Goal: Find specific page/section: Find specific page/section

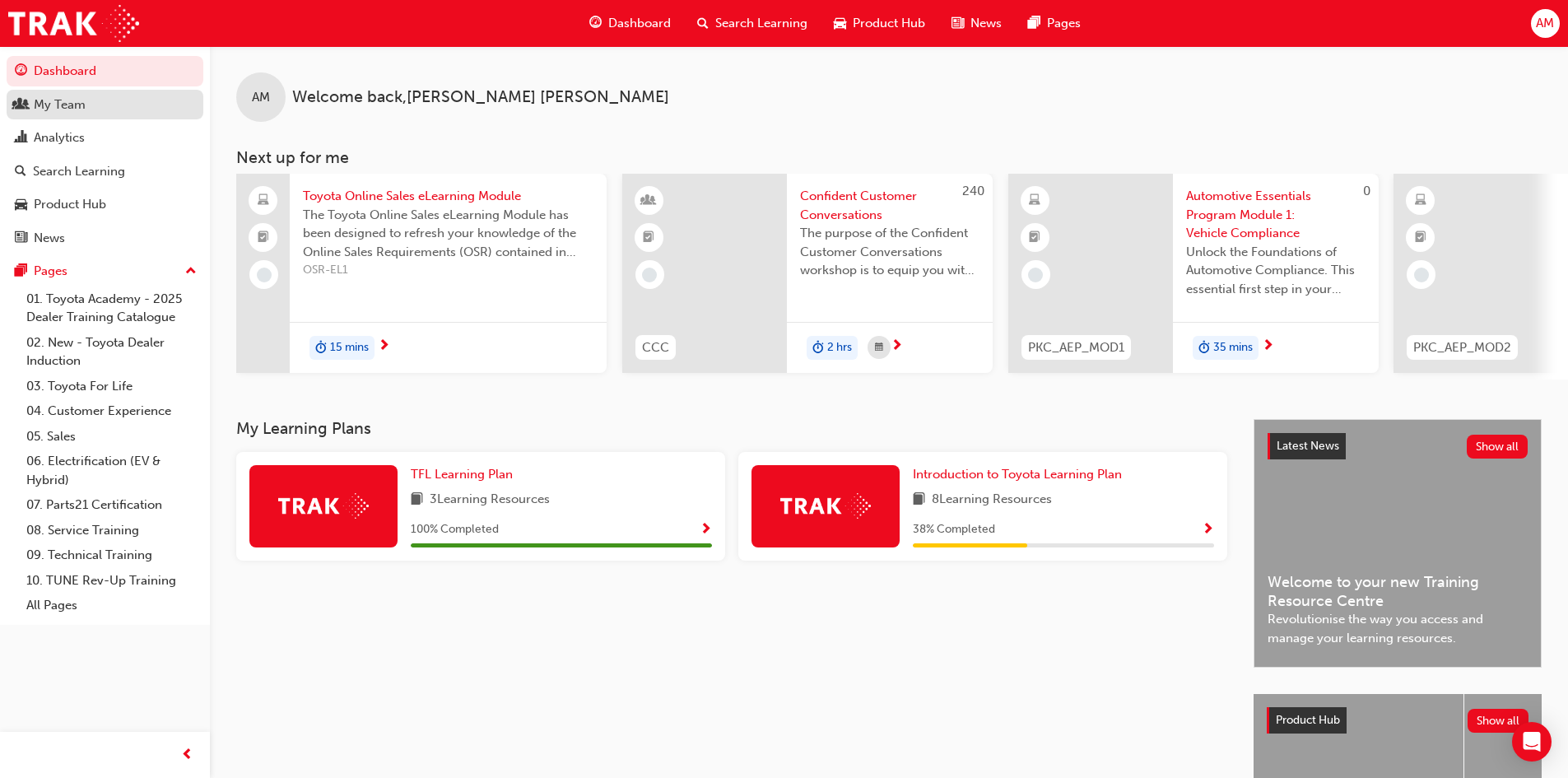
click at [49, 103] on div "My Team" at bounding box center [59, 105] width 51 height 19
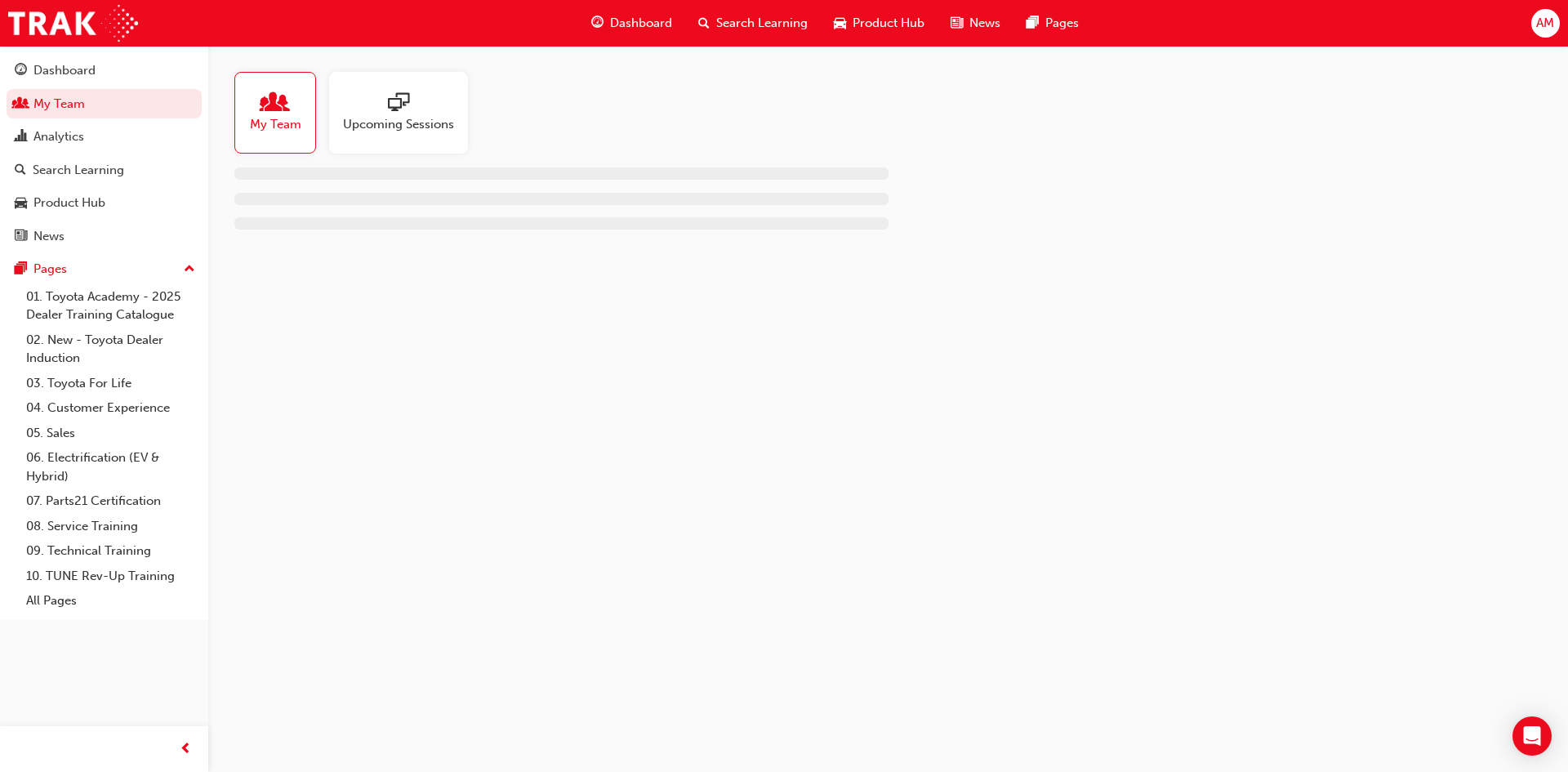
click at [275, 123] on span "My Team" at bounding box center [275, 125] width 51 height 18
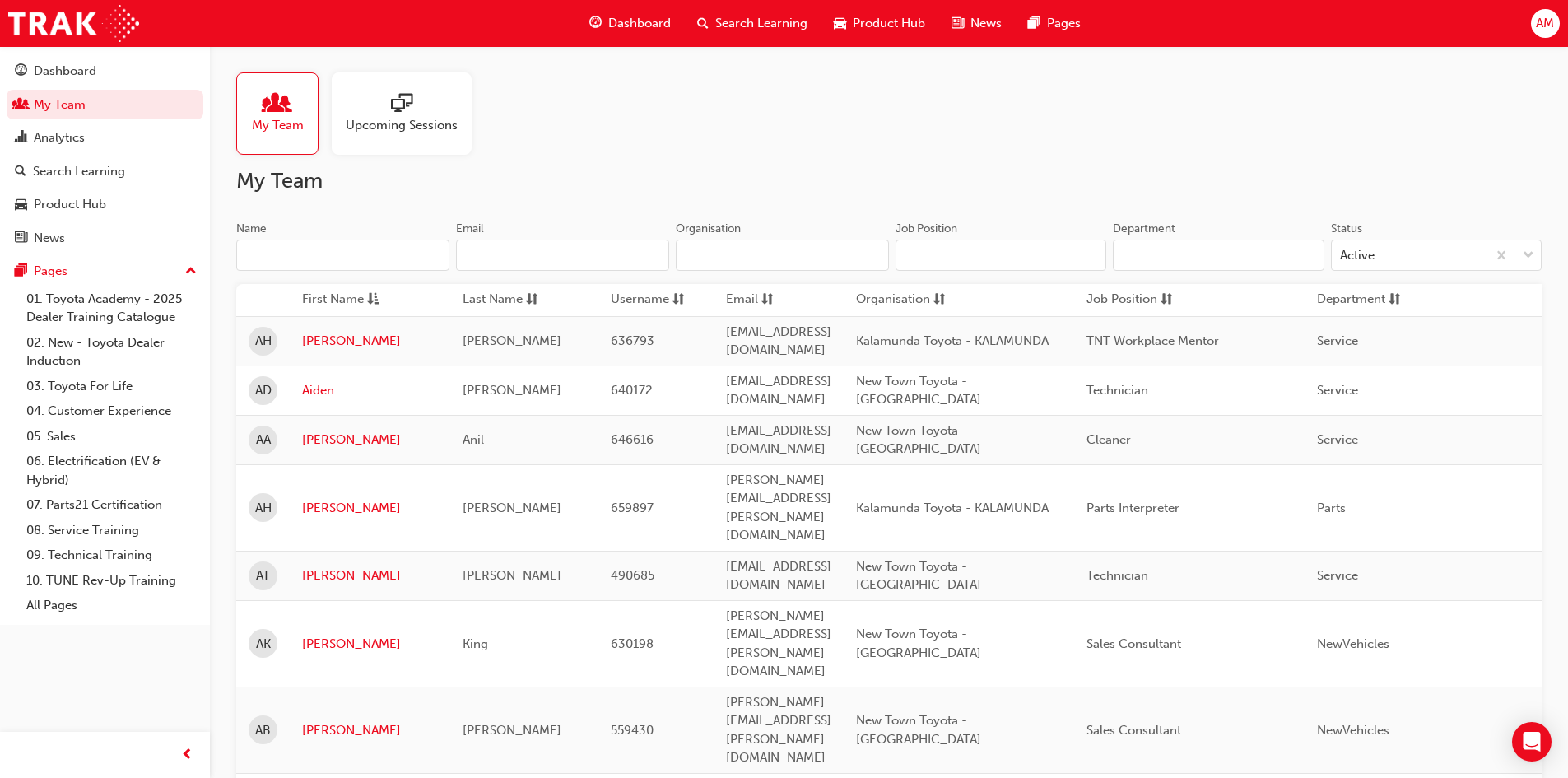
click at [322, 245] on input "Name" at bounding box center [343, 255] width 214 height 31
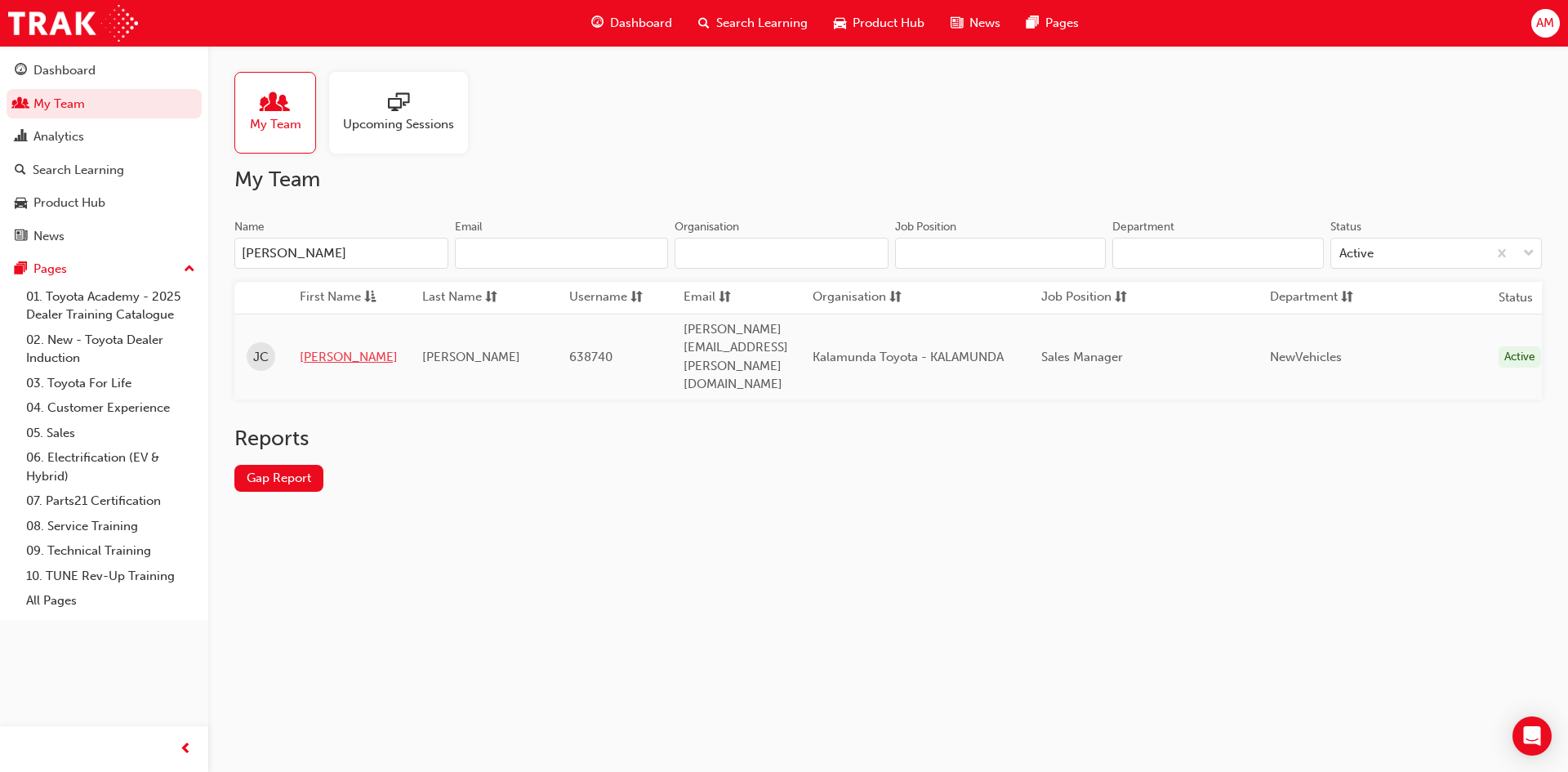
type input "[PERSON_NAME]"
click at [322, 347] on link "[PERSON_NAME]" at bounding box center [348, 357] width 98 height 18
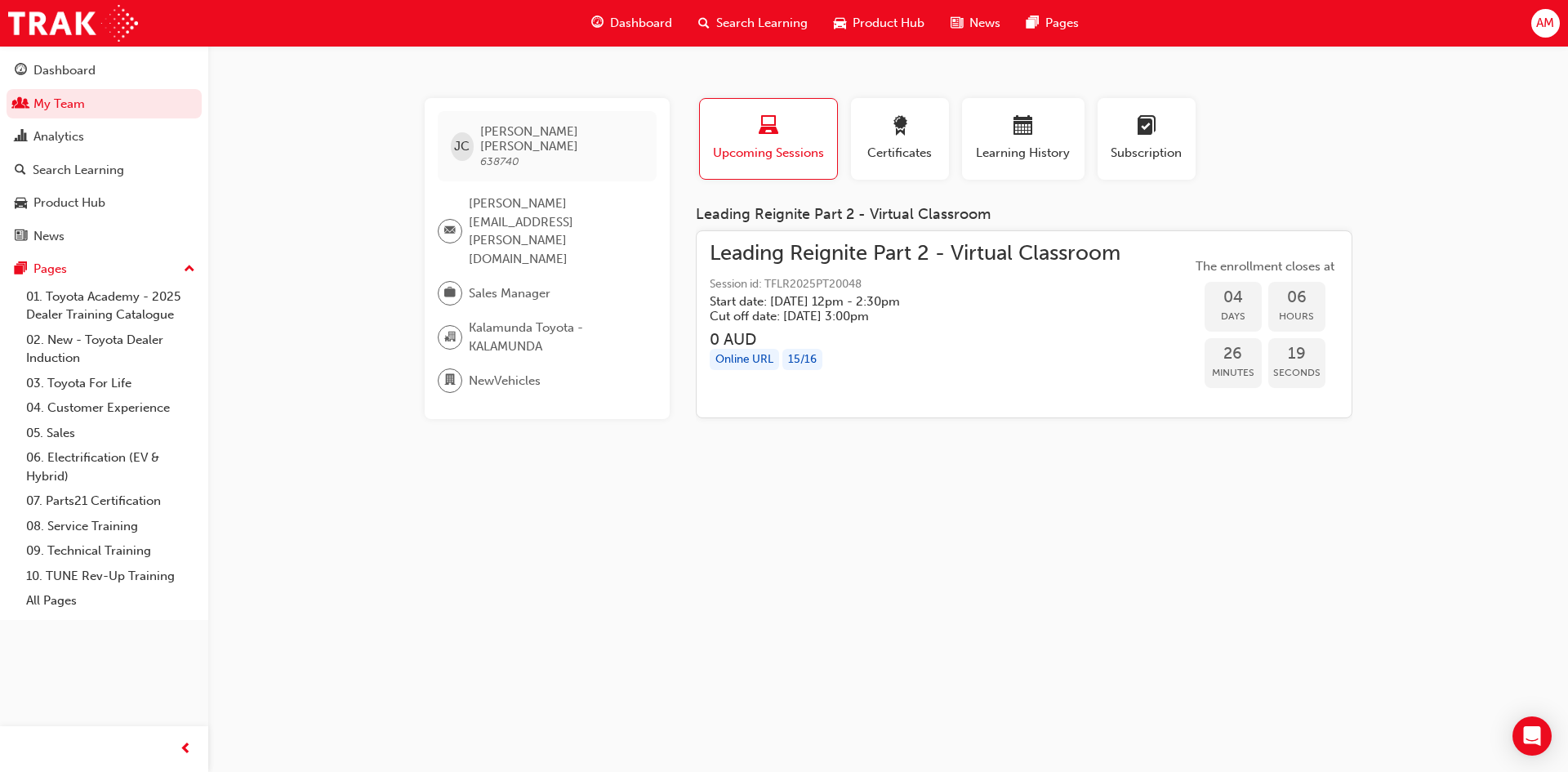
click at [879, 306] on h5 "Start date: [DATE] 12pm - 2:30pm" at bounding box center [902, 301] width 384 height 15
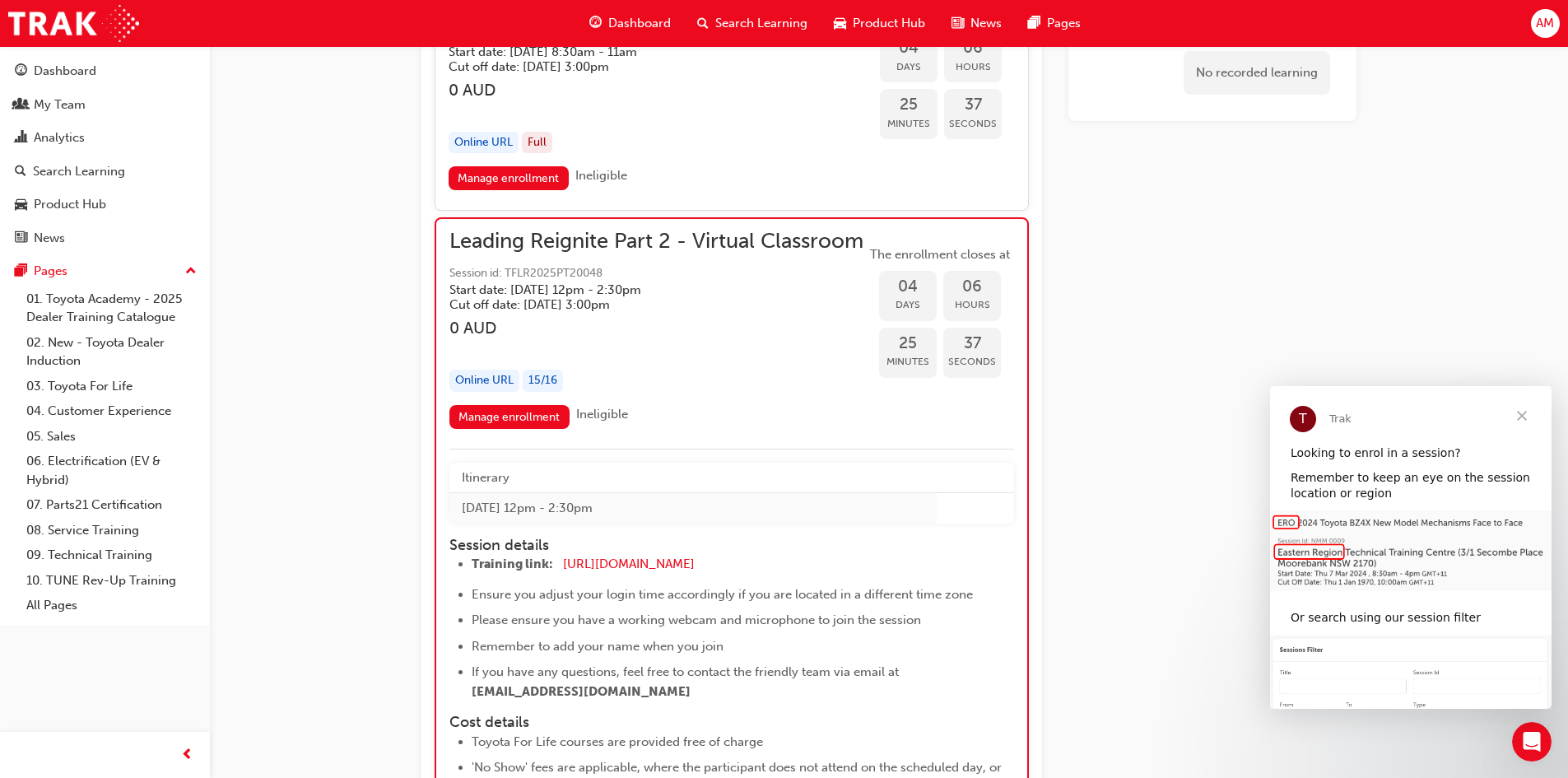
scroll to position [1591, 0]
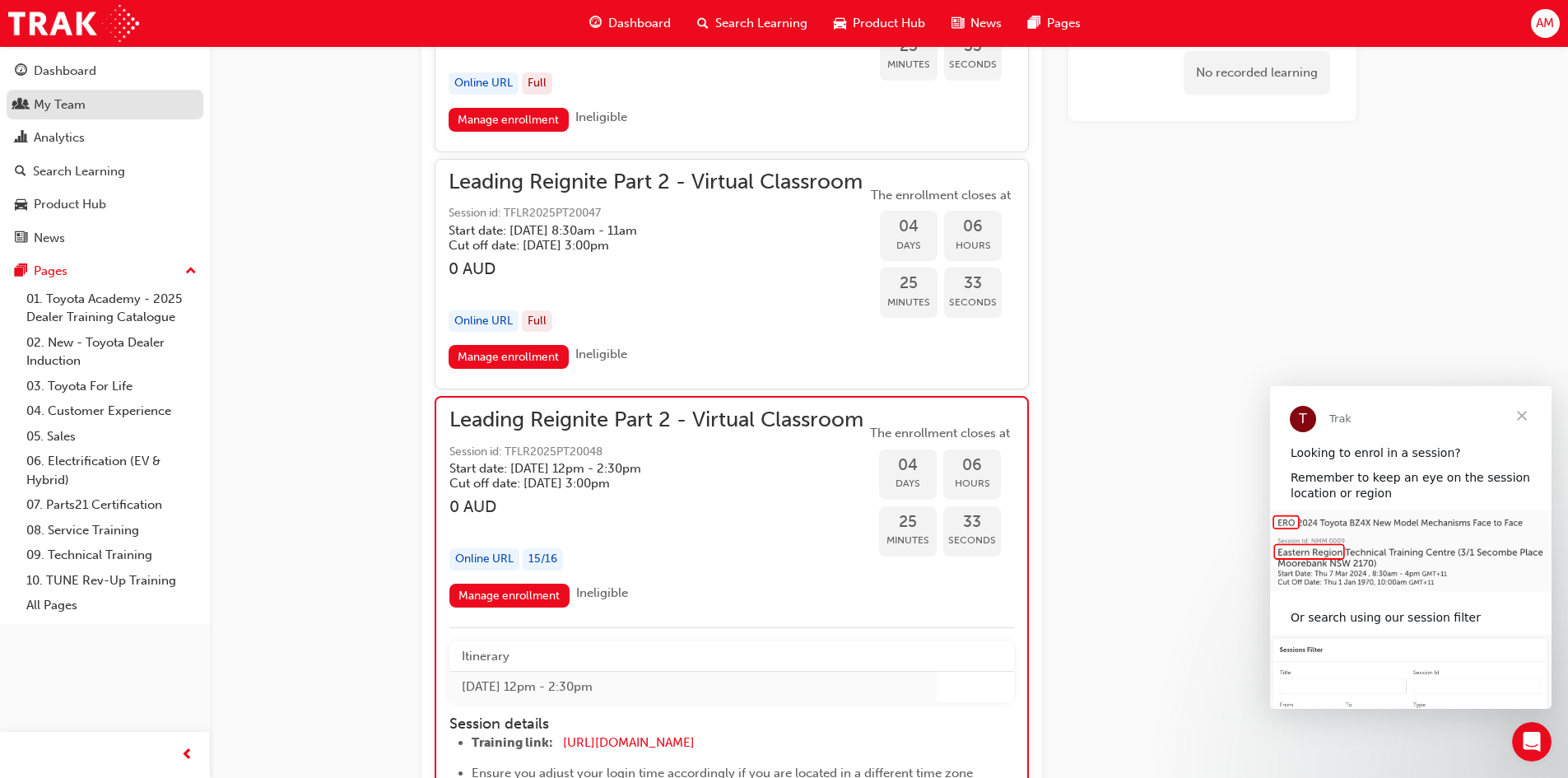
click at [75, 105] on div "My Team" at bounding box center [59, 105] width 51 height 19
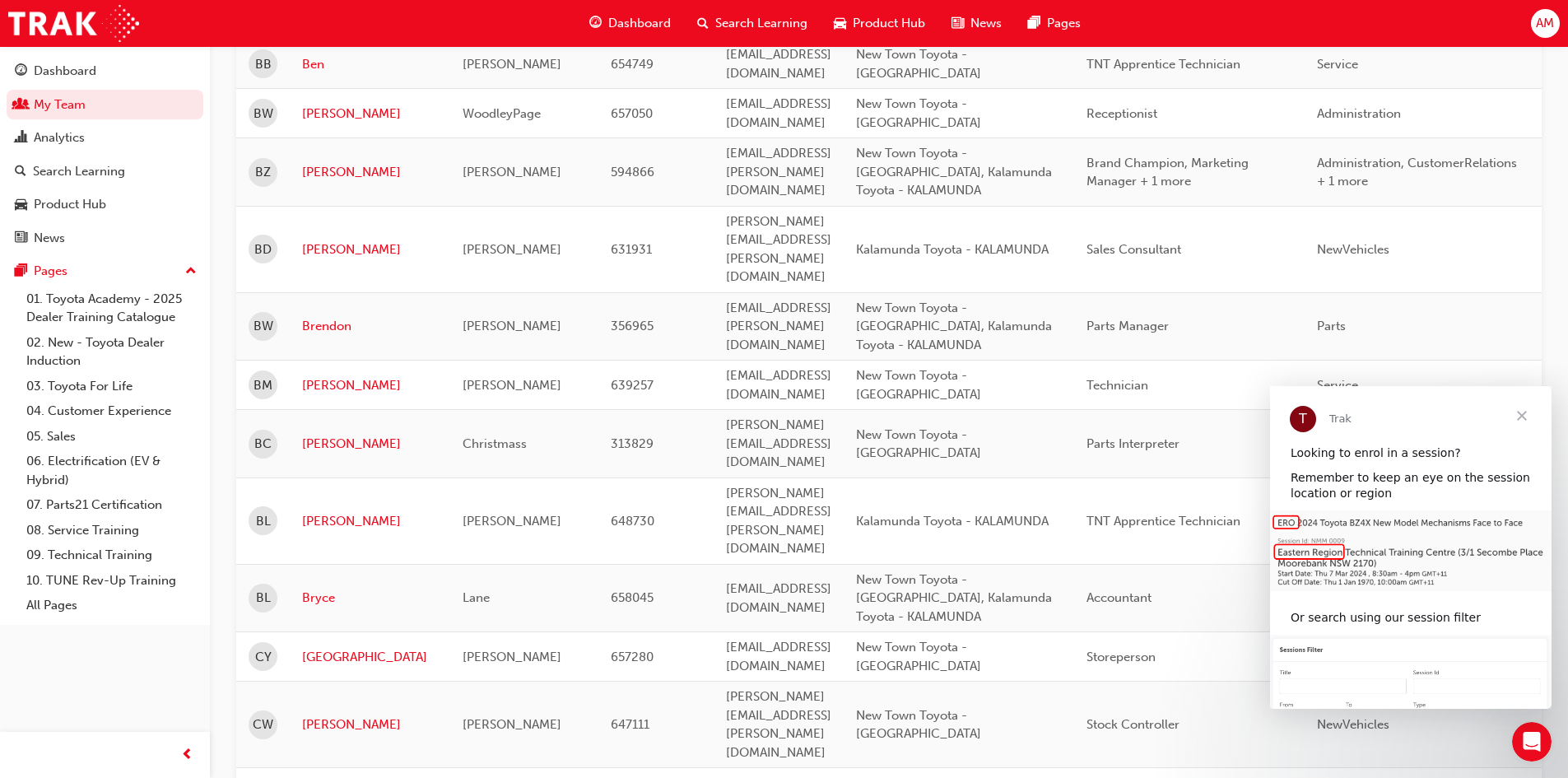
scroll to position [1924, 0]
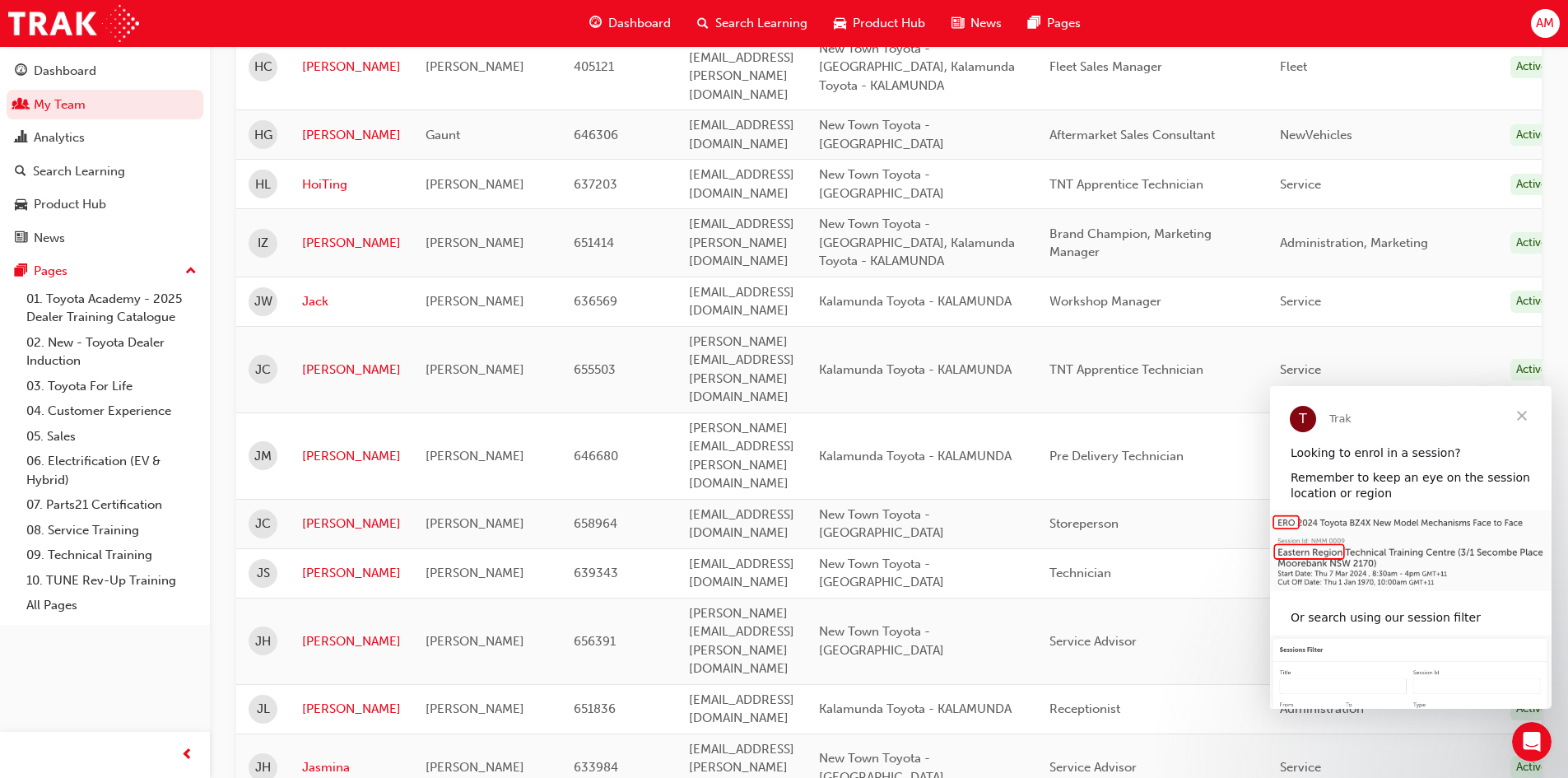
scroll to position [1759, 0]
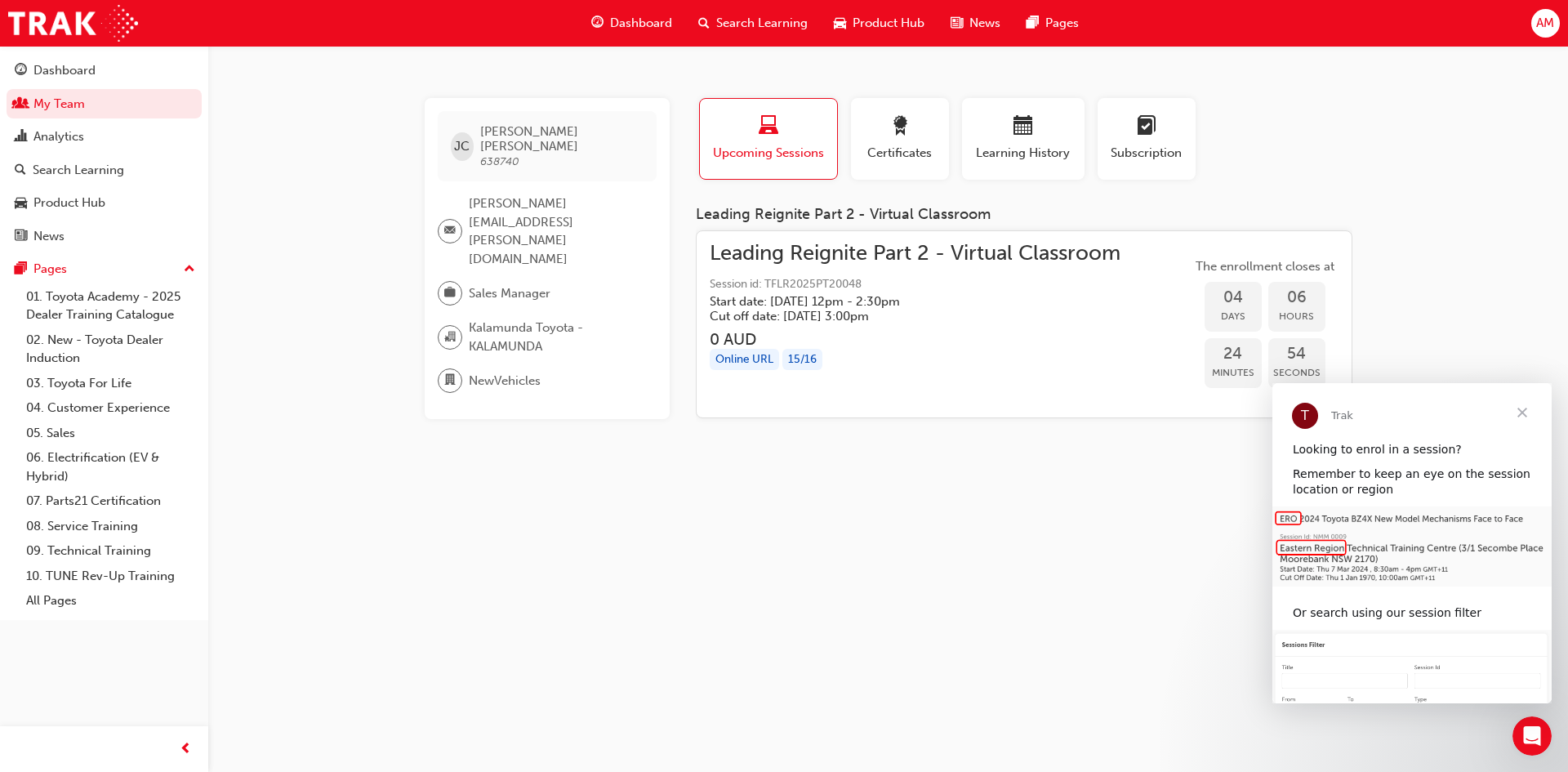
click at [805, 255] on span "Leading Reignite Part 2 - Virtual Classroom" at bounding box center [915, 254] width 411 height 18
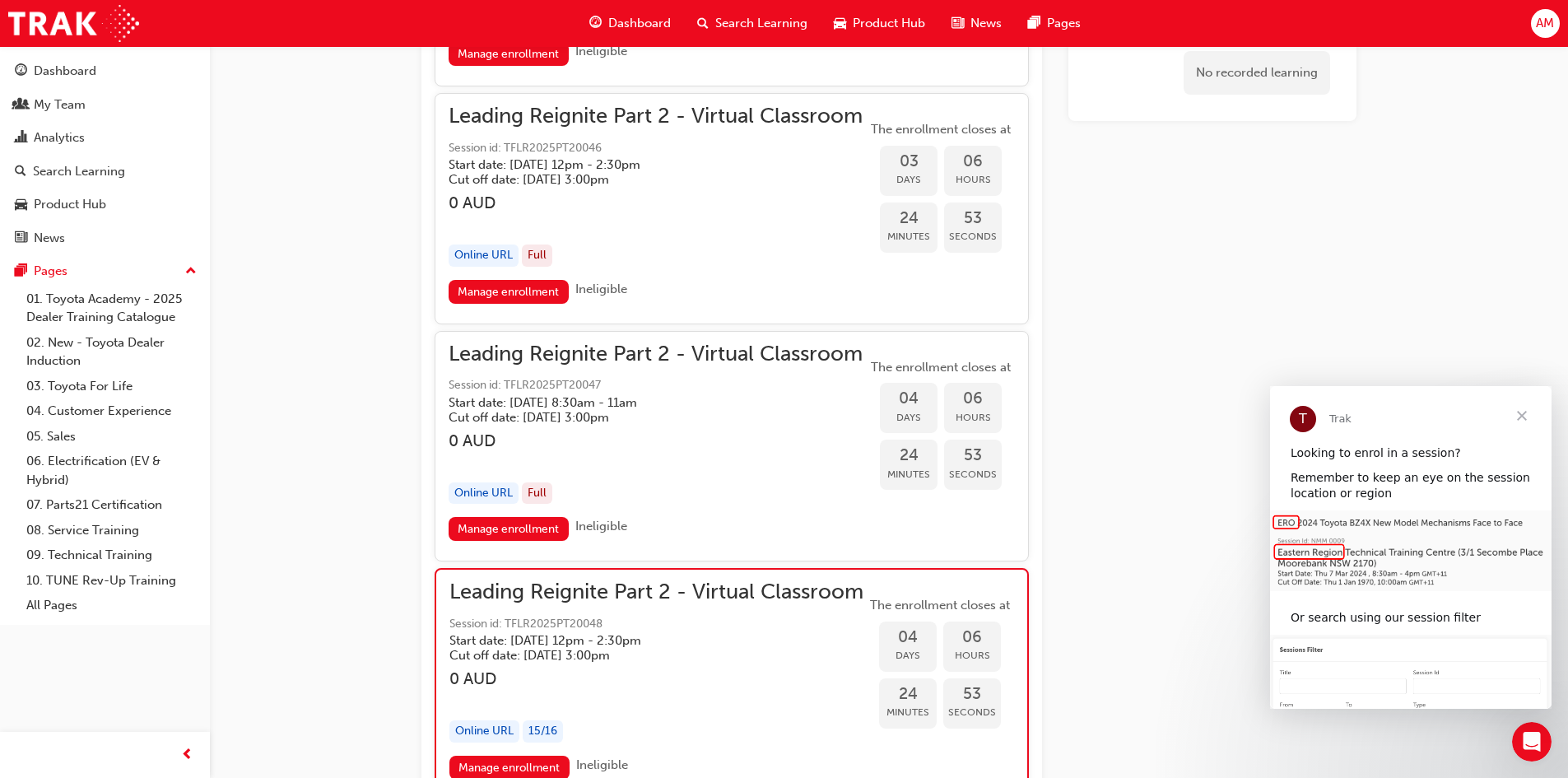
scroll to position [1605, 0]
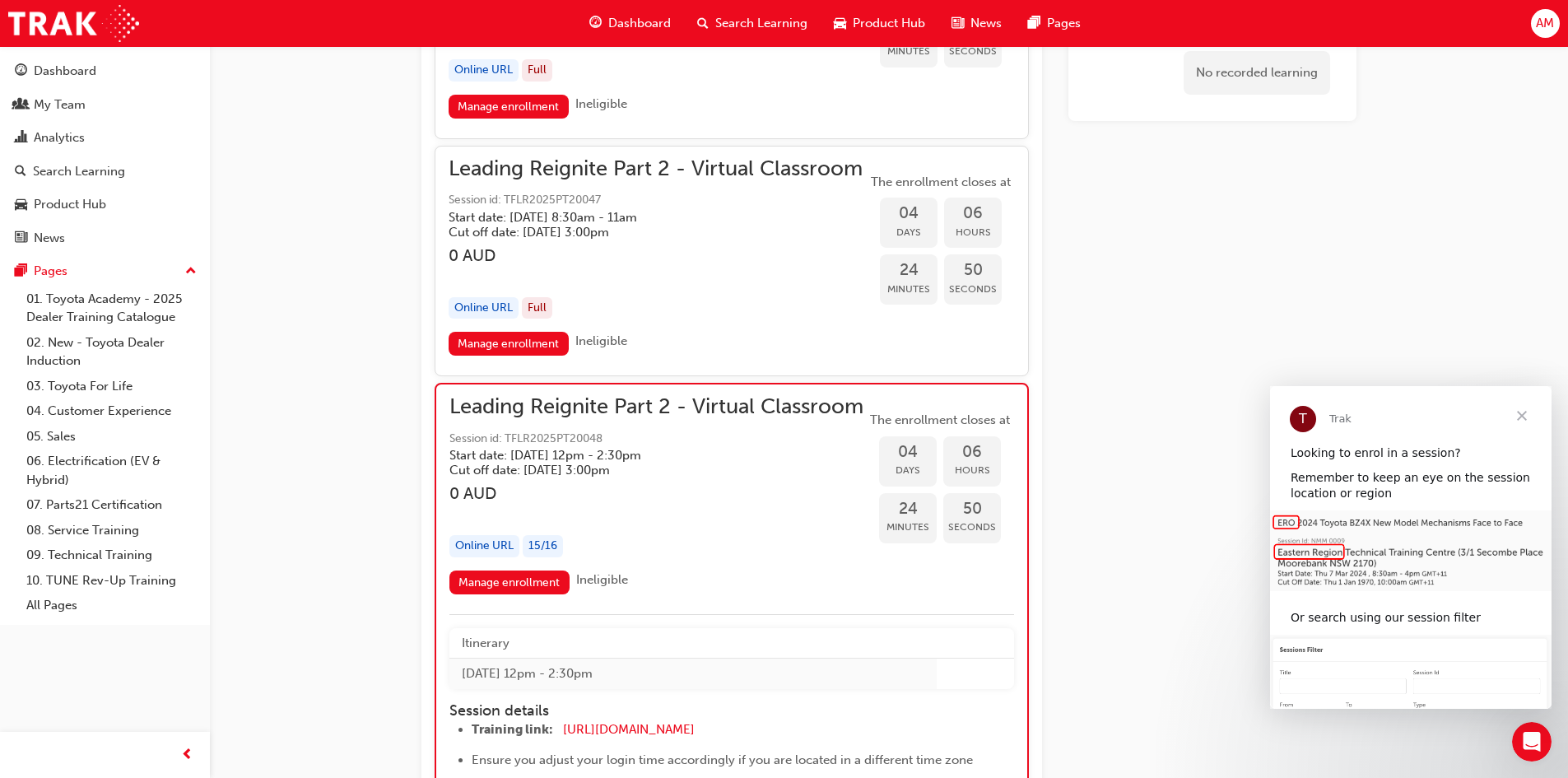
click at [548, 449] on span "Session id: TFLR2025PT20048" at bounding box center [657, 439] width 414 height 19
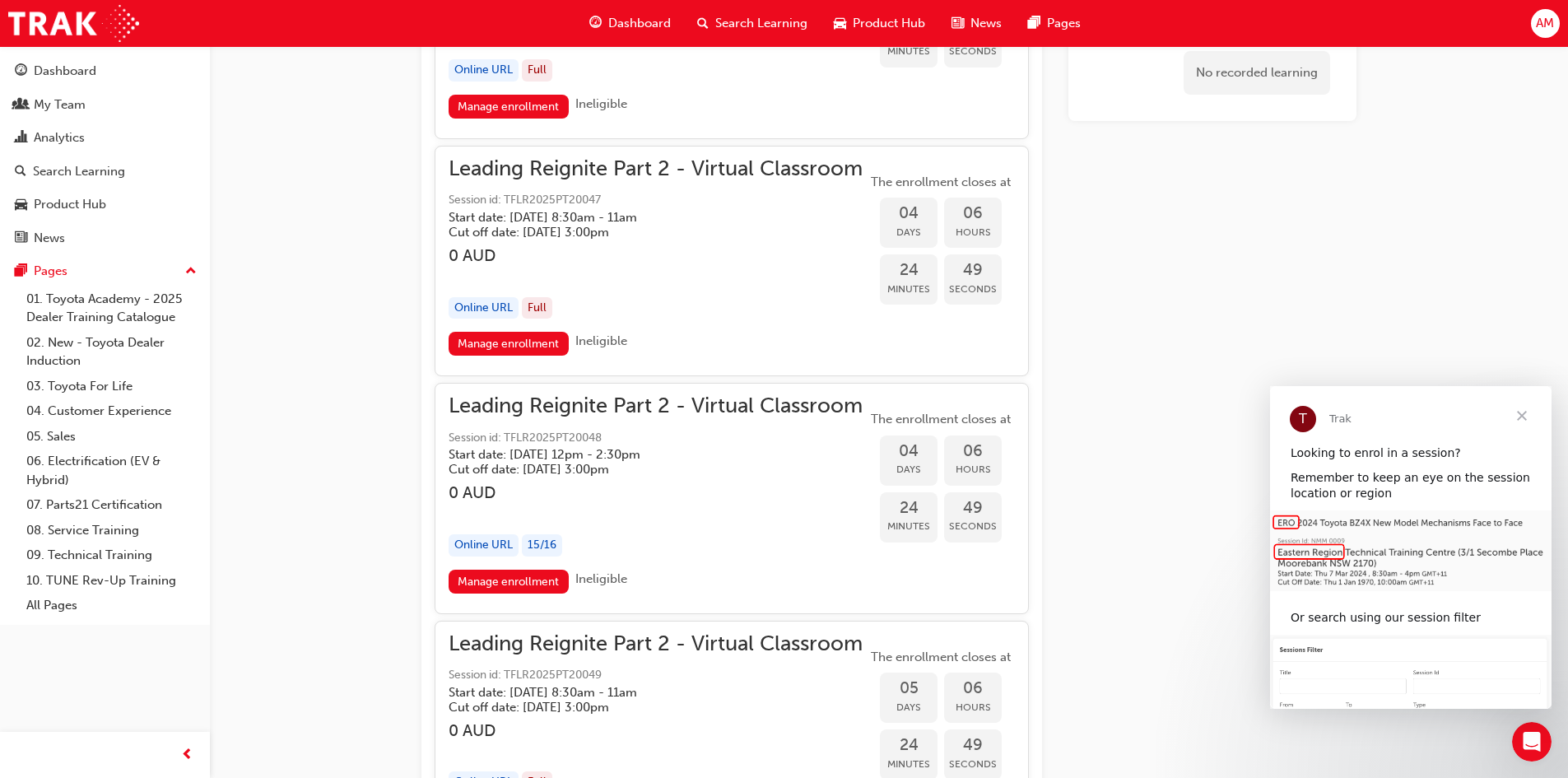
click at [548, 455] on h5 "Start date: [DATE] 12pm - 2:30pm" at bounding box center [642, 455] width 387 height 15
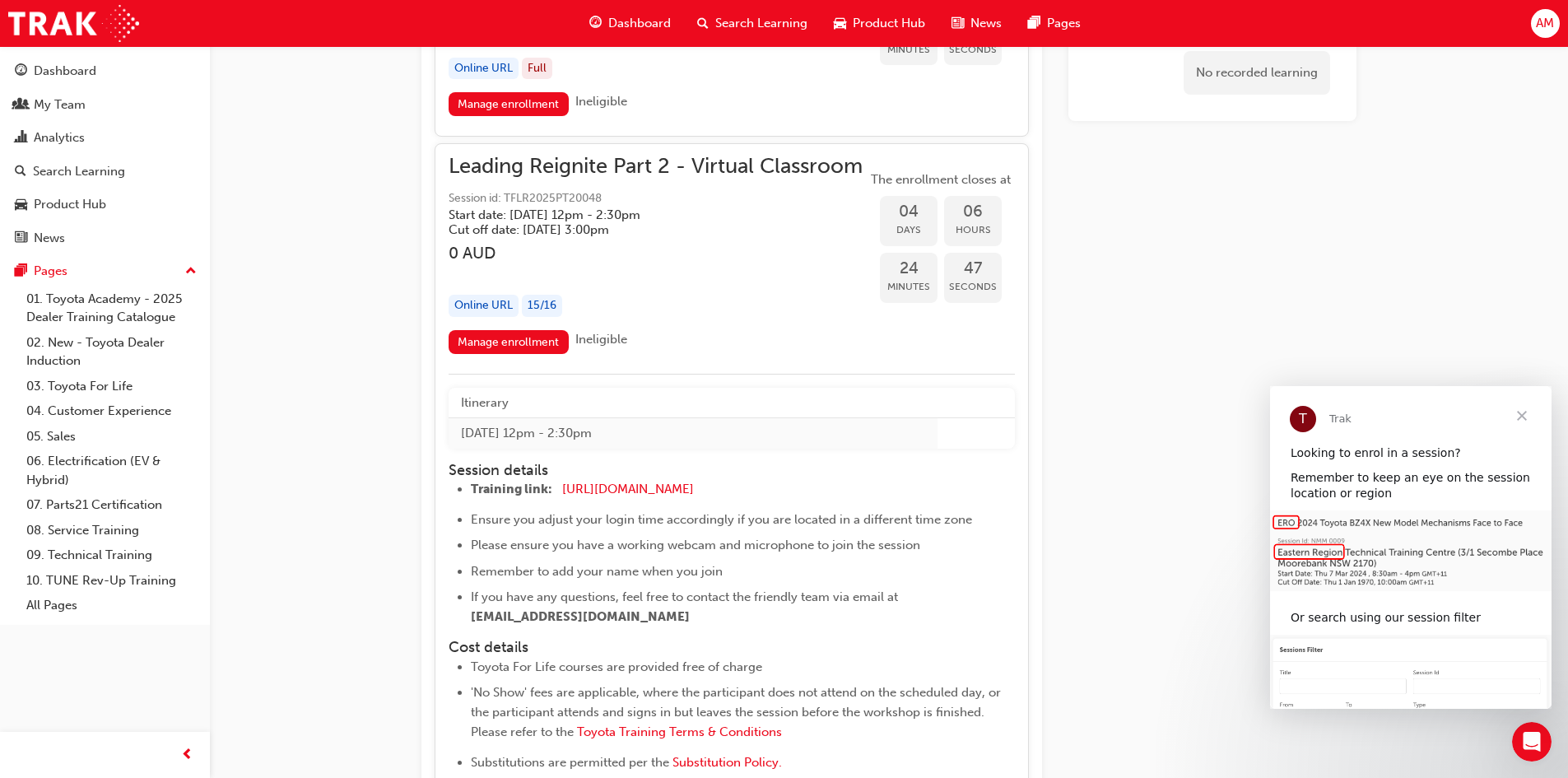
scroll to position [1852, 0]
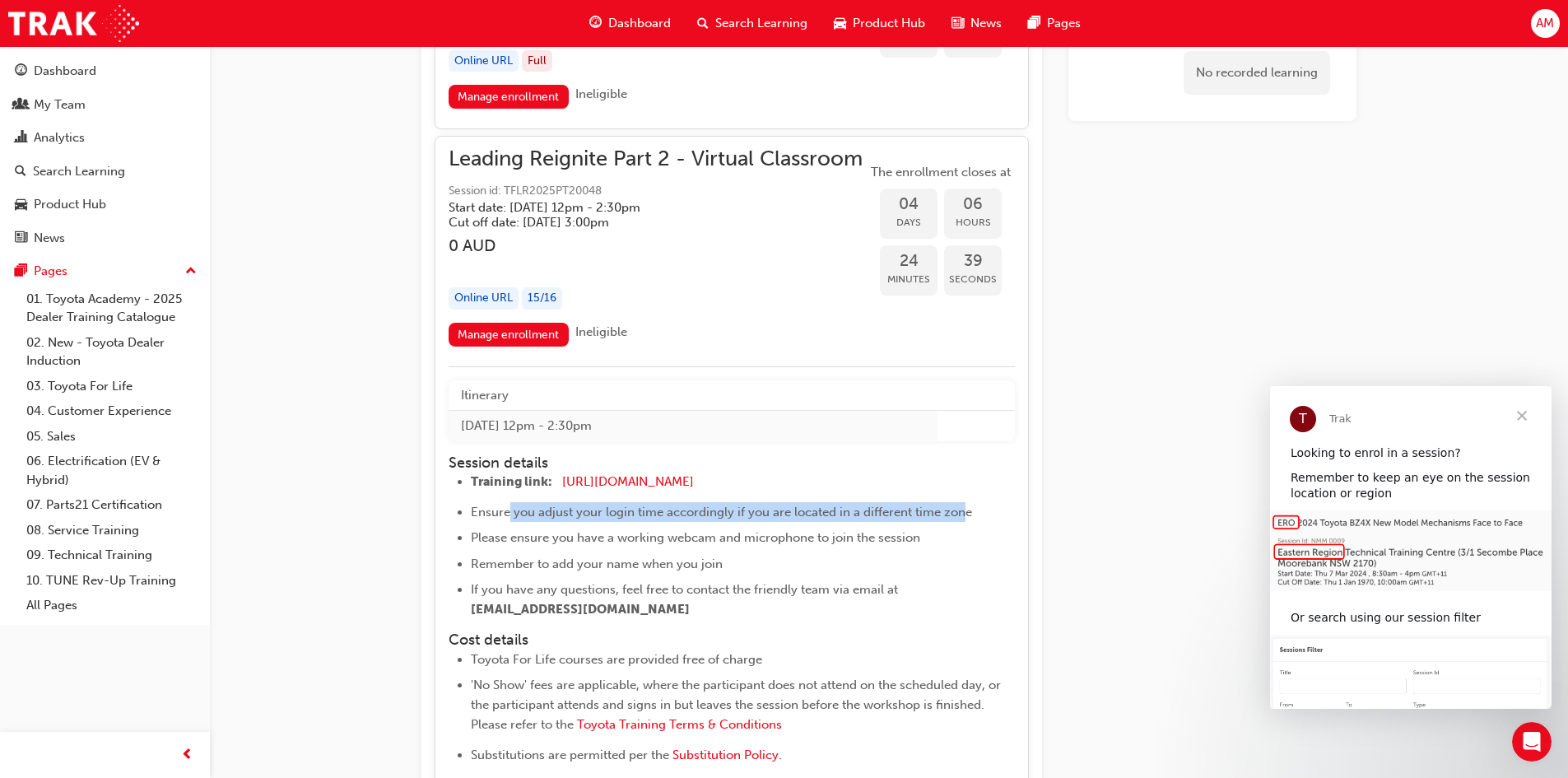
drag, startPoint x: 511, startPoint y: 511, endPoint x: 962, endPoint y: 512, distance: 451.0
click at [964, 511] on span "Ensure you adjust your login time accordingly if you are located in a different…" at bounding box center [722, 512] width 501 height 15
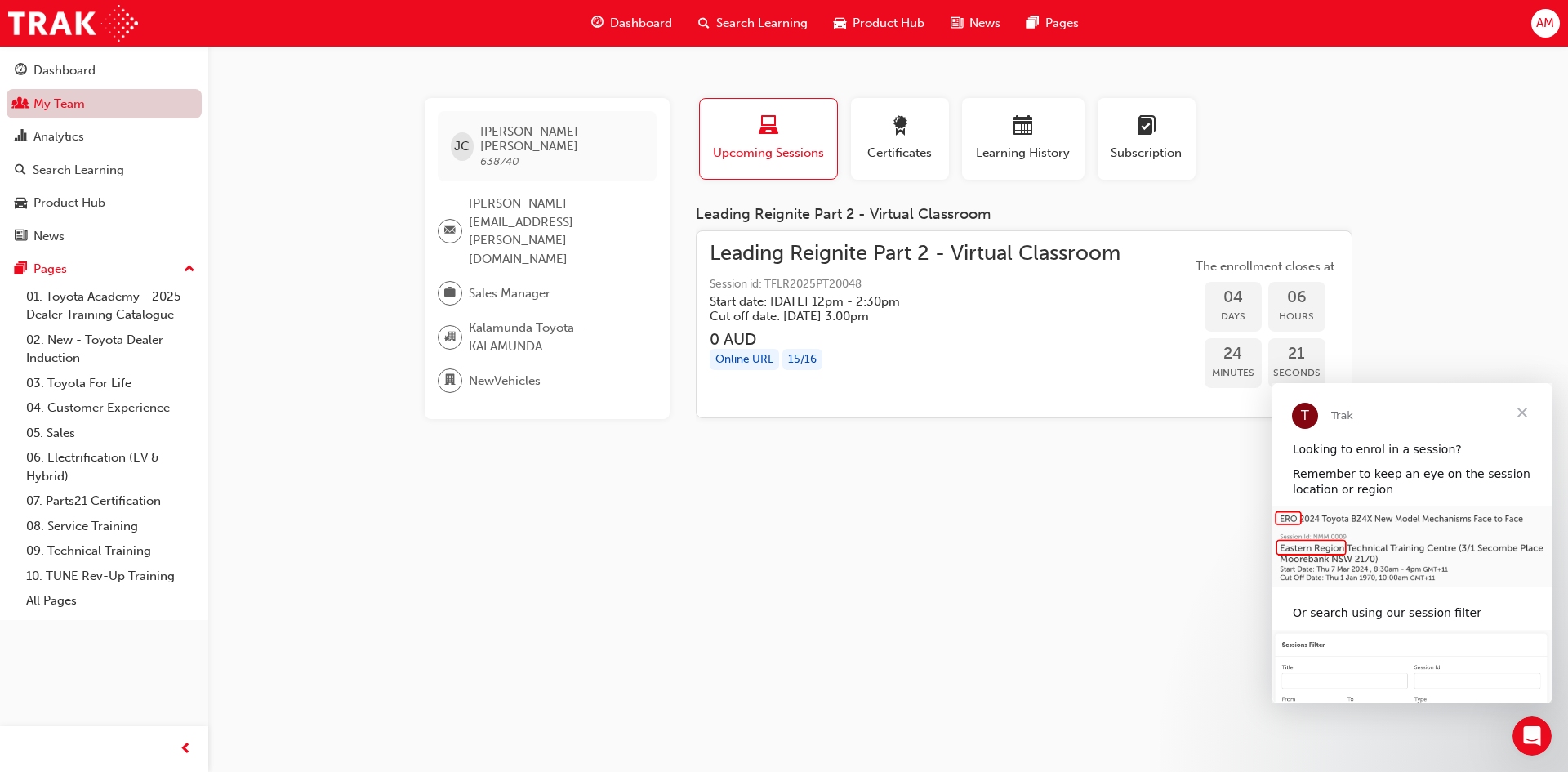
click at [64, 104] on link "My Team" at bounding box center [104, 104] width 195 height 30
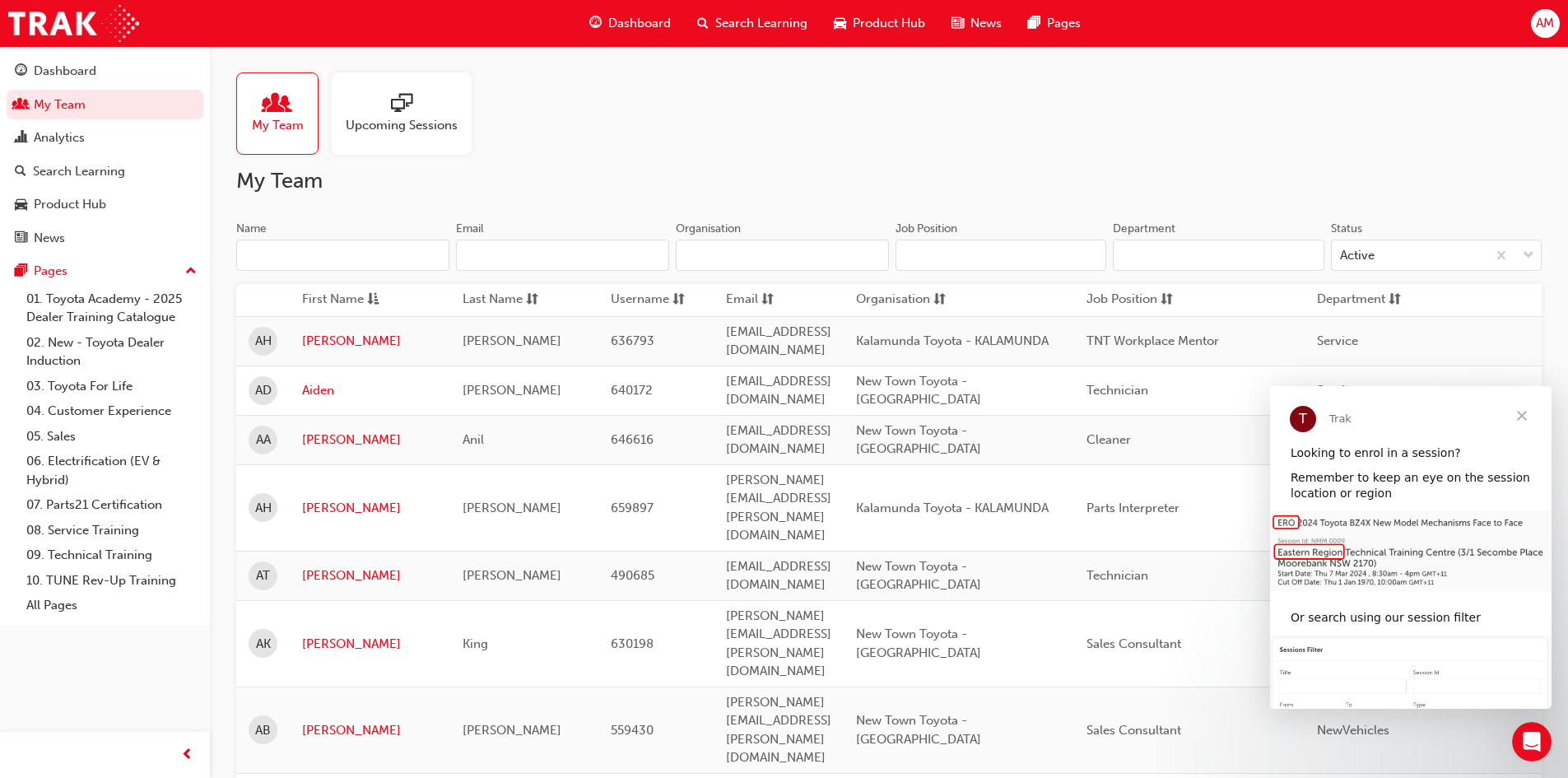
click at [323, 248] on input "Name" at bounding box center [343, 255] width 214 height 31
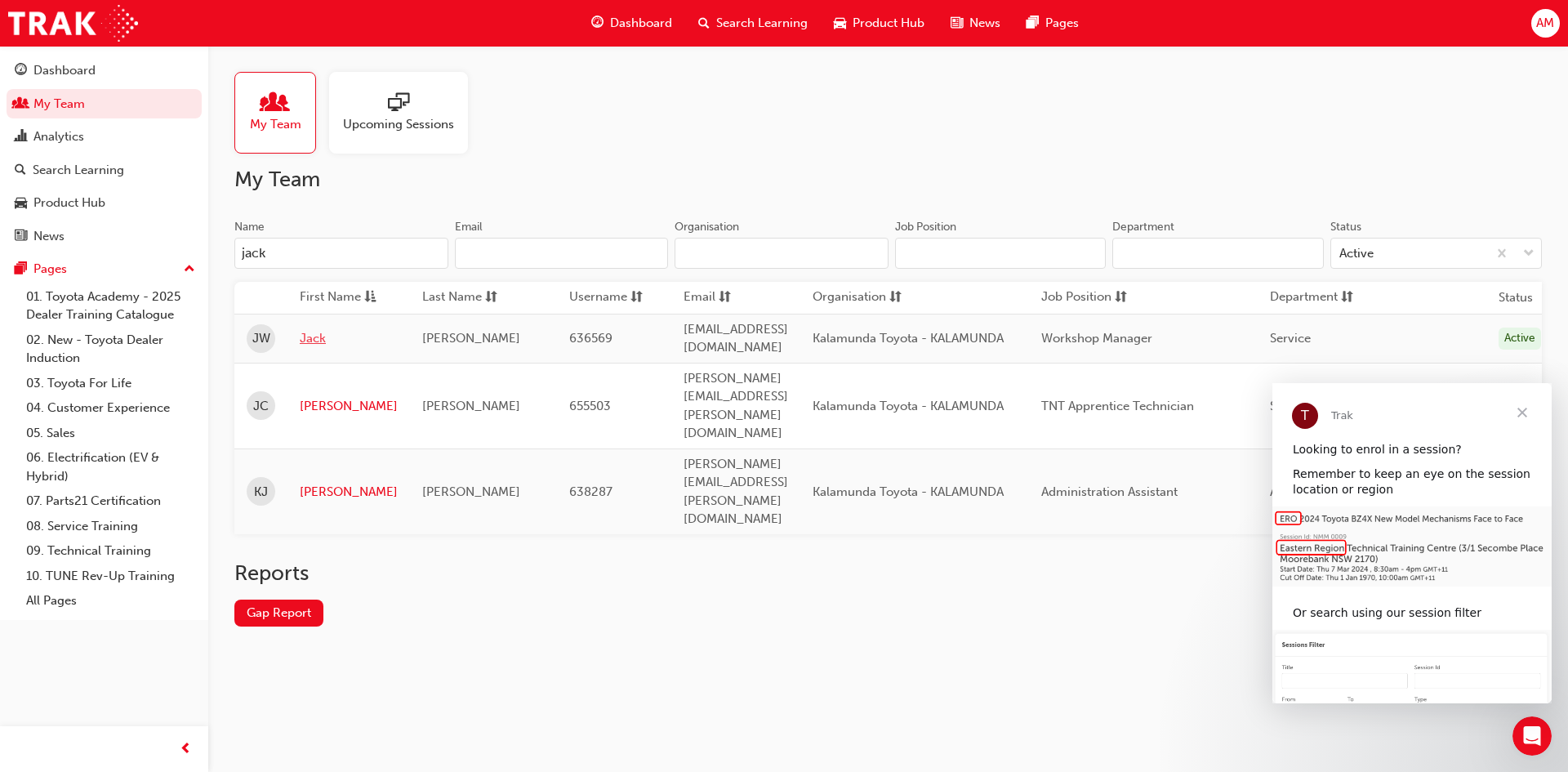
type input "jack"
click at [305, 334] on link "Jack" at bounding box center [348, 338] width 98 height 18
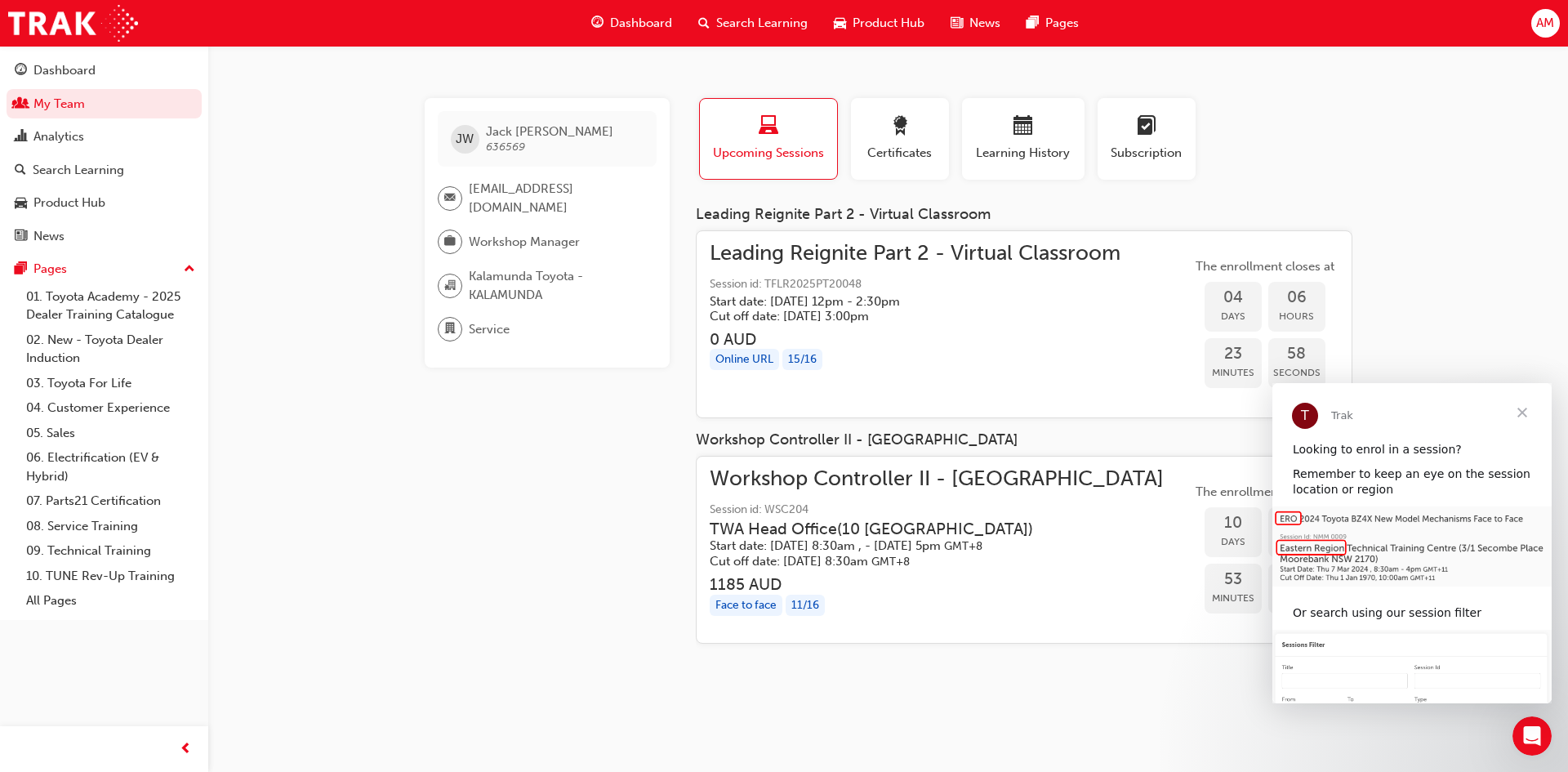
click at [1315, 551] on img "Intercom messenger" at bounding box center [1412, 547] width 280 height 80
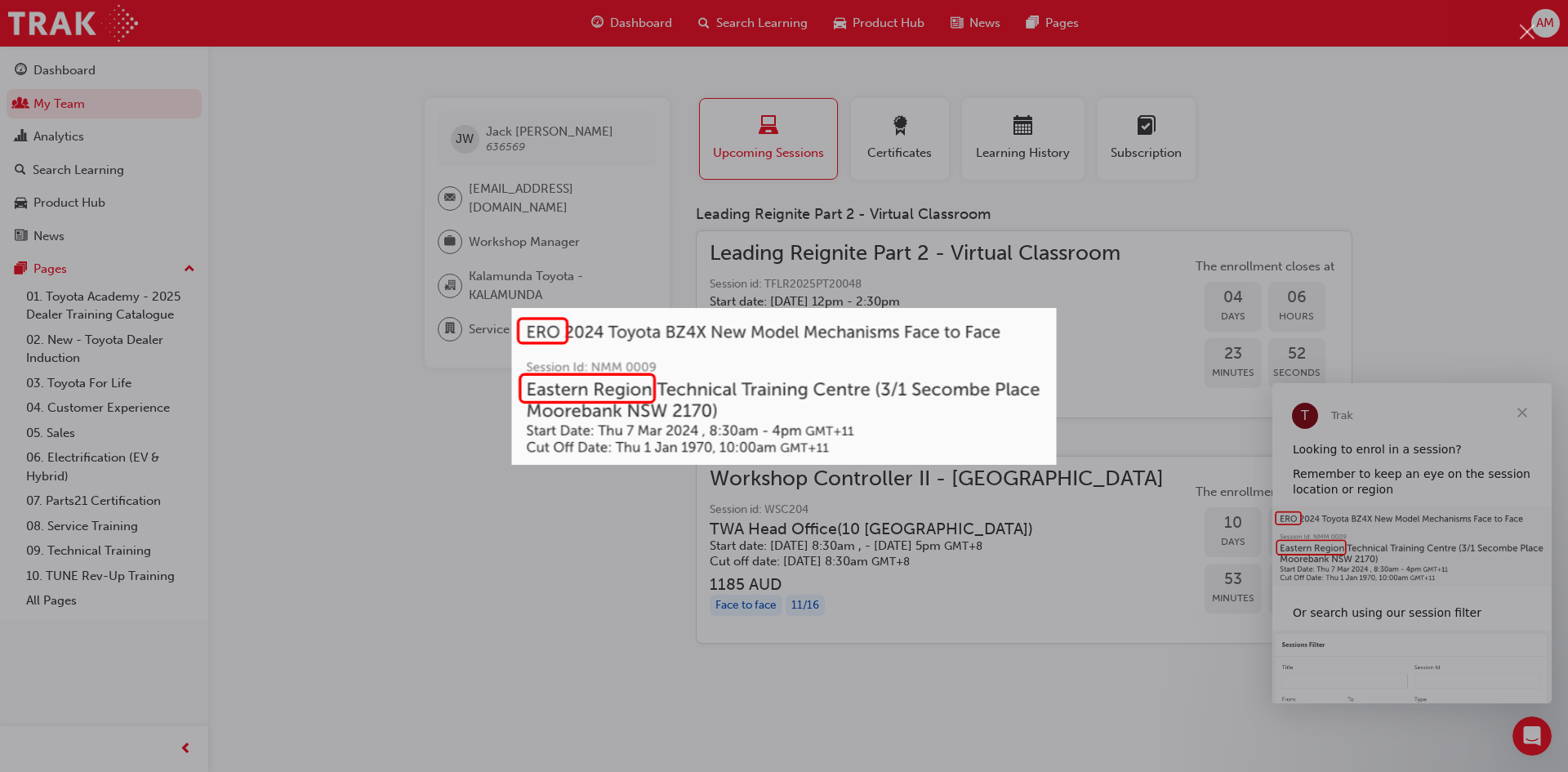
click at [605, 522] on div "Intercom messenger" at bounding box center [784, 386] width 1568 height 772
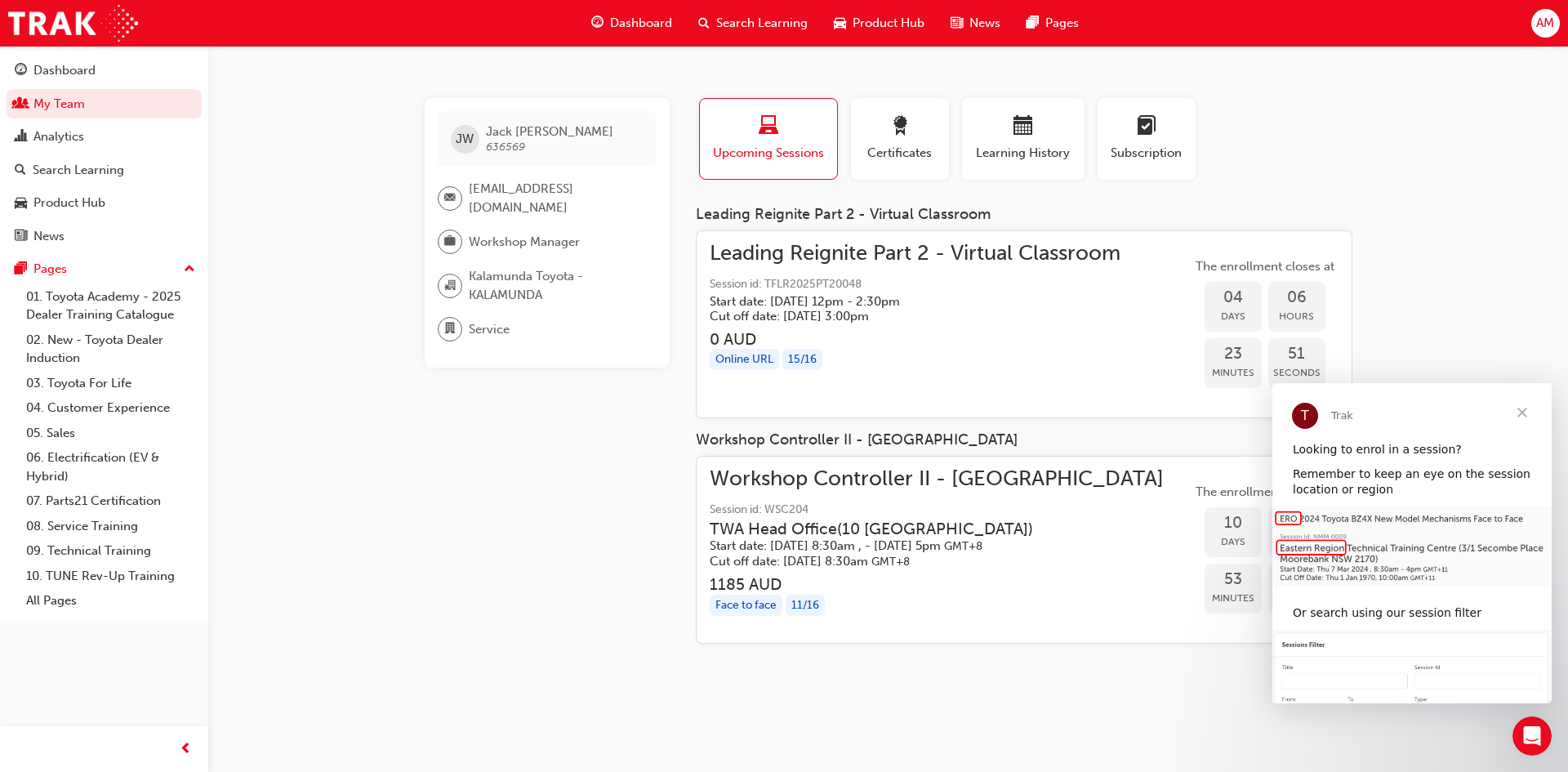
click at [726, 302] on h5 "Start date: [DATE] 12pm - 2:30pm" at bounding box center [902, 301] width 384 height 15
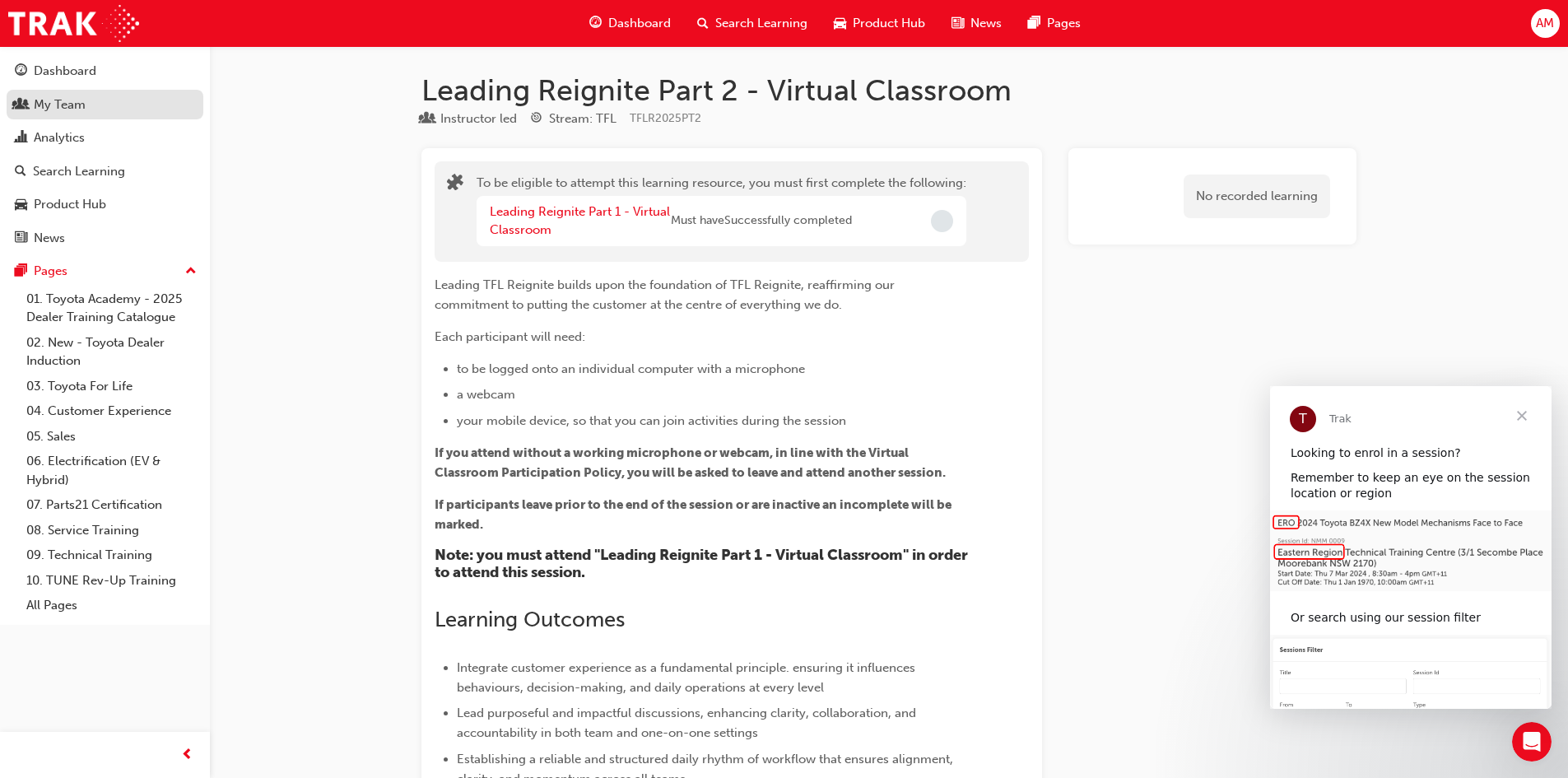
click at [56, 97] on div "My Team" at bounding box center [59, 105] width 51 height 19
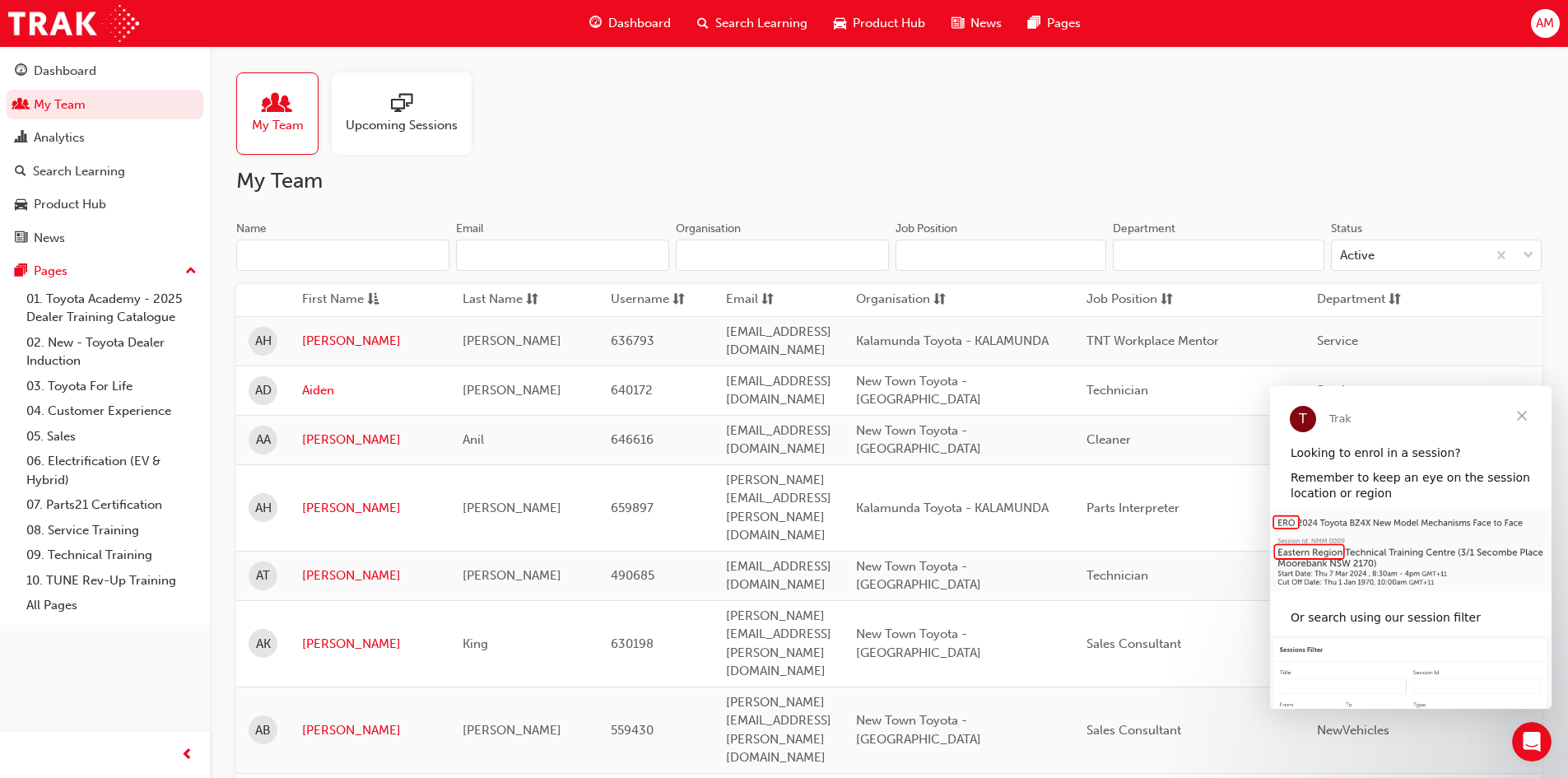
click at [342, 252] on input "Name" at bounding box center [343, 255] width 214 height 31
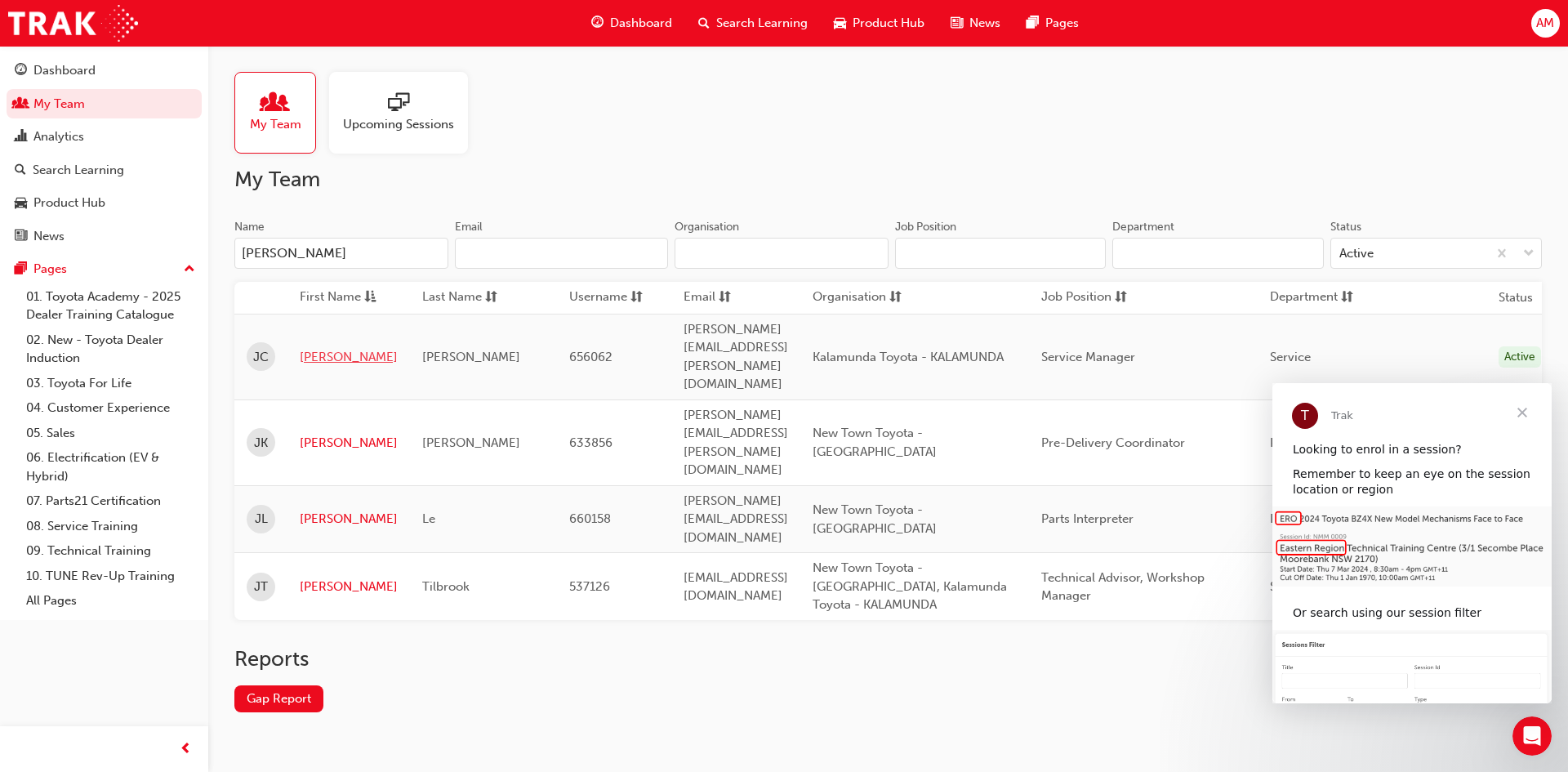
type input "[PERSON_NAME]"
click at [320, 347] on link "[PERSON_NAME]" at bounding box center [348, 357] width 98 height 18
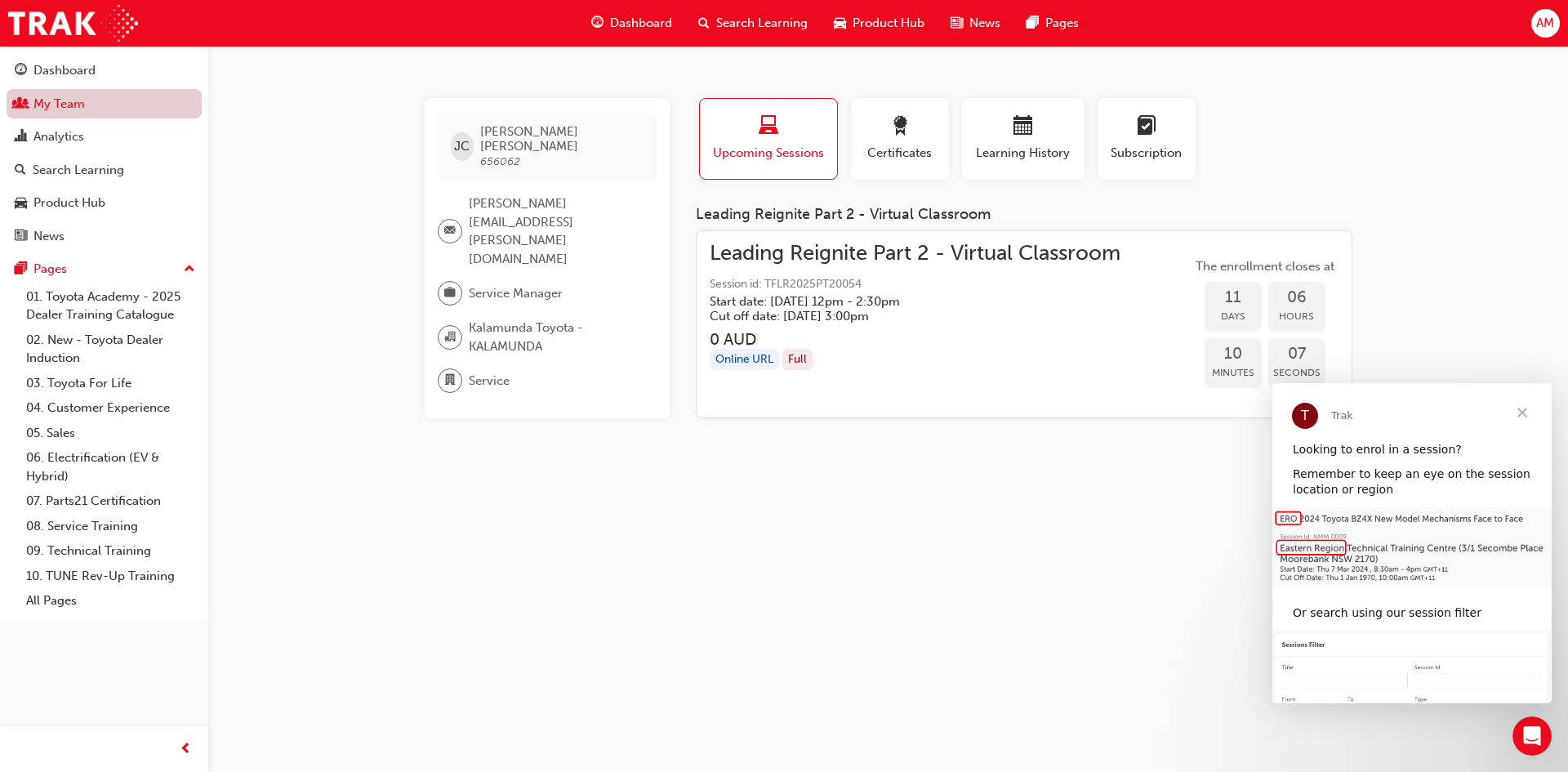
click at [68, 111] on link "My Team" at bounding box center [104, 104] width 195 height 30
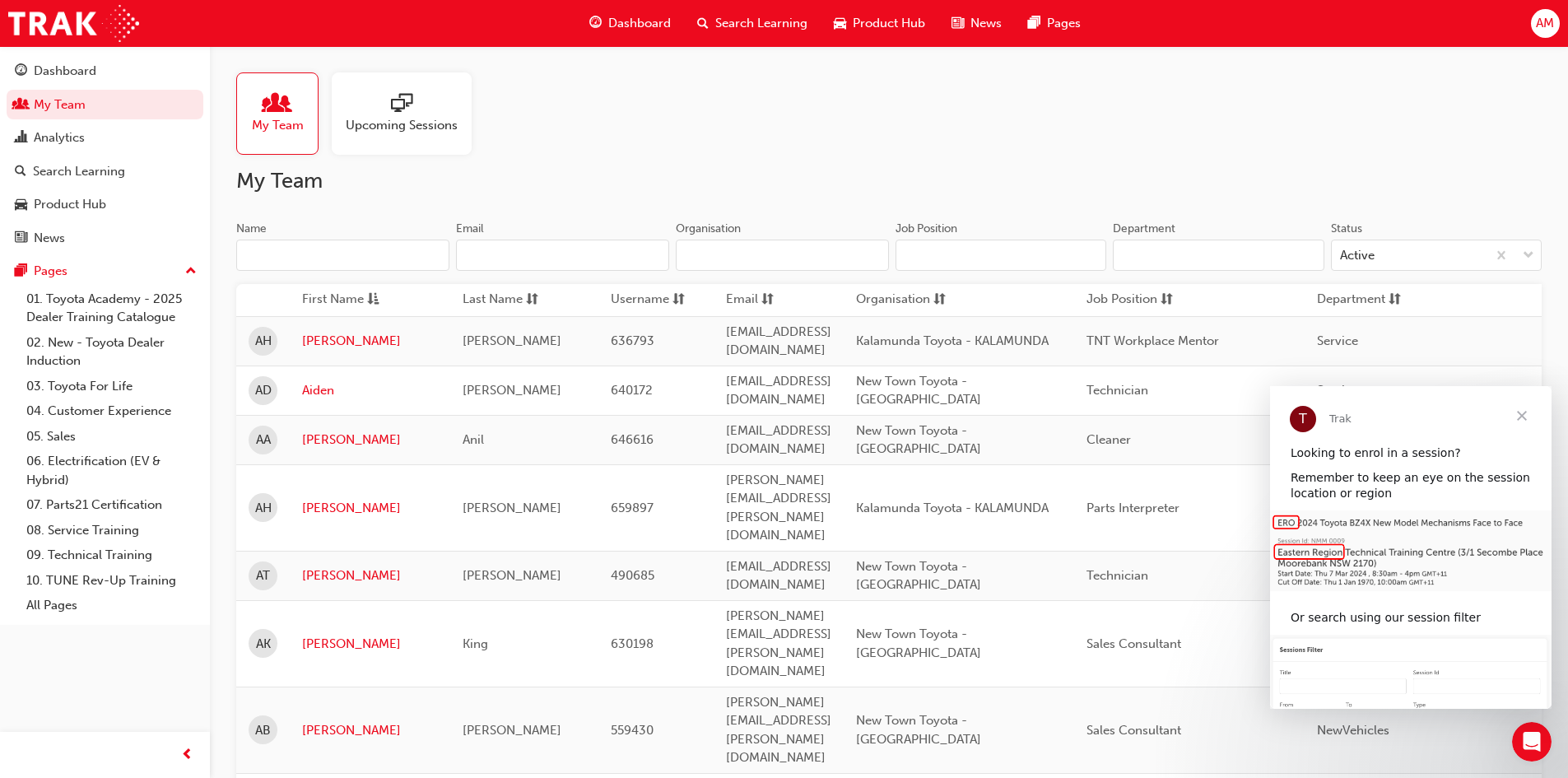
click at [352, 251] on input "Name" at bounding box center [343, 255] width 214 height 31
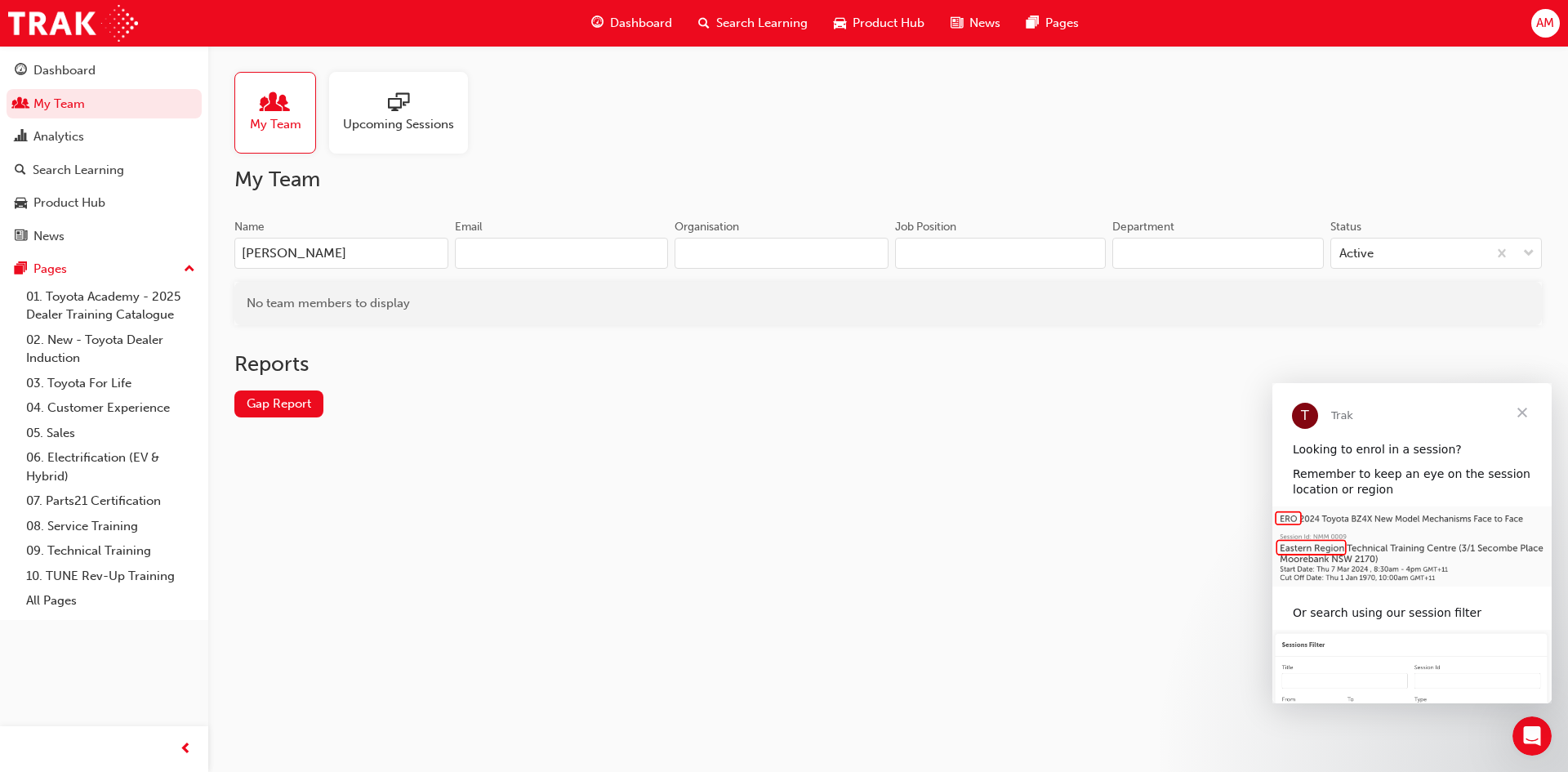
type input "nic"
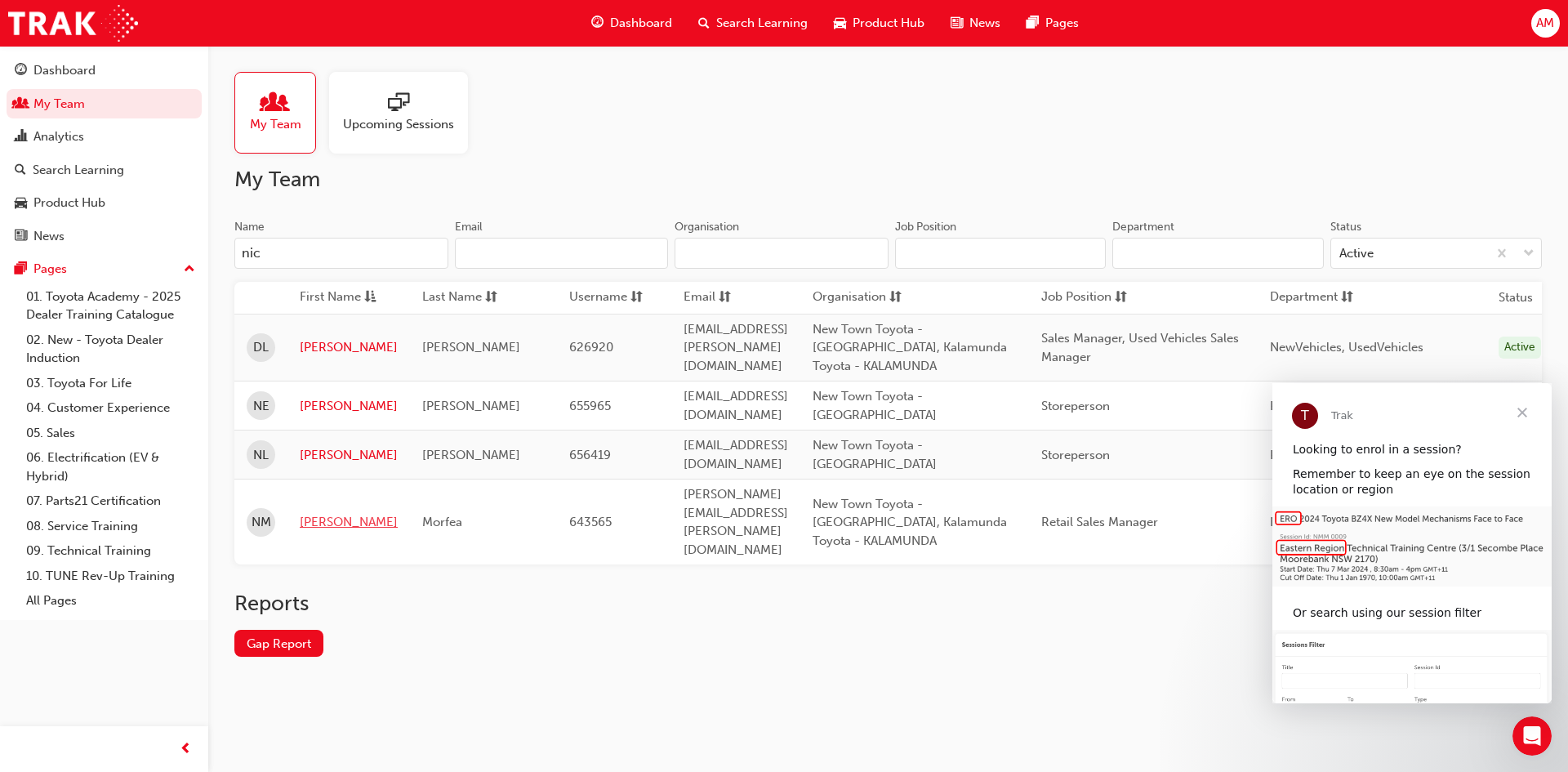
click at [321, 513] on link "[PERSON_NAME]" at bounding box center [348, 522] width 98 height 18
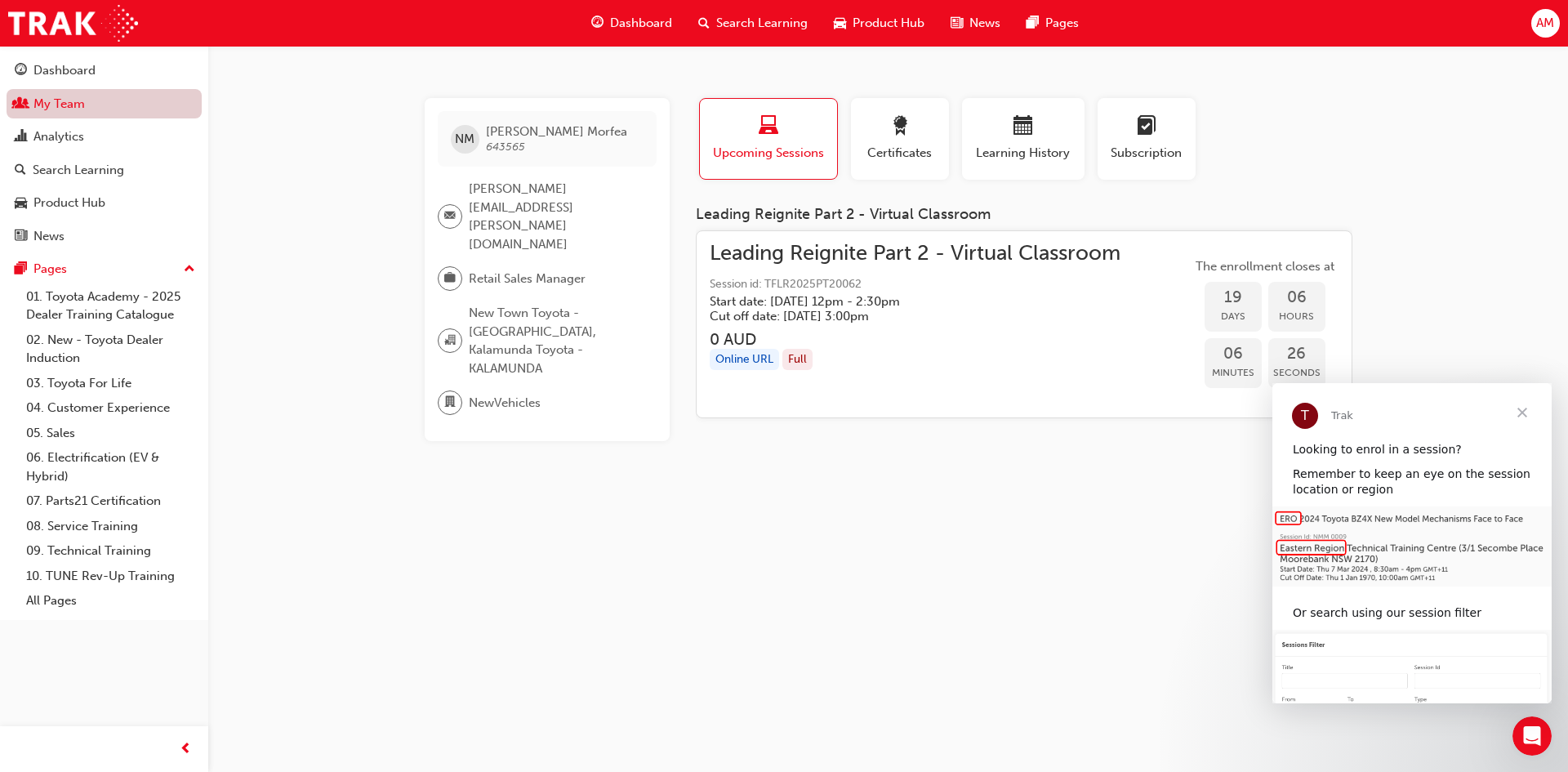
click at [53, 111] on link "My Team" at bounding box center [104, 104] width 195 height 30
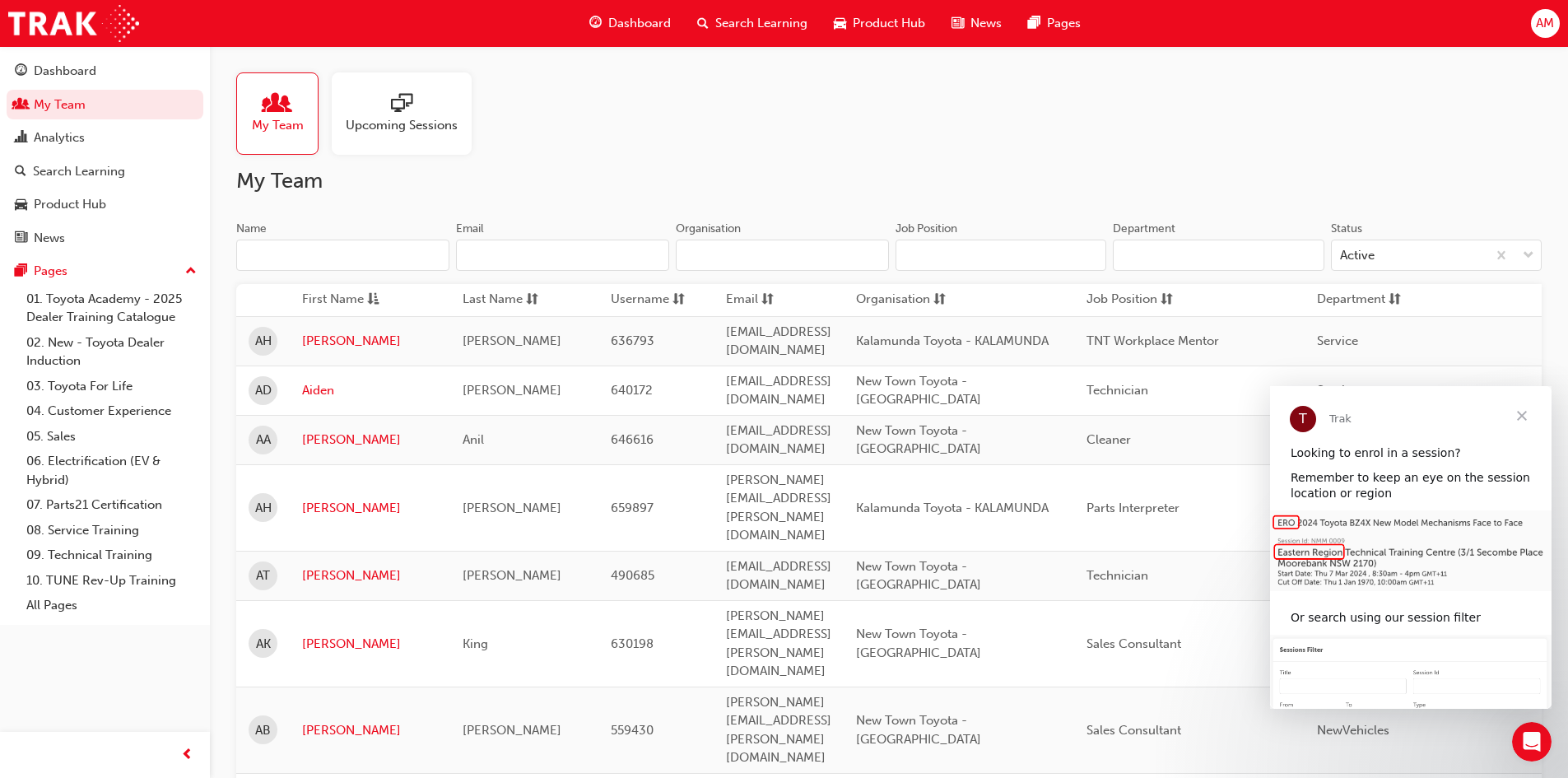
click at [297, 251] on input "Name" at bounding box center [343, 255] width 214 height 31
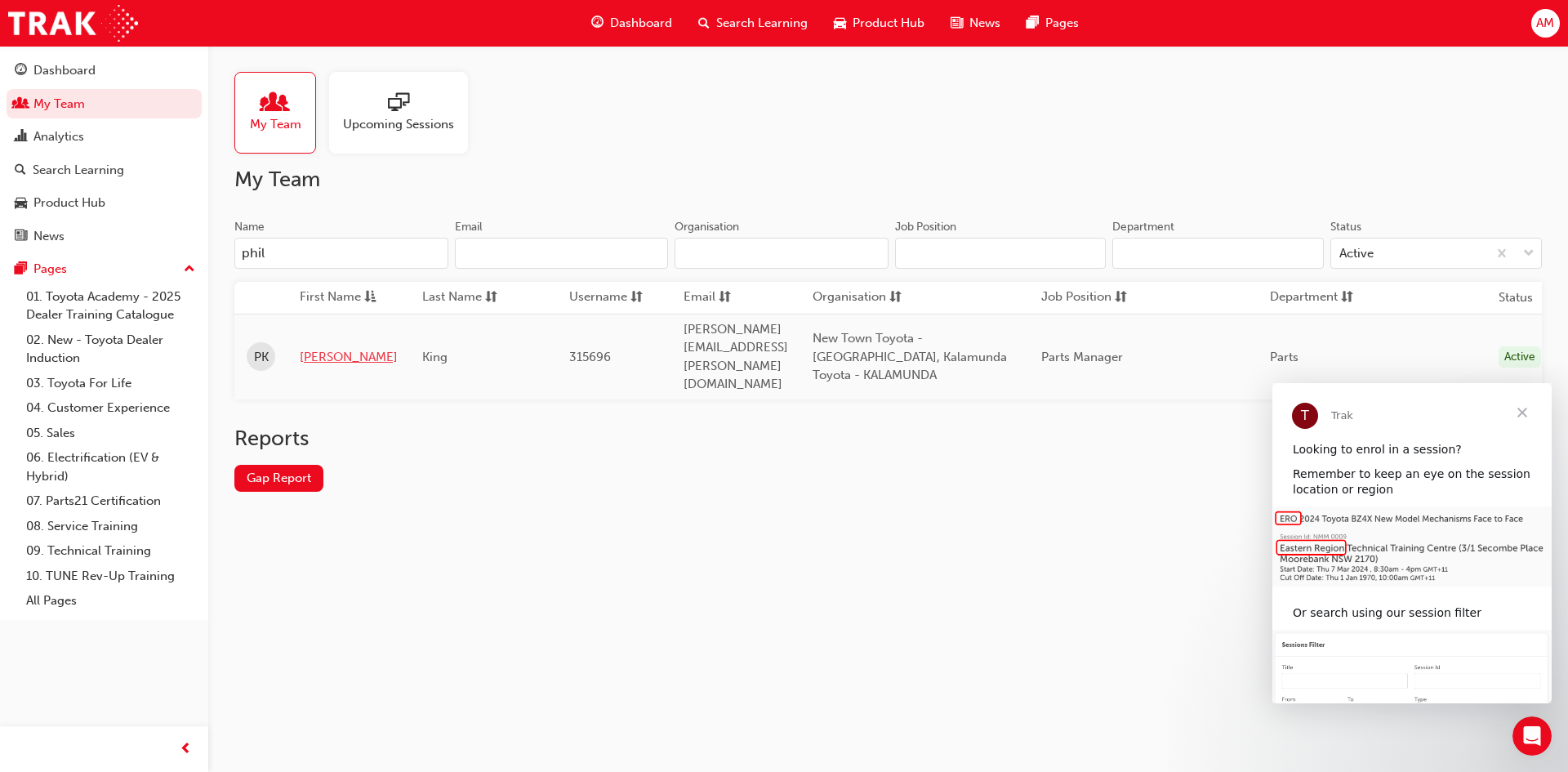
type input "phil"
click at [317, 347] on link "[PERSON_NAME]" at bounding box center [348, 357] width 98 height 18
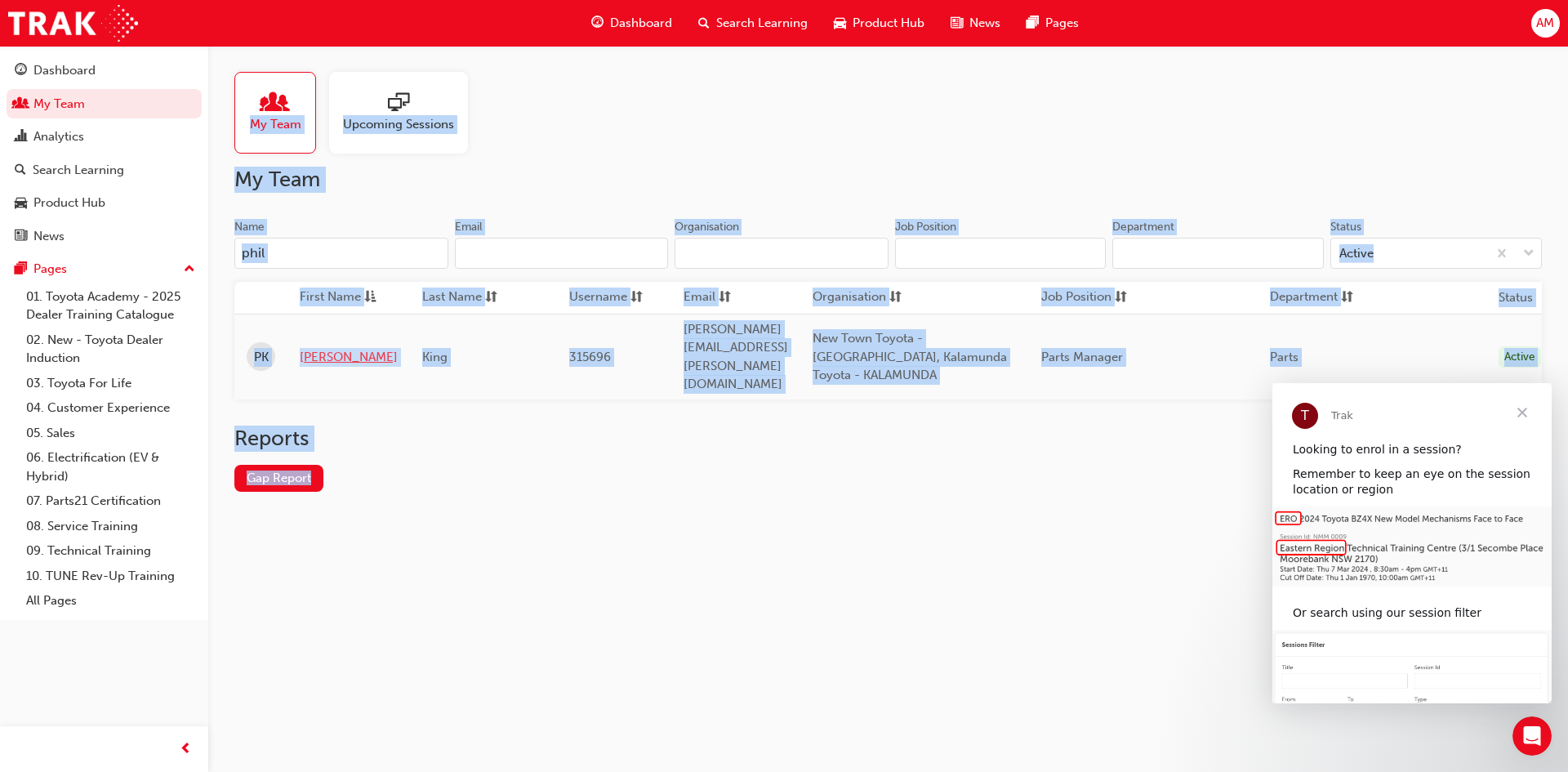
click at [317, 339] on div "My Team Upcoming Sessions My Team Name phil Email Organisation Job Position Dep…" at bounding box center [784, 386] width 1568 height 772
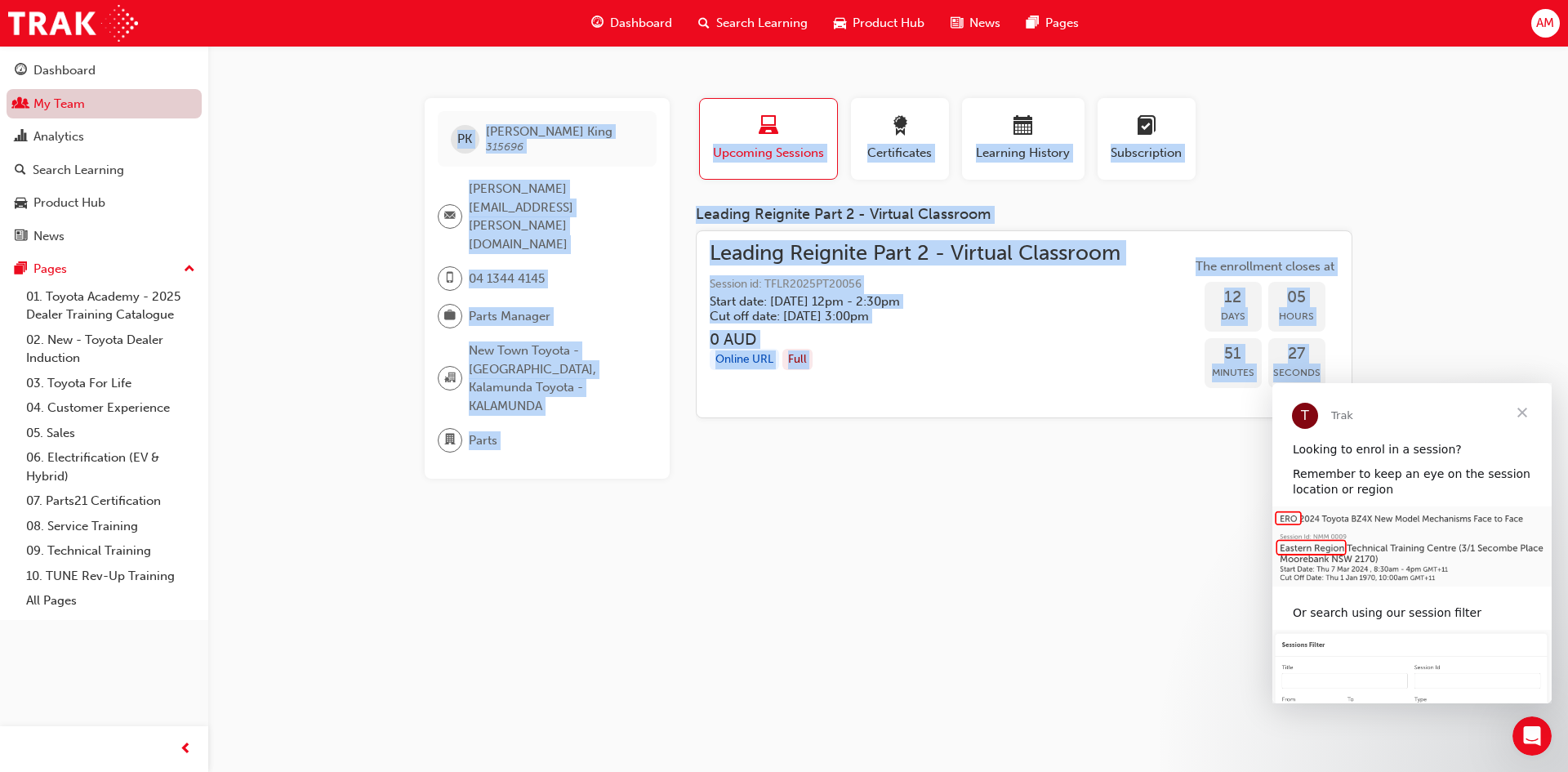
click at [59, 107] on link "My Team" at bounding box center [104, 104] width 195 height 30
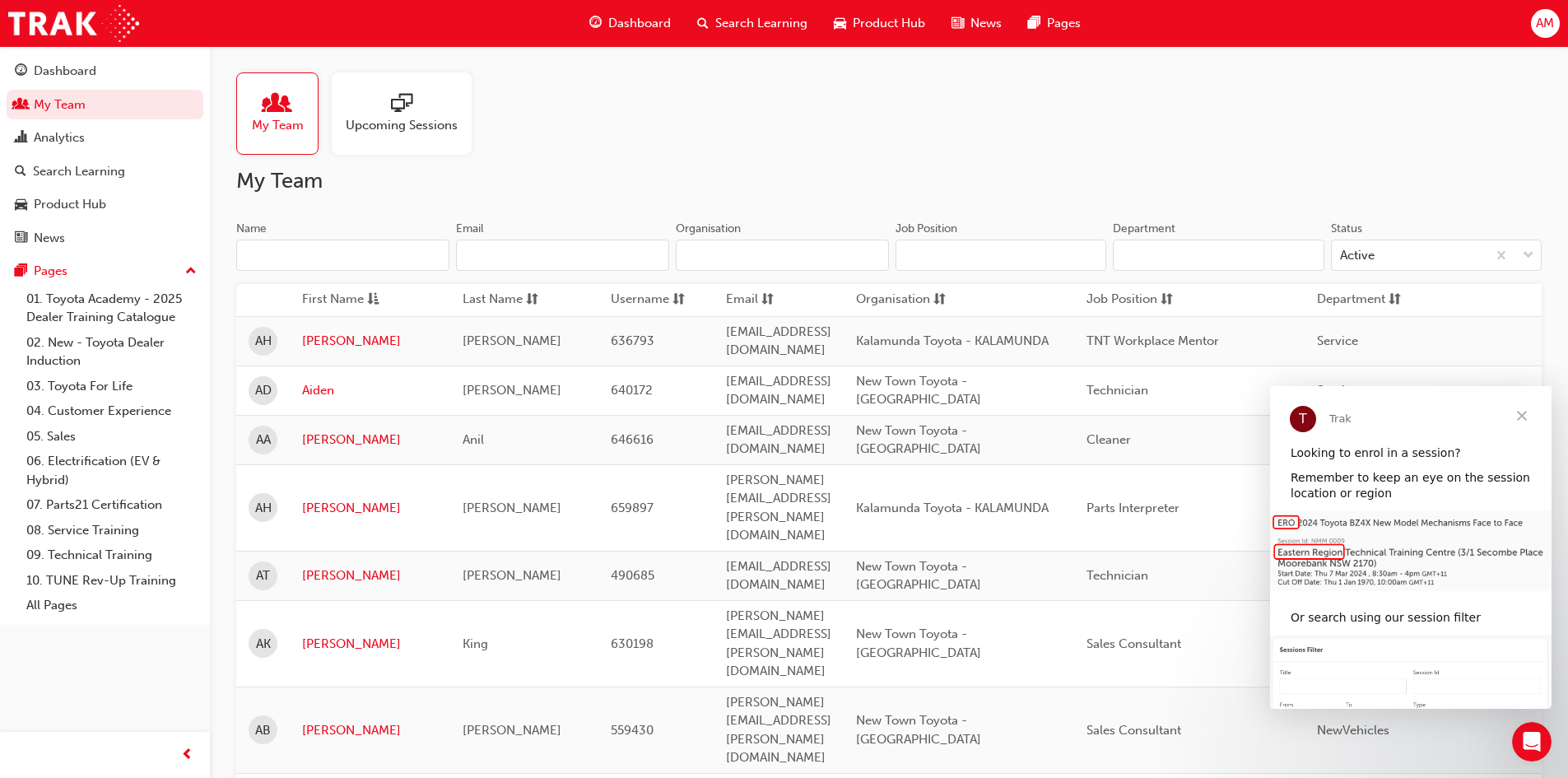
click at [320, 259] on input "Name" at bounding box center [343, 255] width 214 height 31
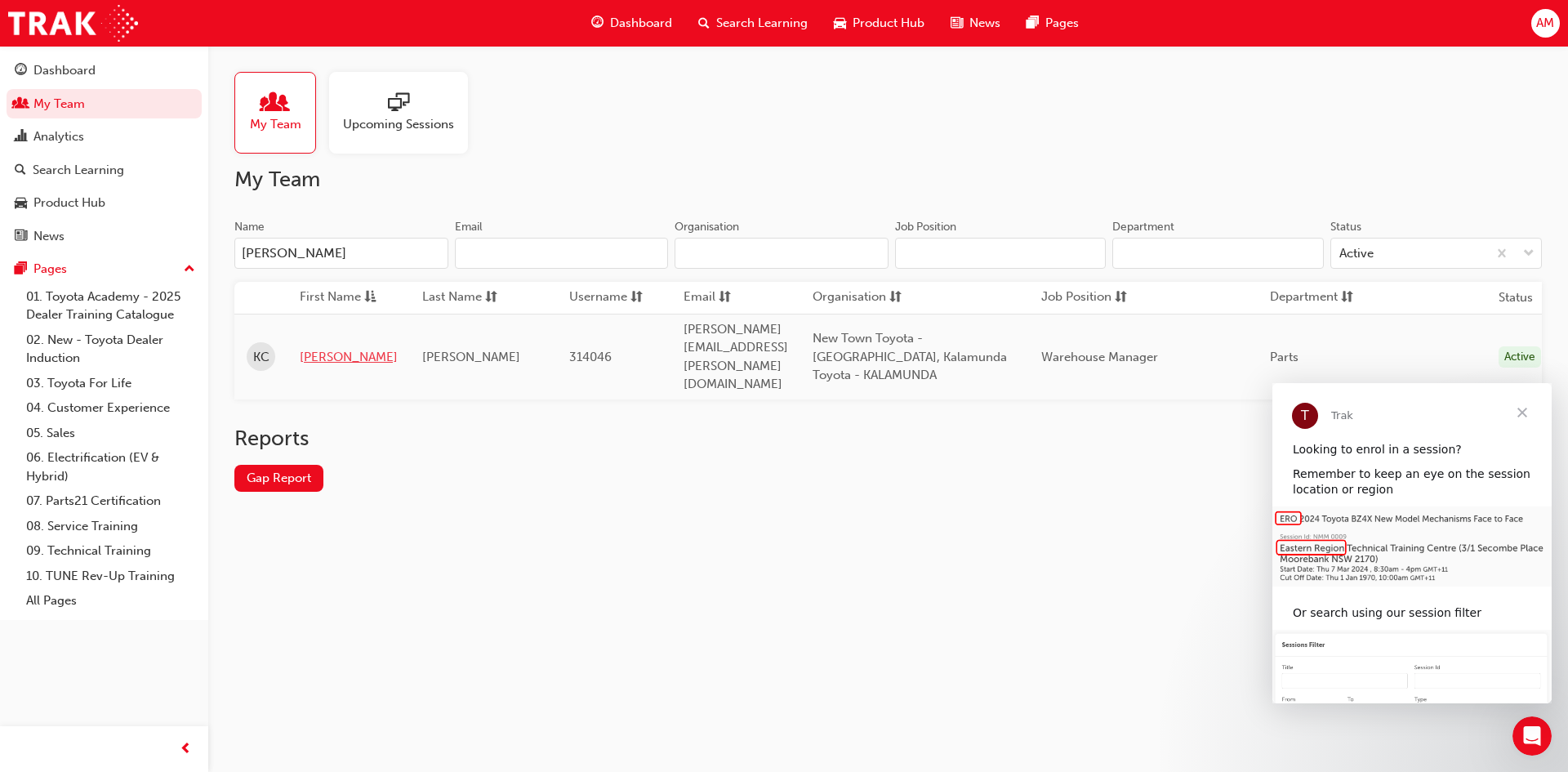
type input "[PERSON_NAME]"
click at [323, 347] on link "[PERSON_NAME]" at bounding box center [348, 357] width 98 height 18
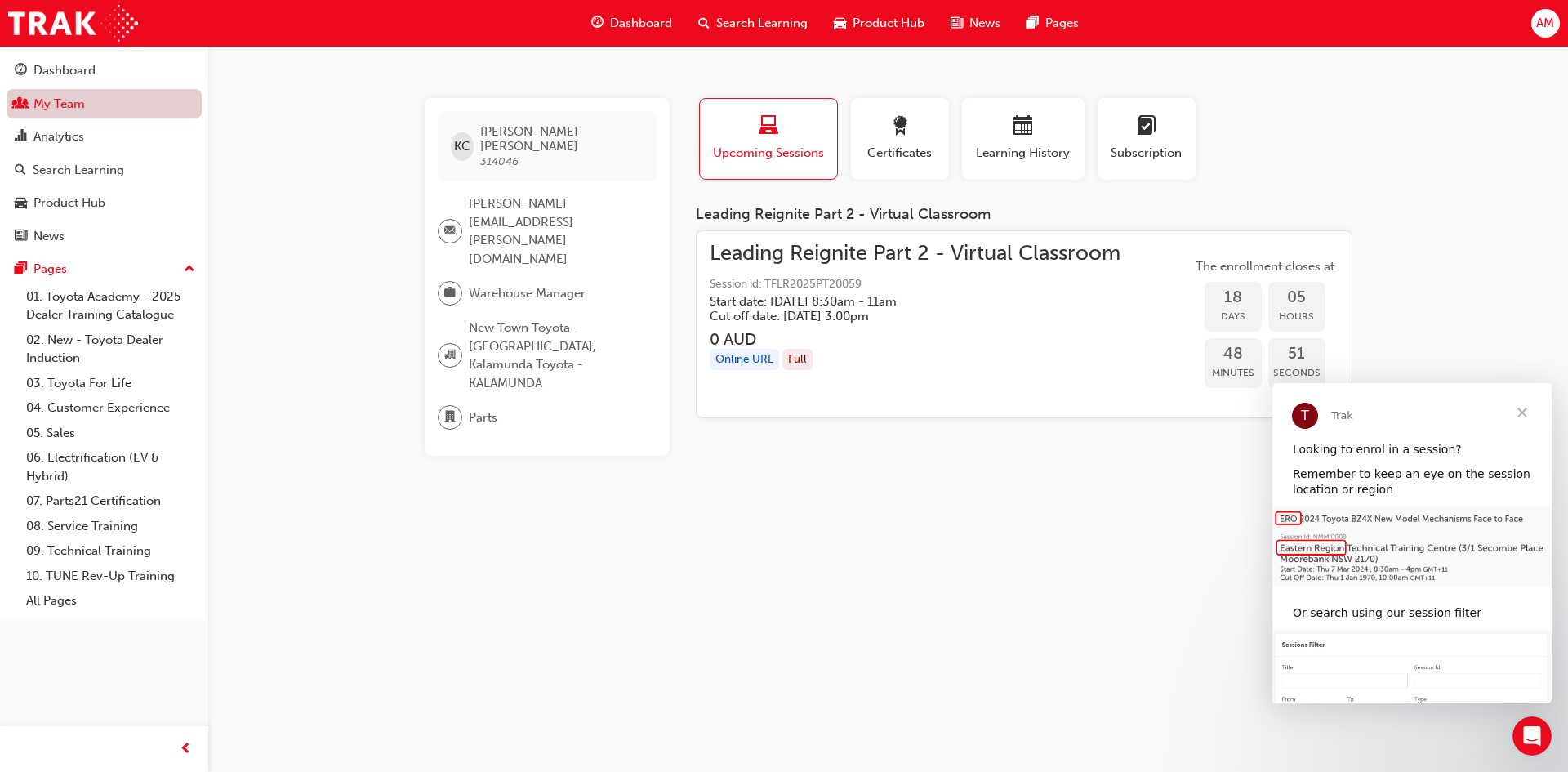
click at [80, 113] on link "My Team" at bounding box center [104, 104] width 195 height 30
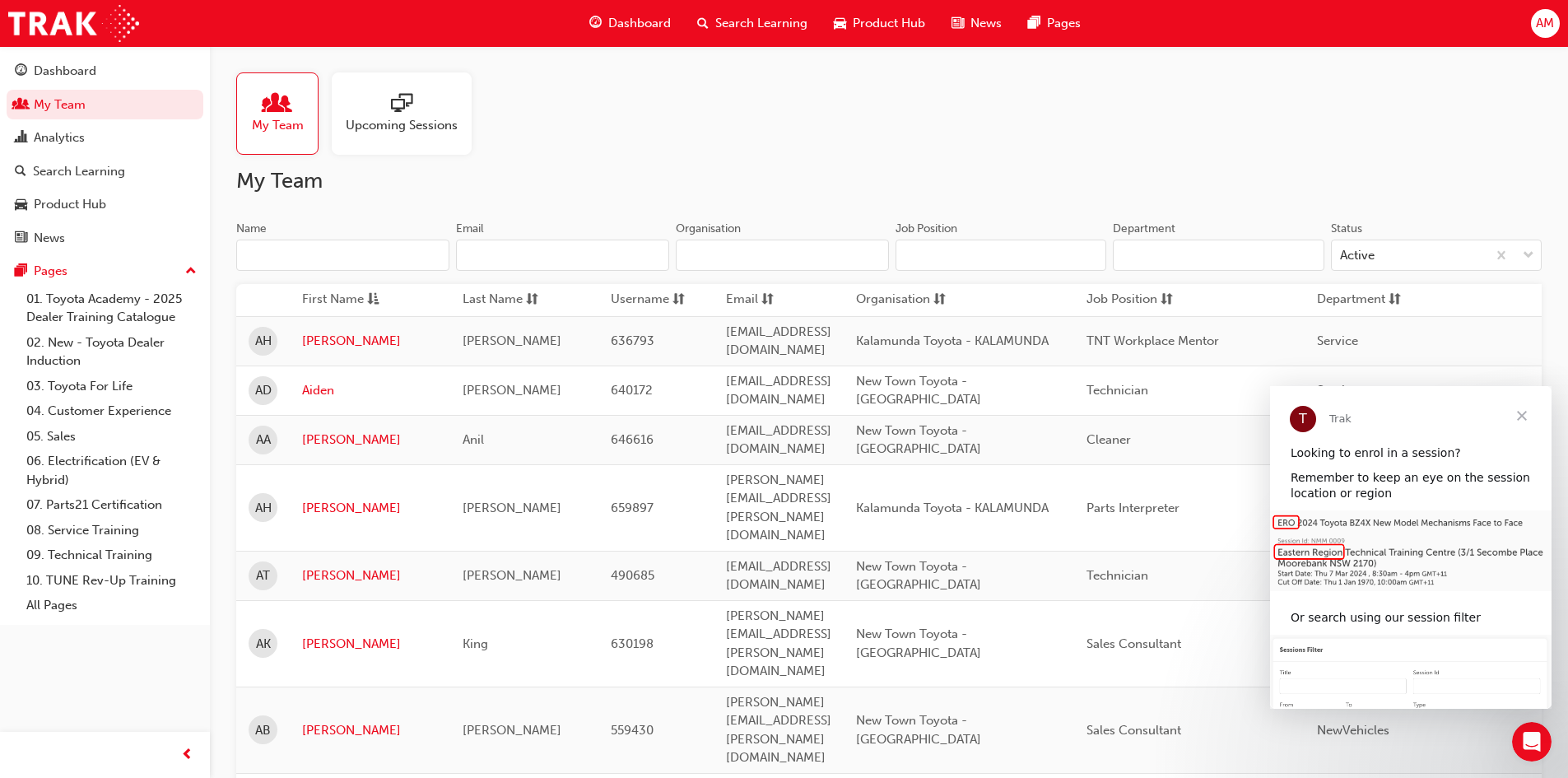
click at [349, 255] on input "Name" at bounding box center [343, 255] width 214 height 31
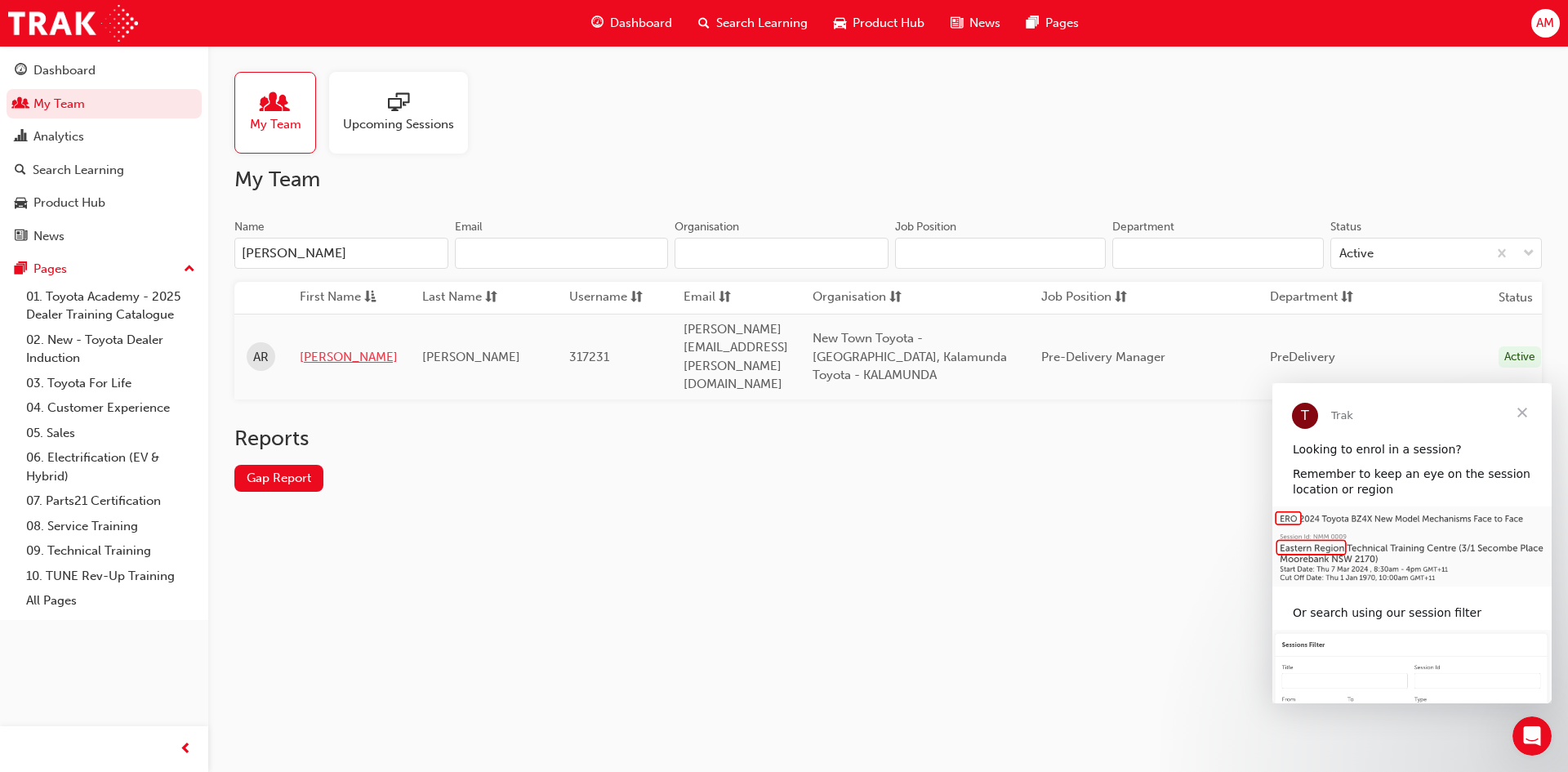
type input "[PERSON_NAME]"
click at [331, 347] on link "[PERSON_NAME]" at bounding box center [348, 357] width 98 height 18
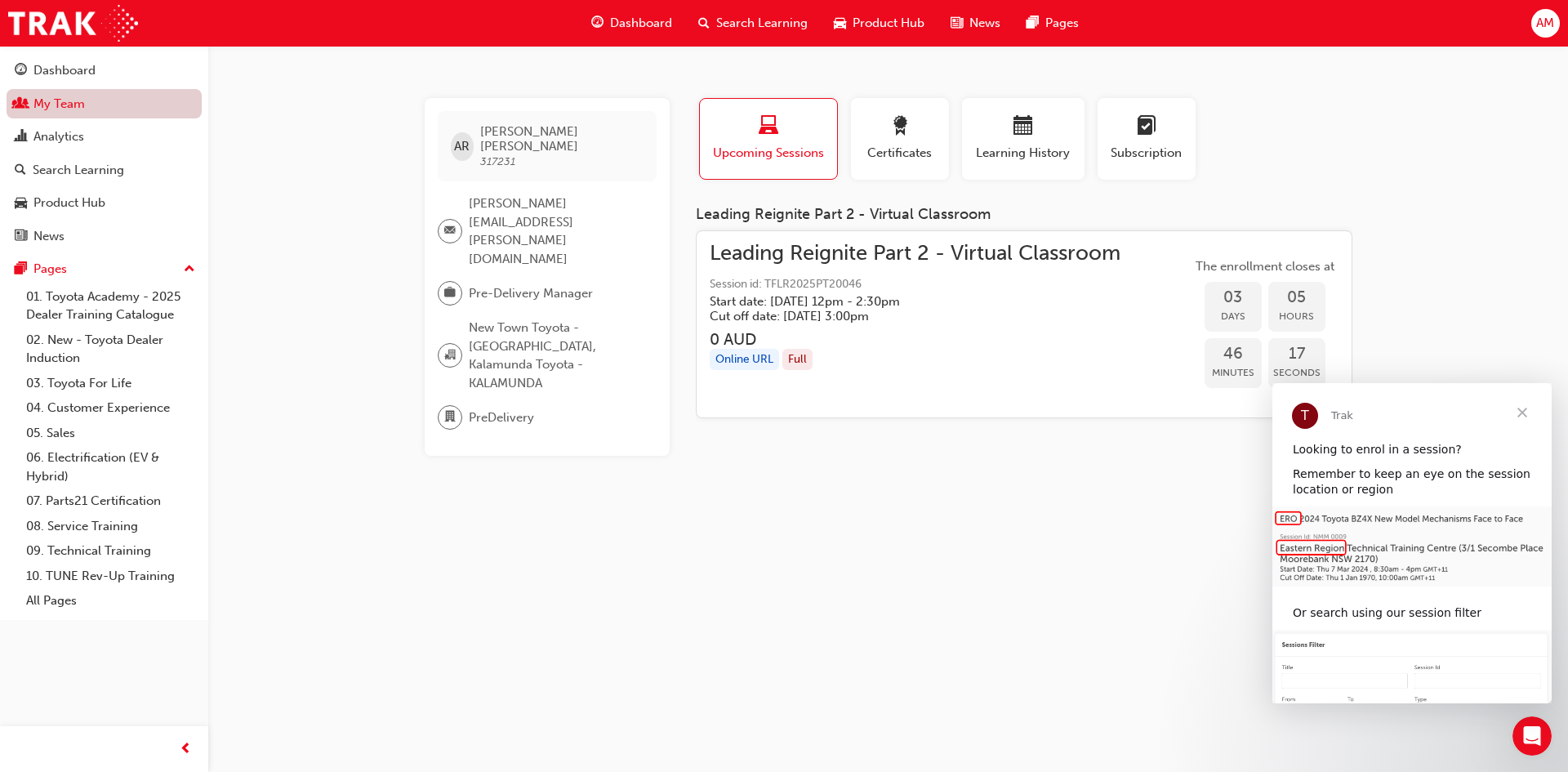
click at [71, 102] on link "My Team" at bounding box center [104, 104] width 195 height 30
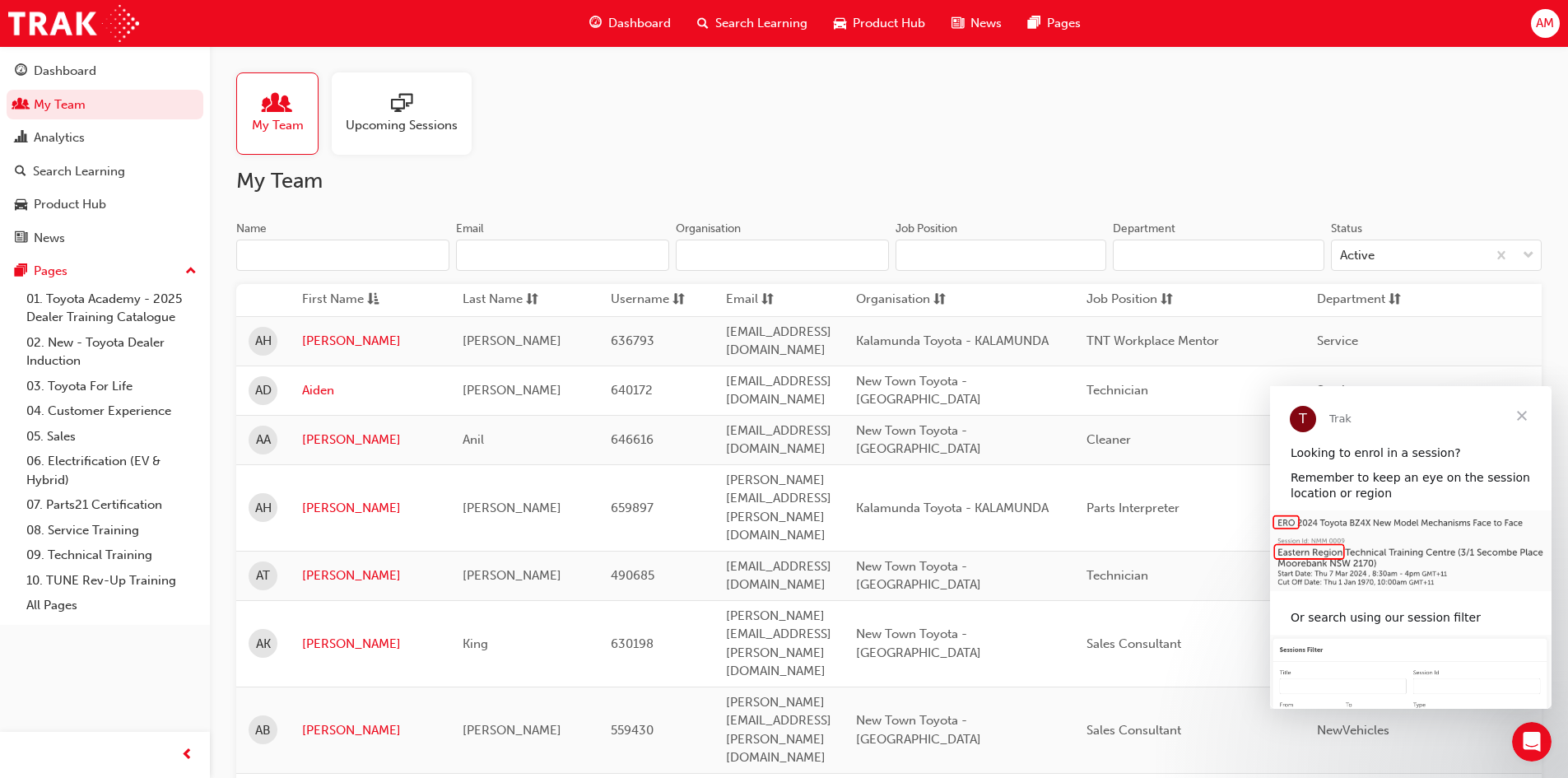
click at [351, 253] on input "Name" at bounding box center [343, 255] width 214 height 31
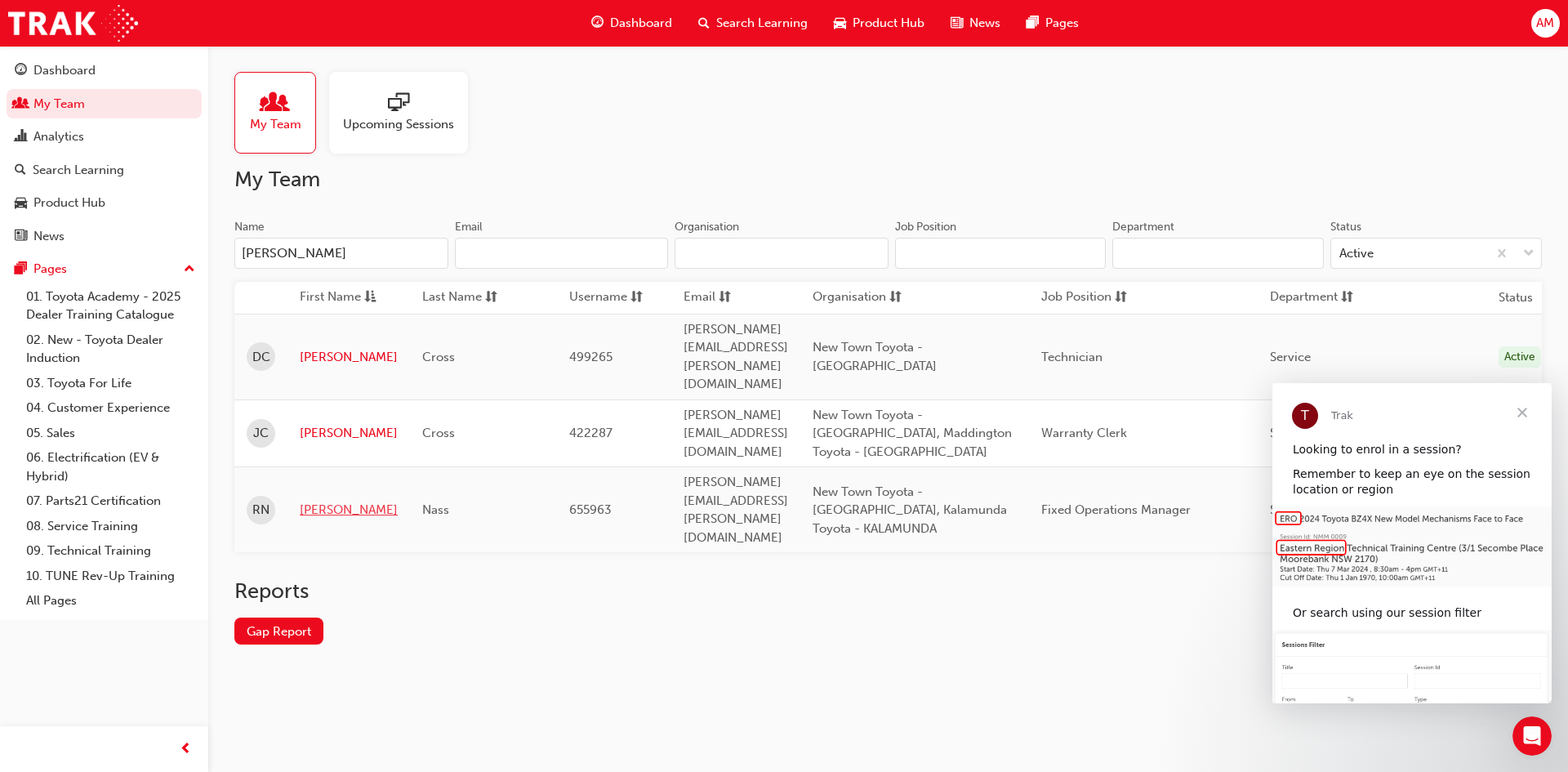
type input "[PERSON_NAME]"
click at [306, 501] on link "[PERSON_NAME]" at bounding box center [348, 510] width 98 height 18
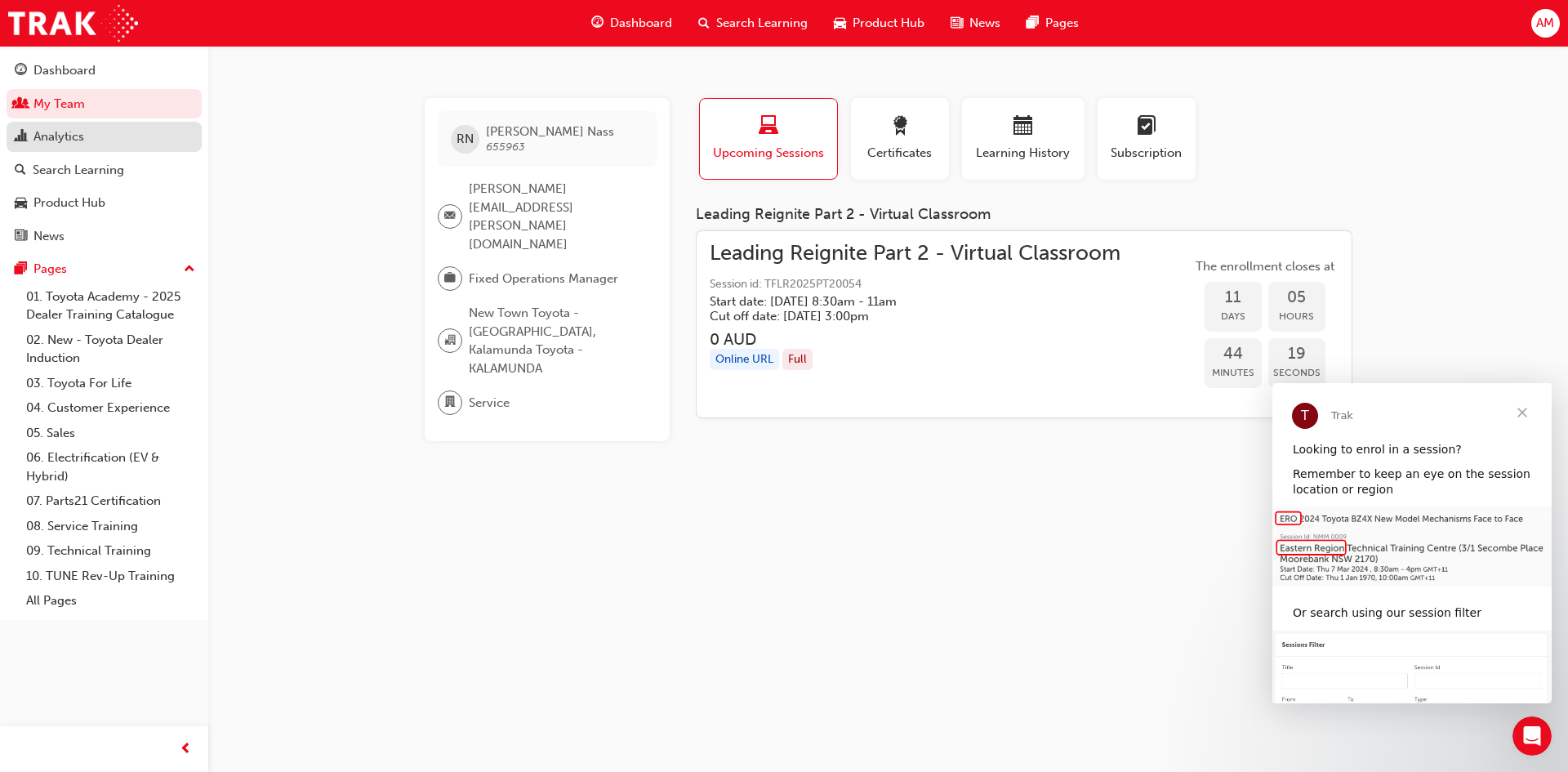
drag, startPoint x: 70, startPoint y: 106, endPoint x: 152, endPoint y: 133, distance: 86.3
click at [70, 105] on link "My Team" at bounding box center [104, 104] width 195 height 30
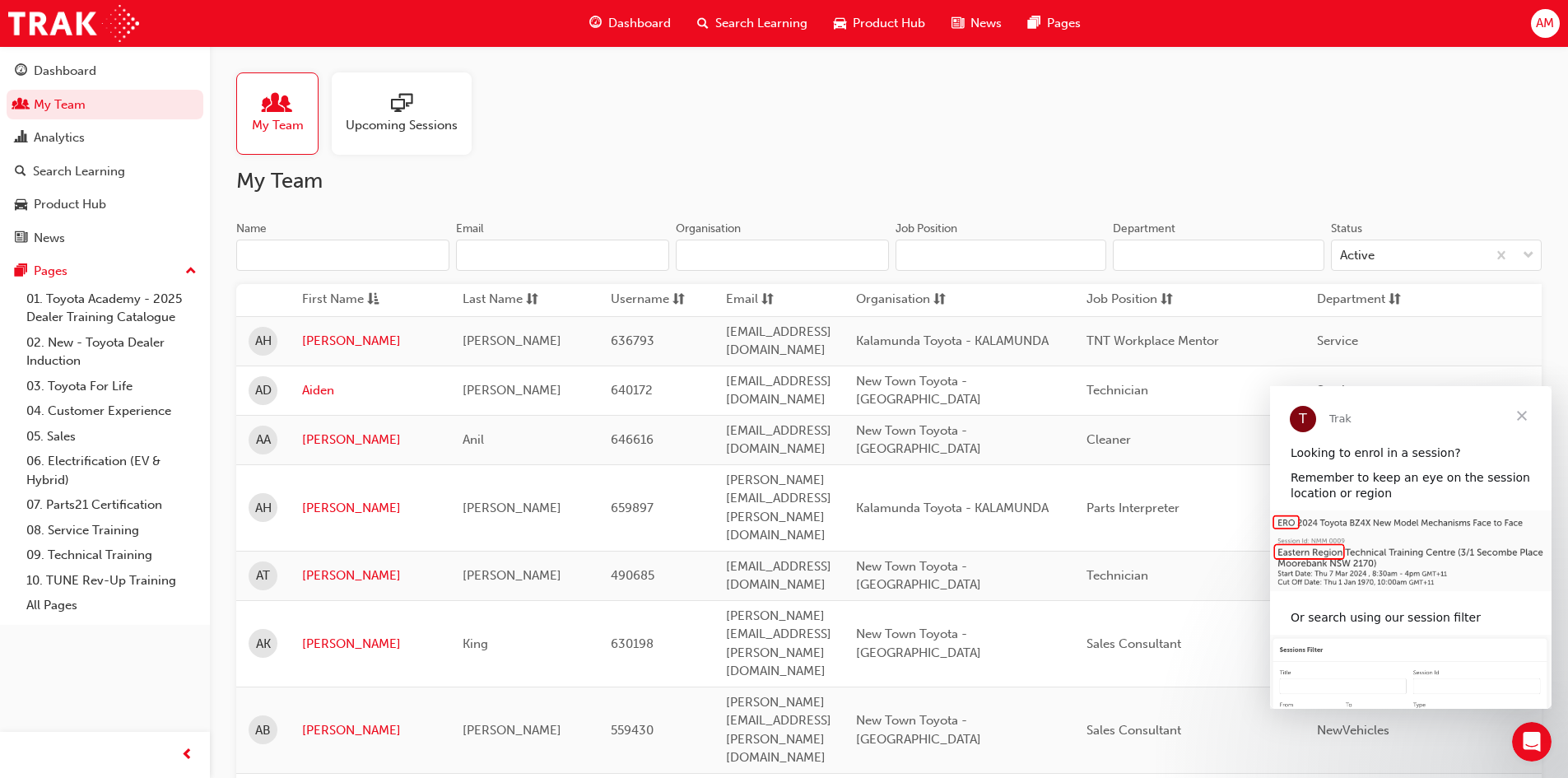
click at [7, 52] on button "Dashboard My Team Analytics Search Learning Product Hub News Pages" at bounding box center [105, 154] width 197 height 203
click at [298, 260] on input "Name" at bounding box center [343, 255] width 214 height 31
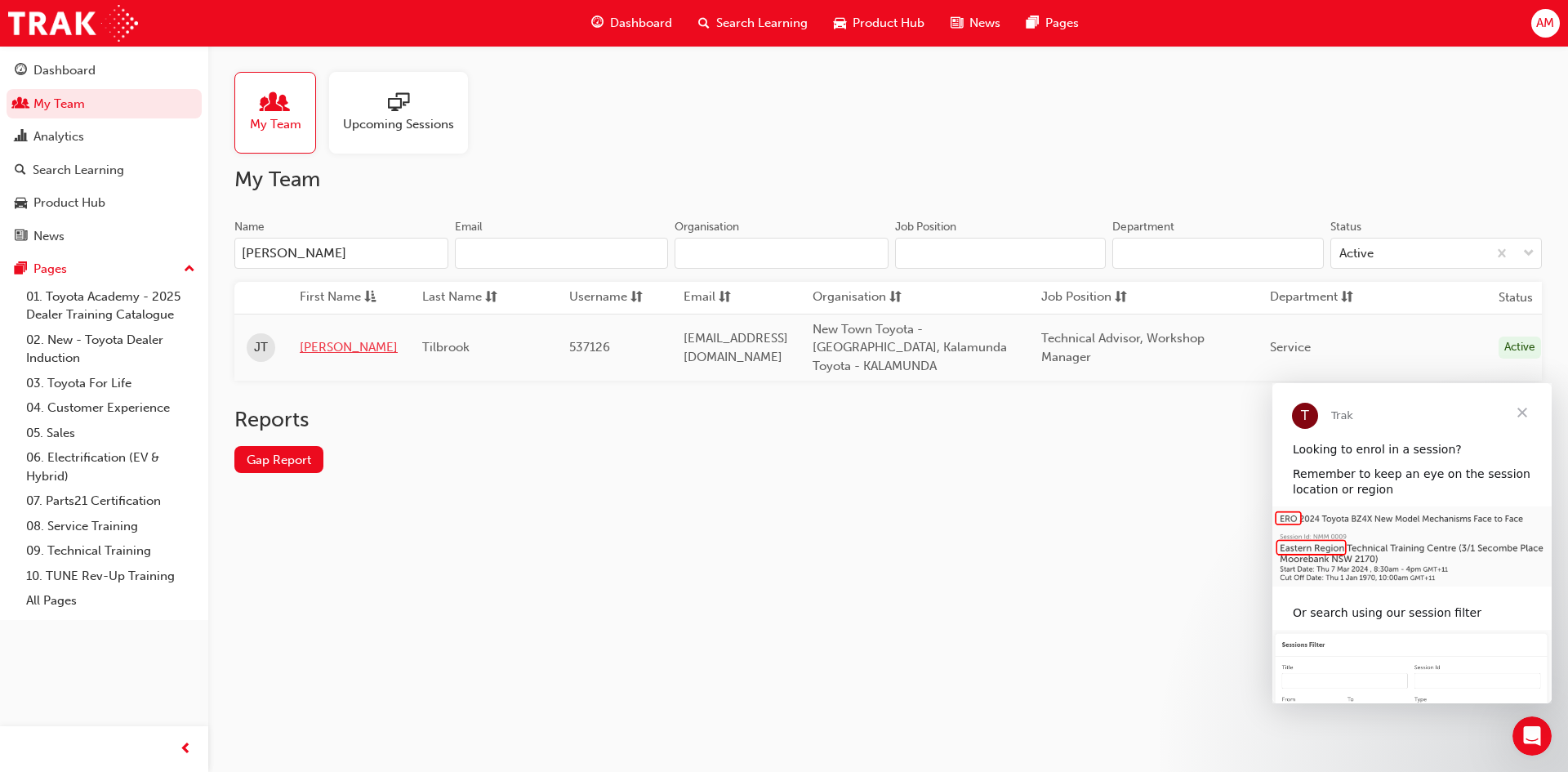
type input "[PERSON_NAME]"
click at [308, 338] on link "[PERSON_NAME]" at bounding box center [348, 347] width 98 height 18
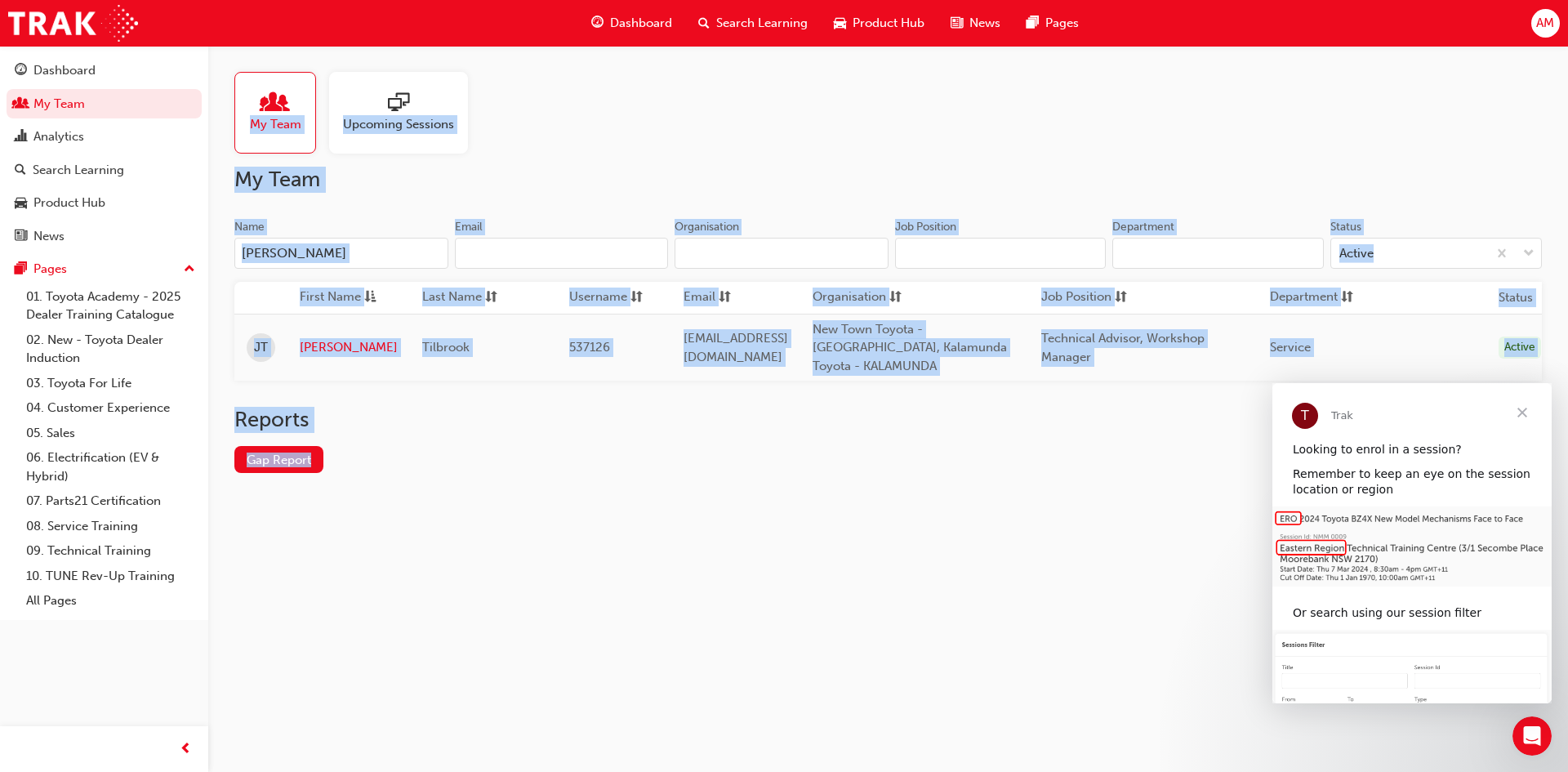
click at [308, 334] on div "My Team Upcoming Sessions My Team Name [PERSON_NAME] TIL Email Organisation Job…" at bounding box center [784, 386] width 1568 height 772
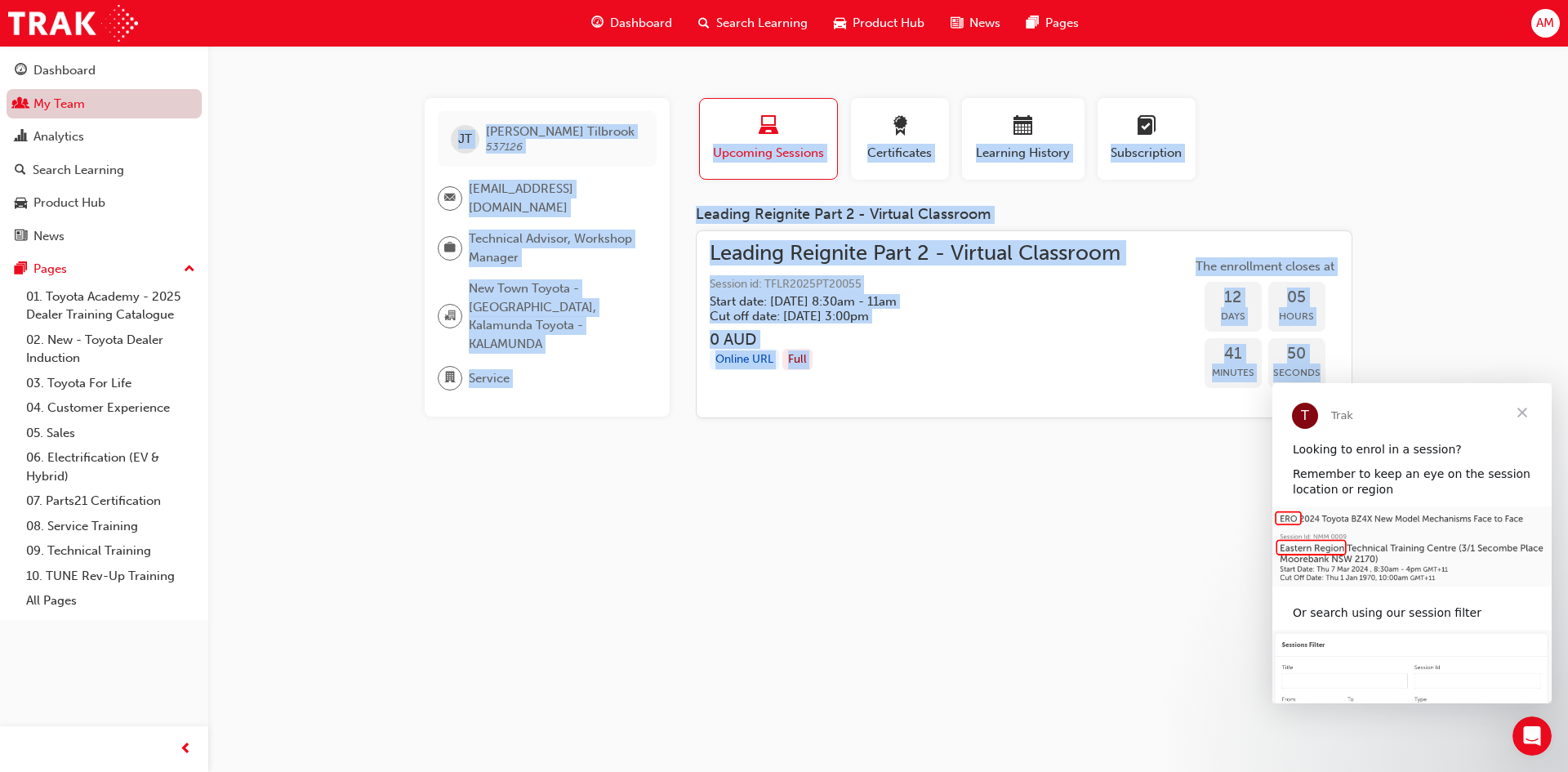
click at [77, 108] on link "My Team" at bounding box center [104, 104] width 195 height 30
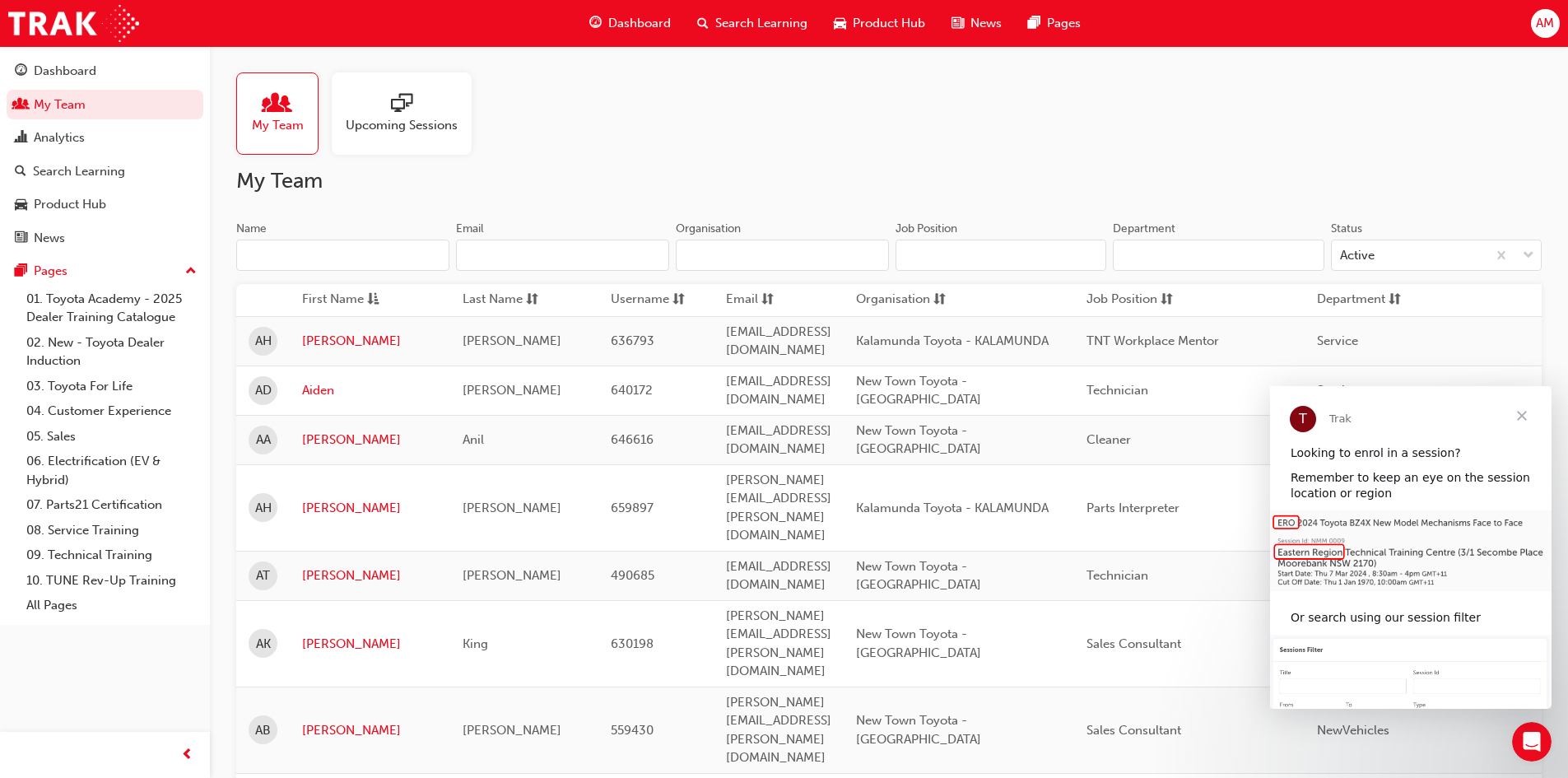
click at [340, 250] on input "Name" at bounding box center [343, 255] width 214 height 31
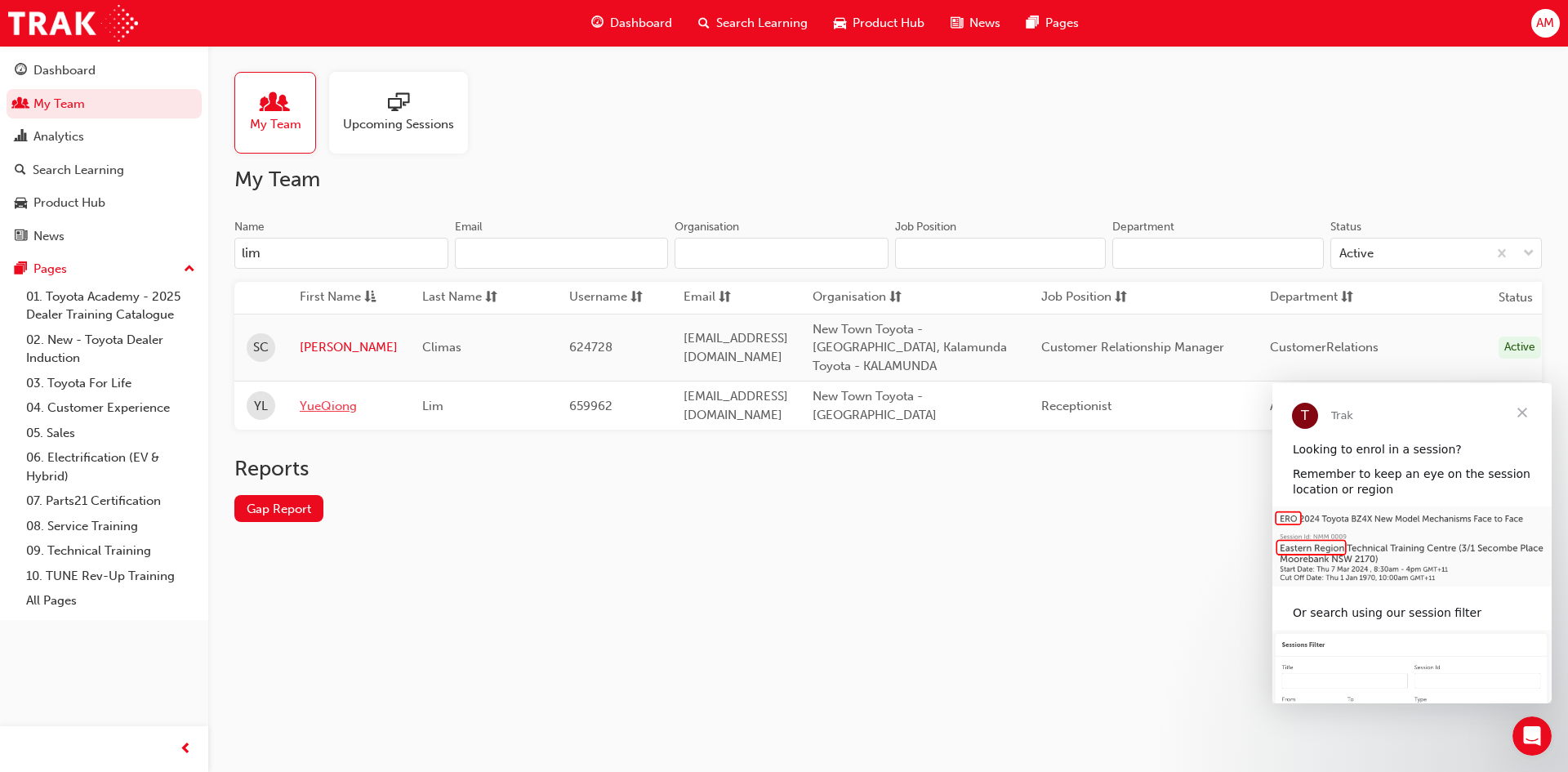
type input "lim"
click at [325, 397] on link "YueQiong" at bounding box center [348, 406] width 98 height 18
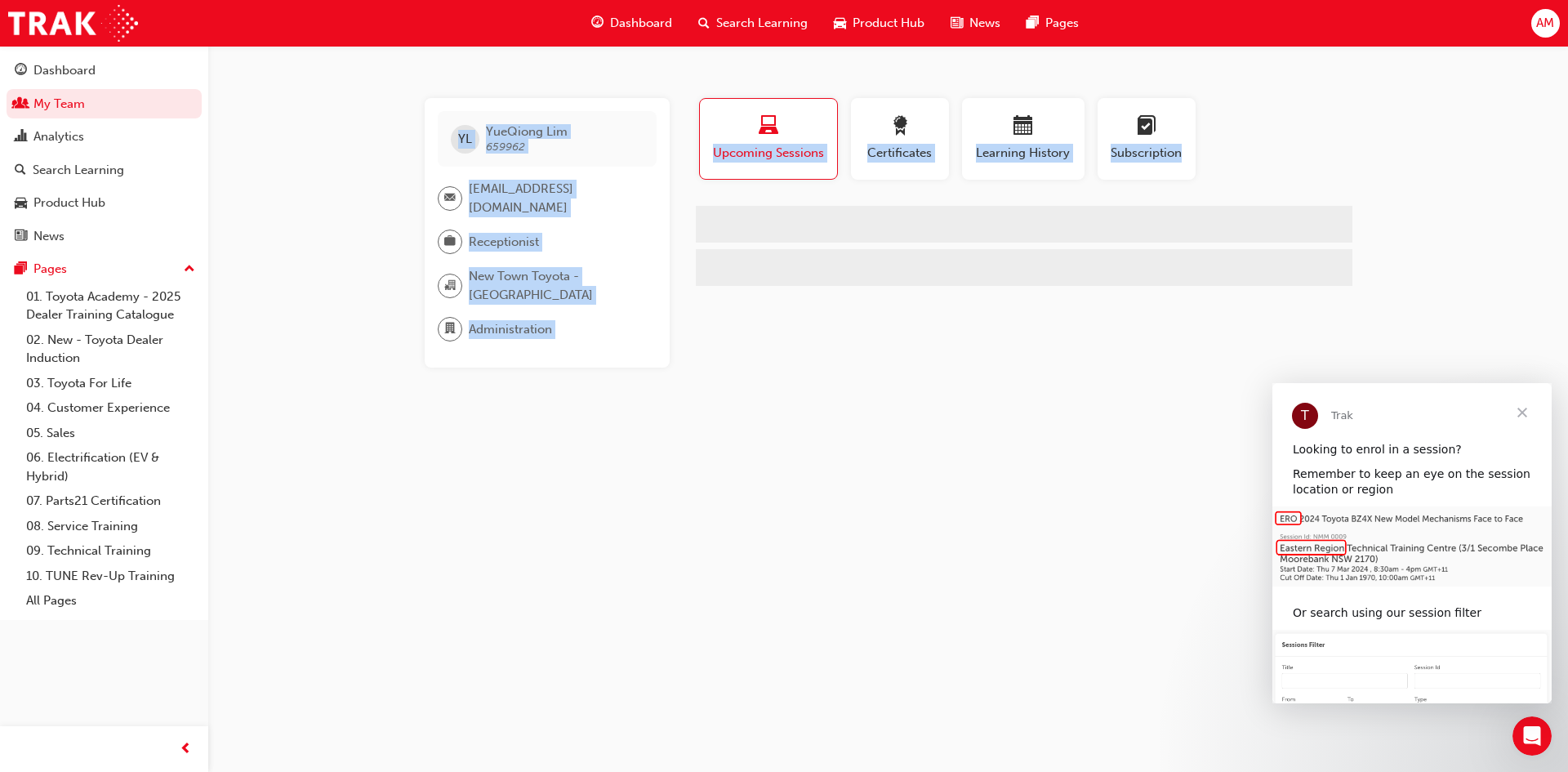
click at [325, 381] on div "YL [PERSON_NAME] 659962 [EMAIL_ADDRESS][DOMAIN_NAME] Receptionist New Town Toyo…" at bounding box center [784, 386] width 1568 height 772
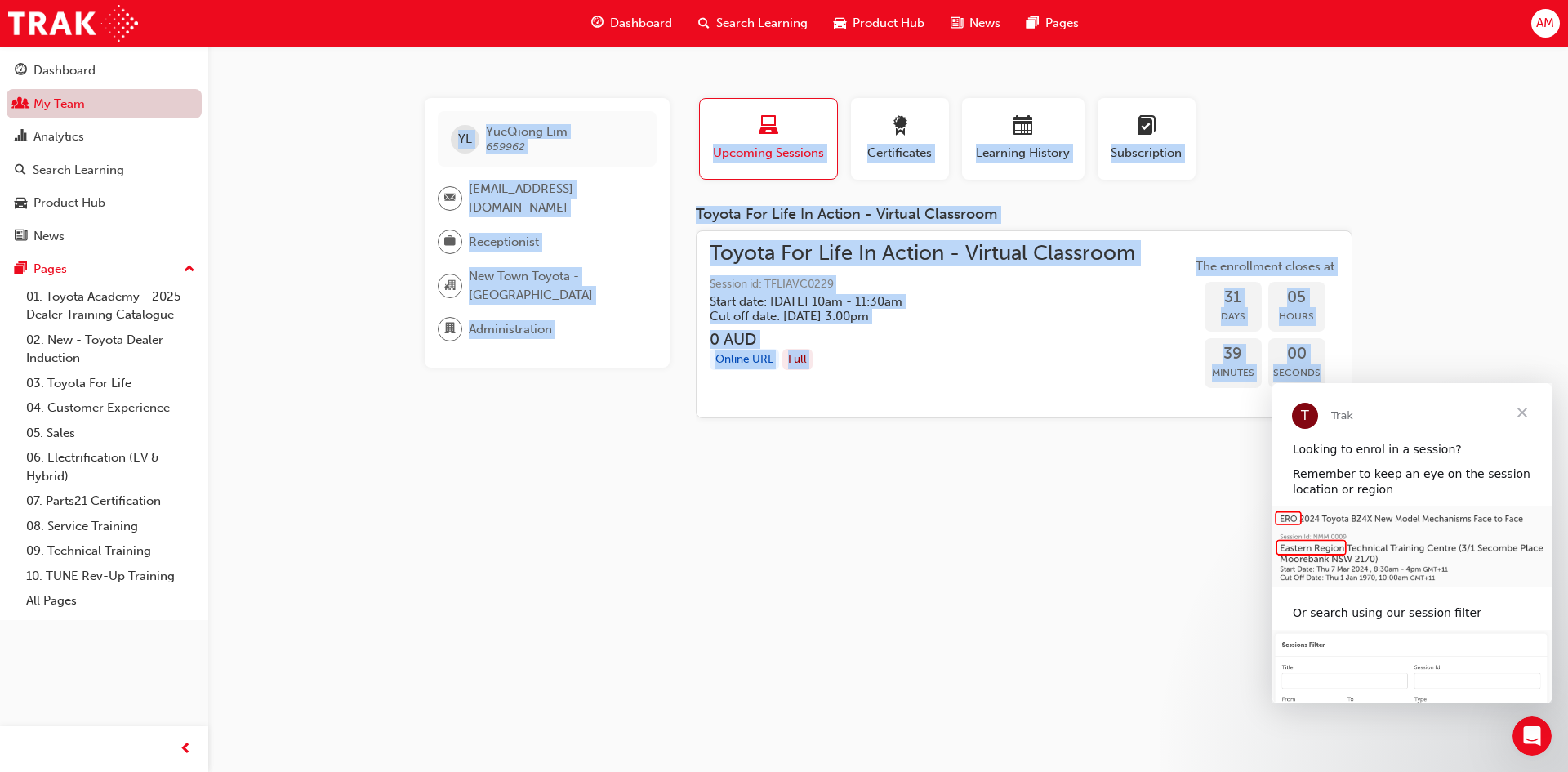
drag, startPoint x: 73, startPoint y: 108, endPoint x: 98, endPoint y: 115, distance: 26.0
click at [73, 108] on link "My Team" at bounding box center [104, 104] width 195 height 30
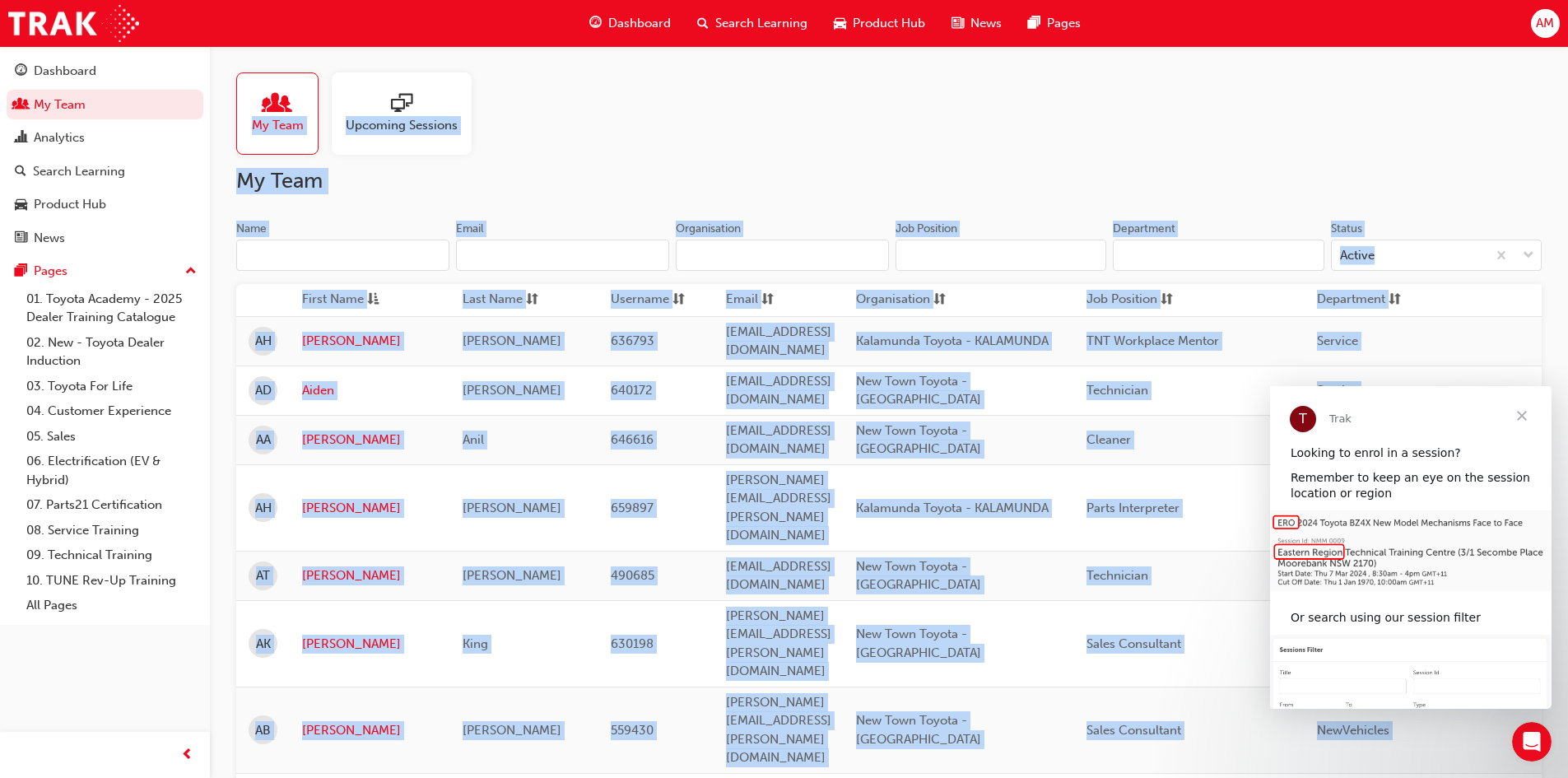
click at [349, 251] on input "Name" at bounding box center [343, 255] width 214 height 31
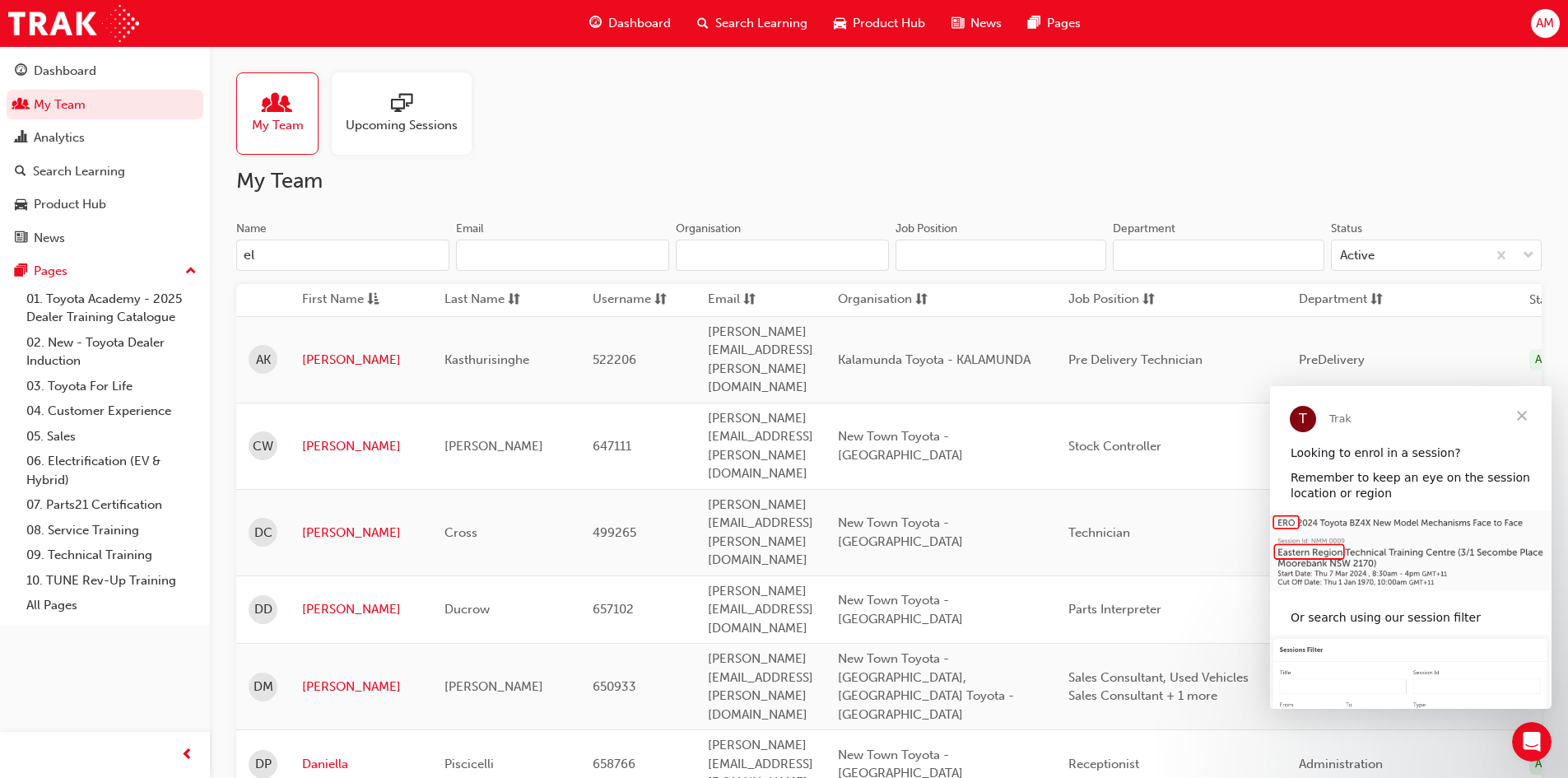
type input "el"
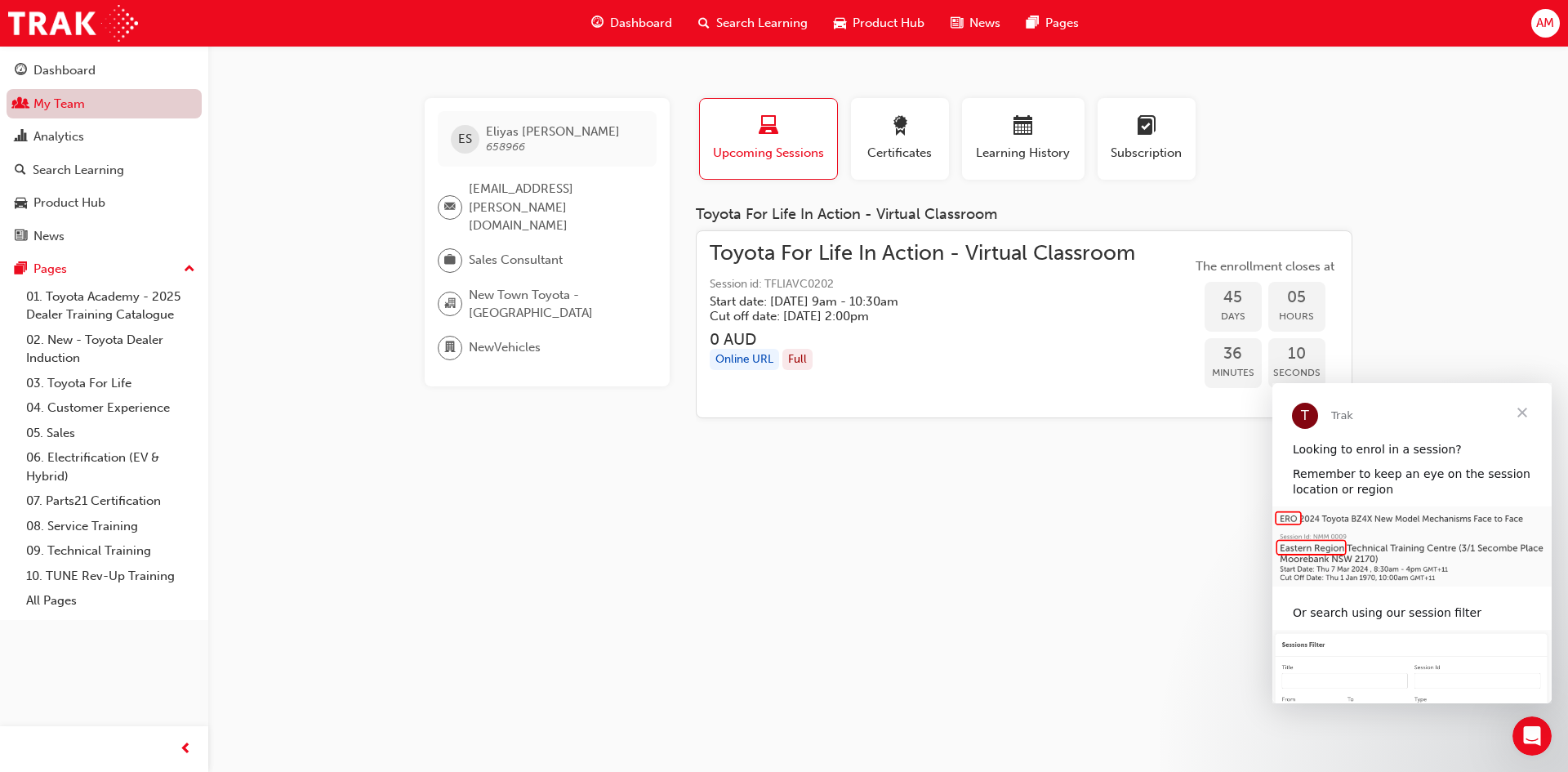
click at [57, 109] on link "My Team" at bounding box center [104, 104] width 195 height 30
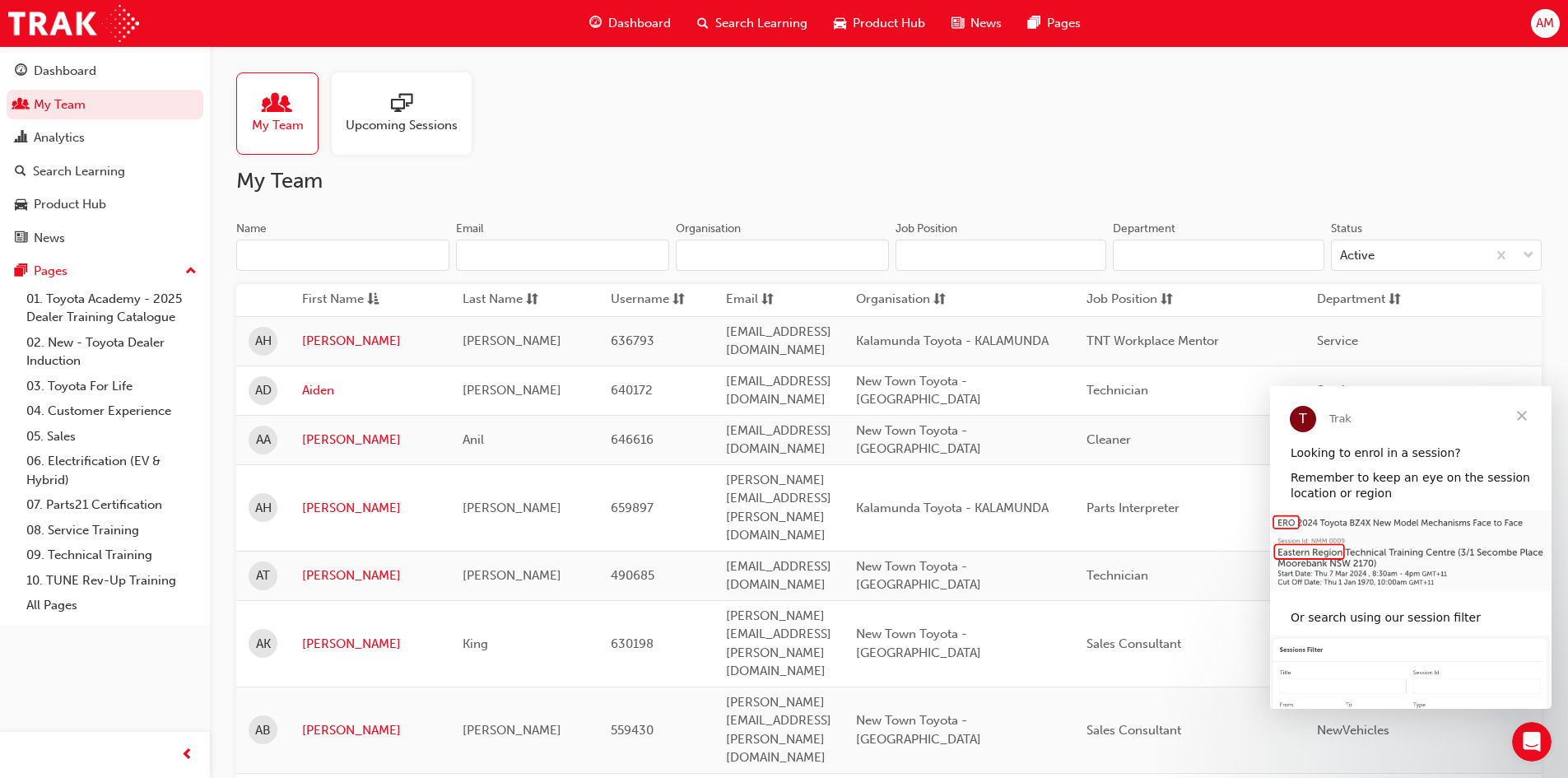
click at [290, 252] on input "Name" at bounding box center [343, 255] width 214 height 31
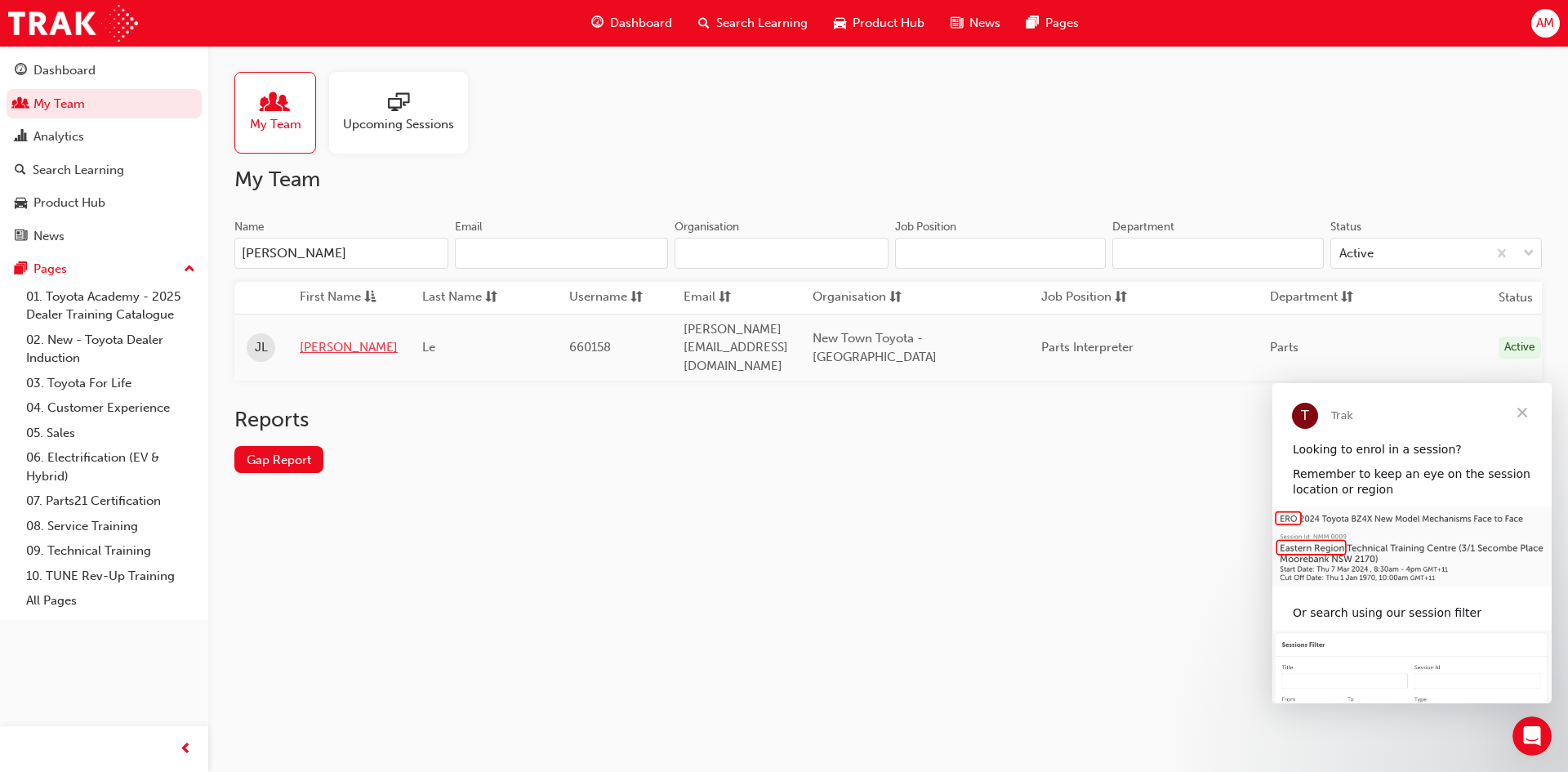
type input "[PERSON_NAME]"
click at [321, 338] on link "[PERSON_NAME]" at bounding box center [348, 347] width 98 height 18
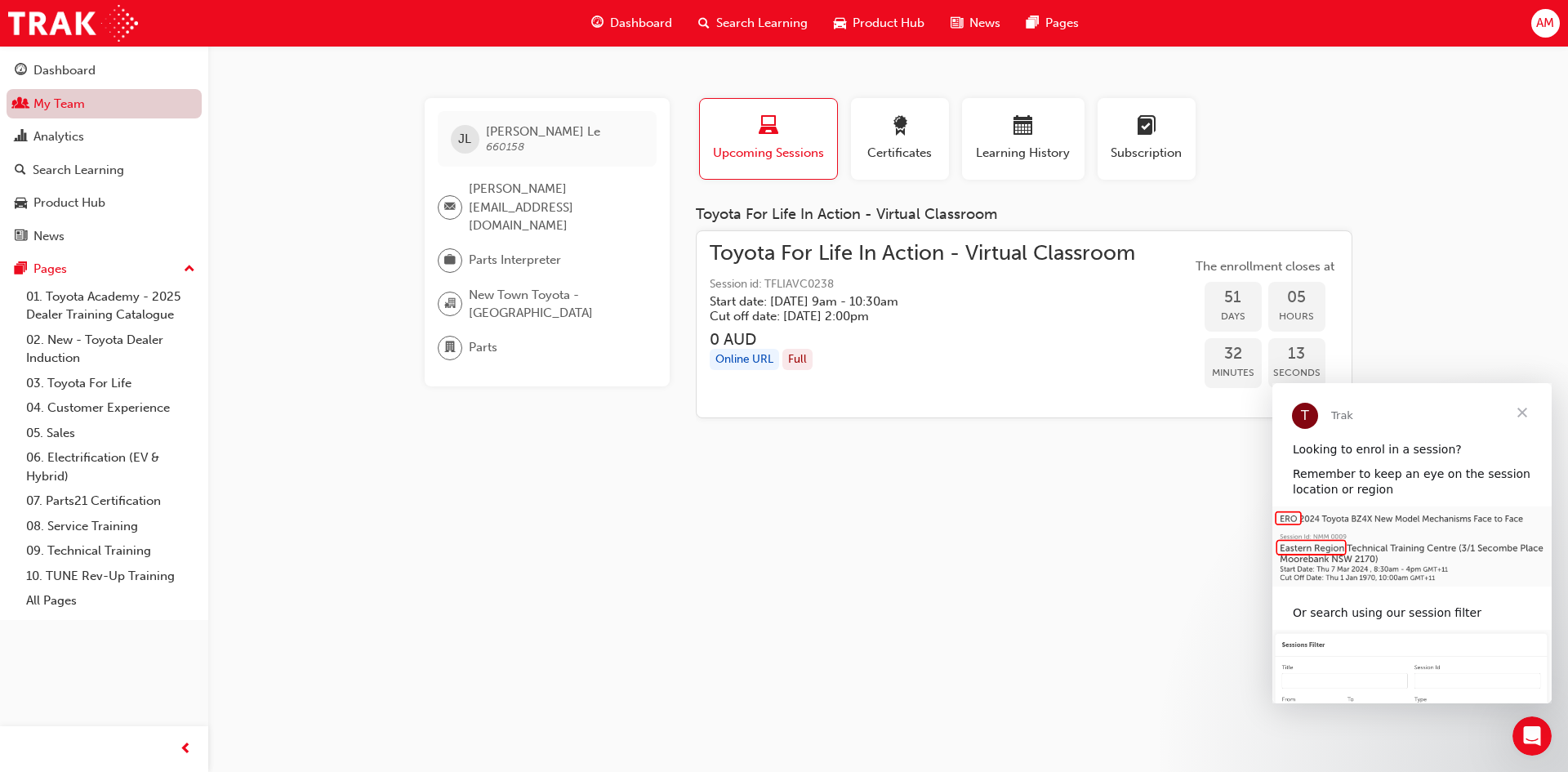
click at [64, 115] on link "My Team" at bounding box center [104, 104] width 195 height 30
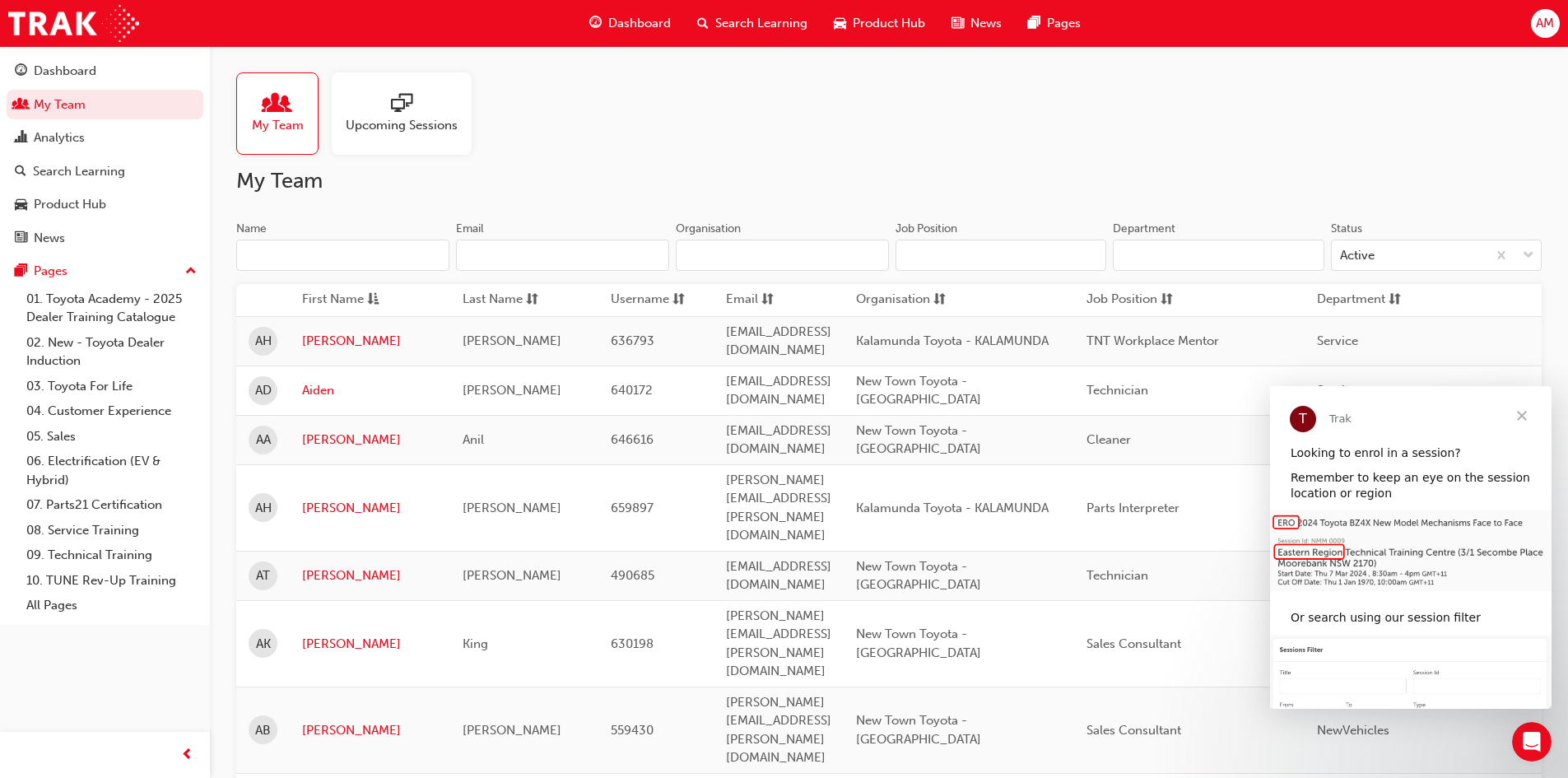
click at [322, 252] on input "Name" at bounding box center [343, 255] width 214 height 31
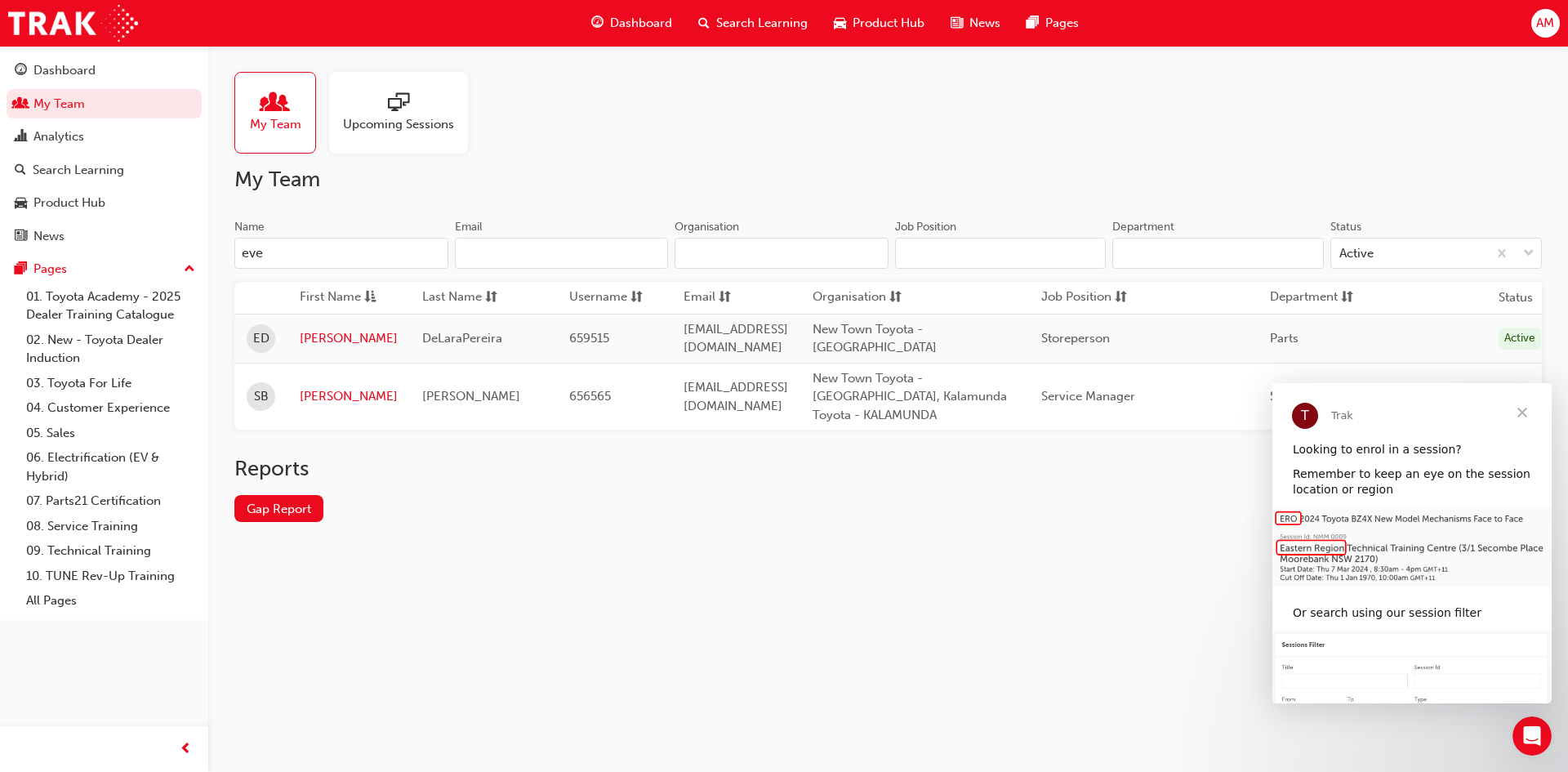
type input "eve"
click at [465, 331] on span "DeLaraPereira" at bounding box center [462, 338] width 80 height 15
click at [309, 336] on link "[PERSON_NAME]" at bounding box center [348, 338] width 98 height 18
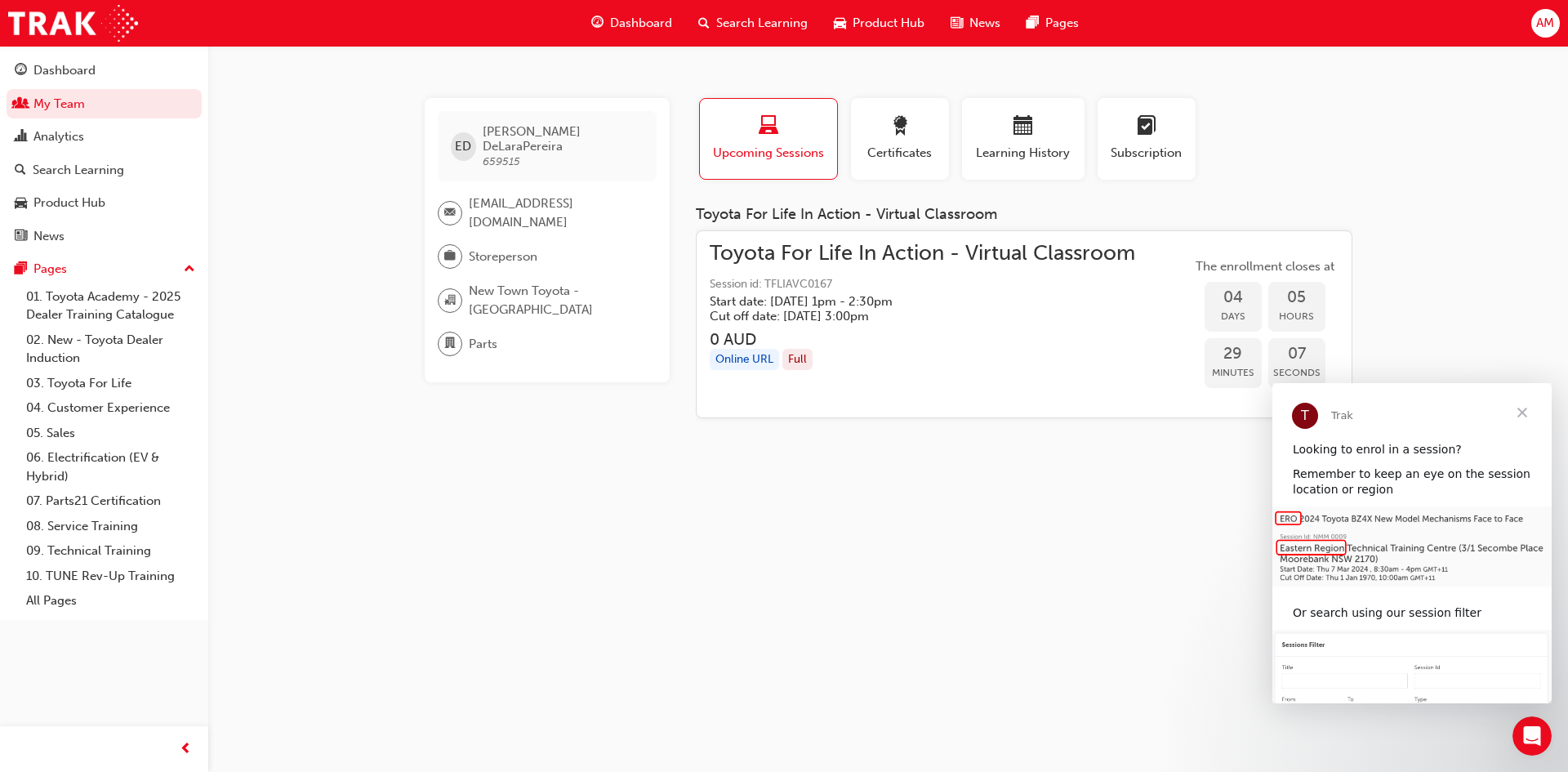
click at [619, 25] on span "Dashboard" at bounding box center [641, 23] width 62 height 18
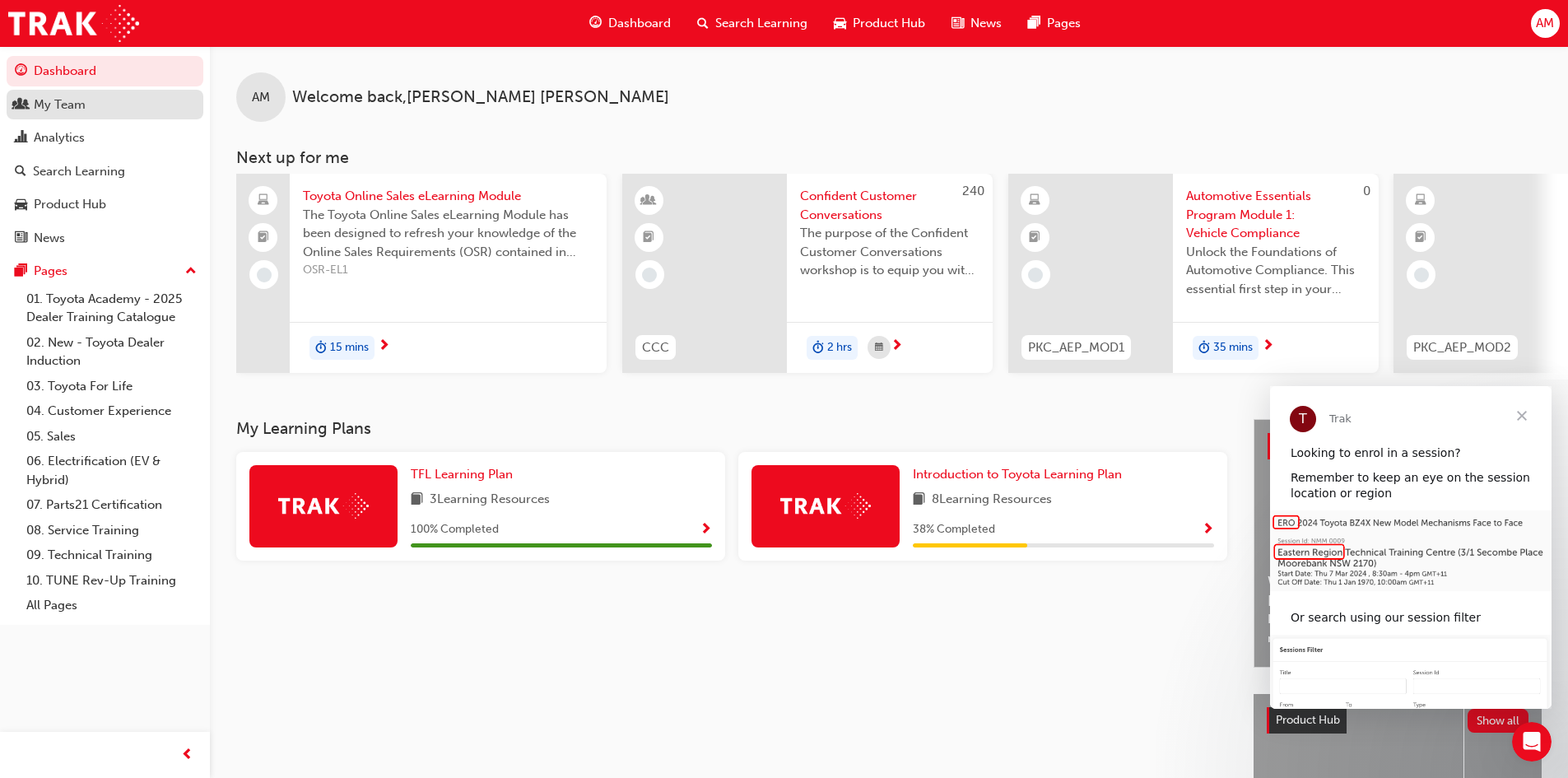
click at [80, 101] on div "My Team" at bounding box center [59, 105] width 51 height 19
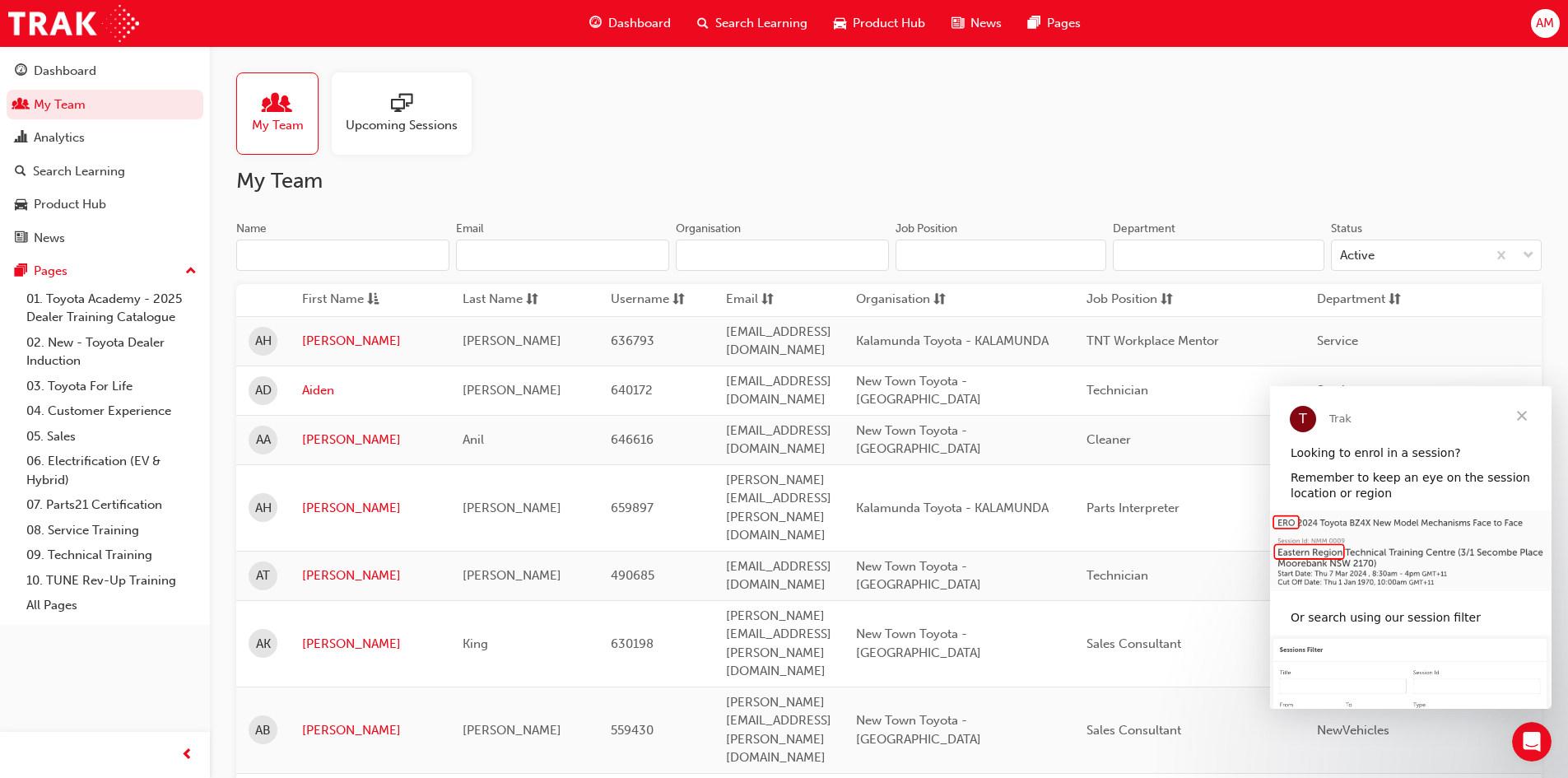
click at [327, 251] on input "Name" at bounding box center [343, 255] width 214 height 31
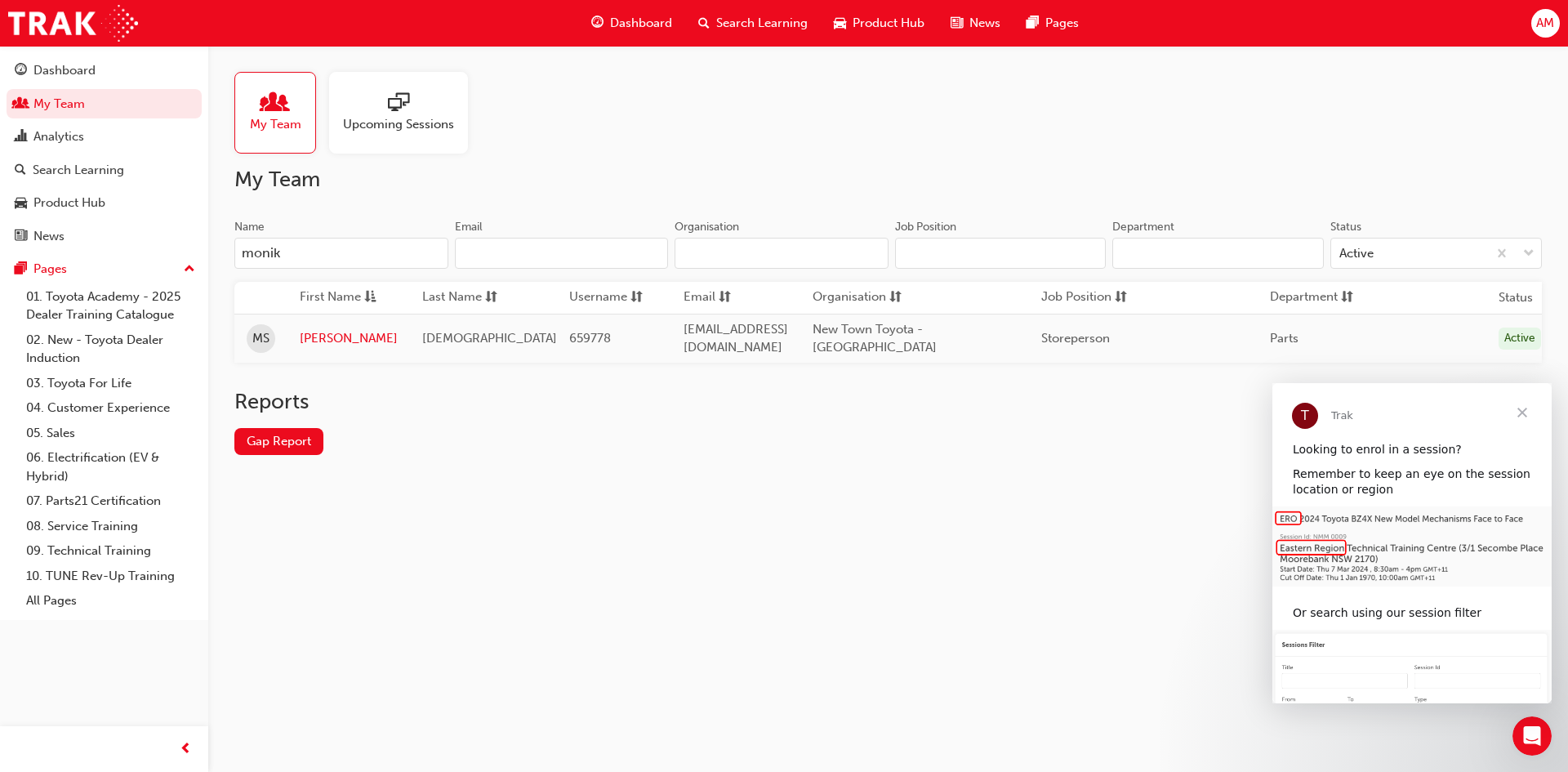
type input "monik"
click at [426, 337] on span "[DEMOGRAPHIC_DATA]" at bounding box center [489, 338] width 135 height 15
click at [329, 330] on link "[PERSON_NAME]" at bounding box center [348, 338] width 98 height 18
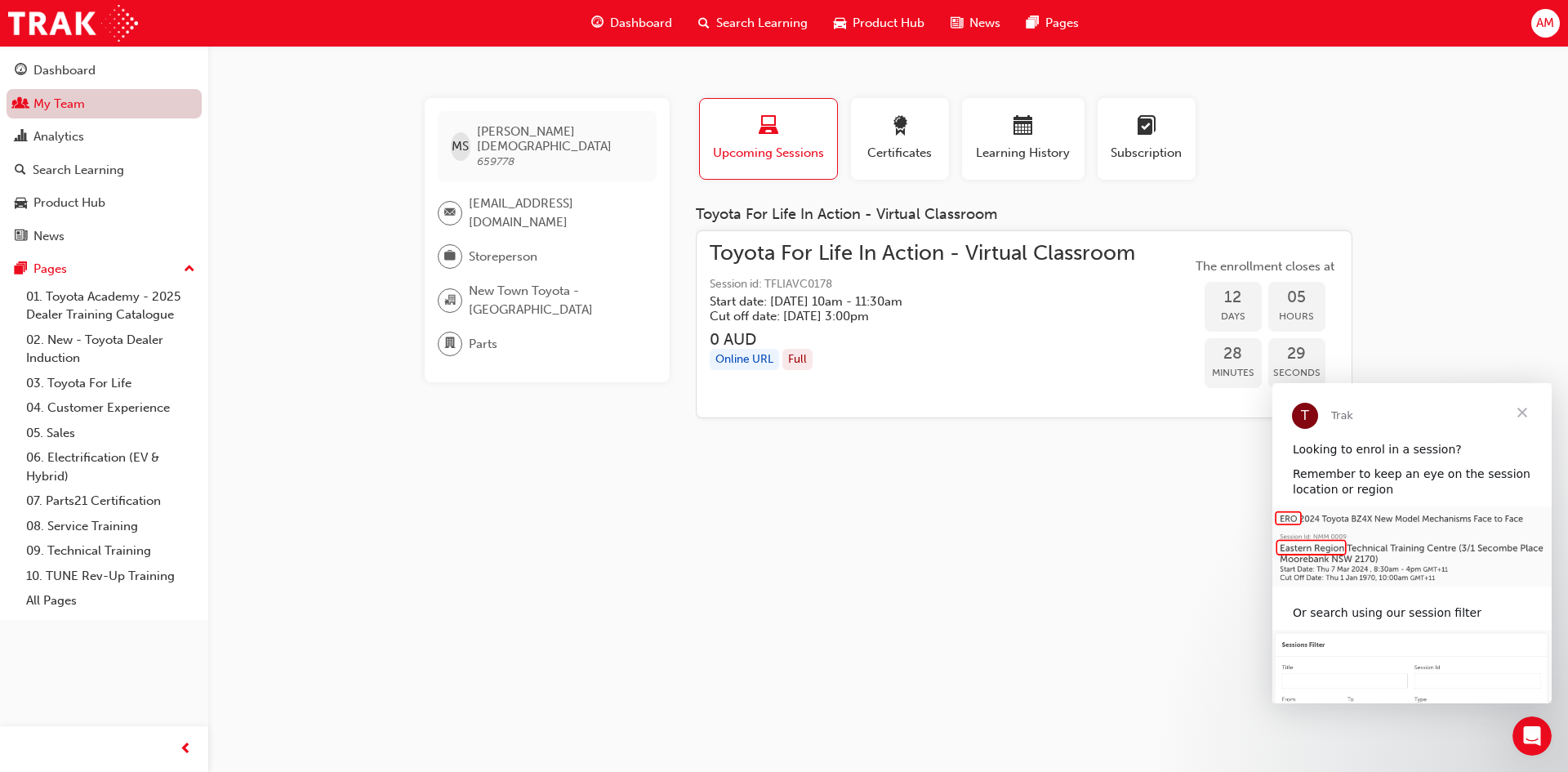
click at [85, 104] on link "My Team" at bounding box center [104, 104] width 195 height 30
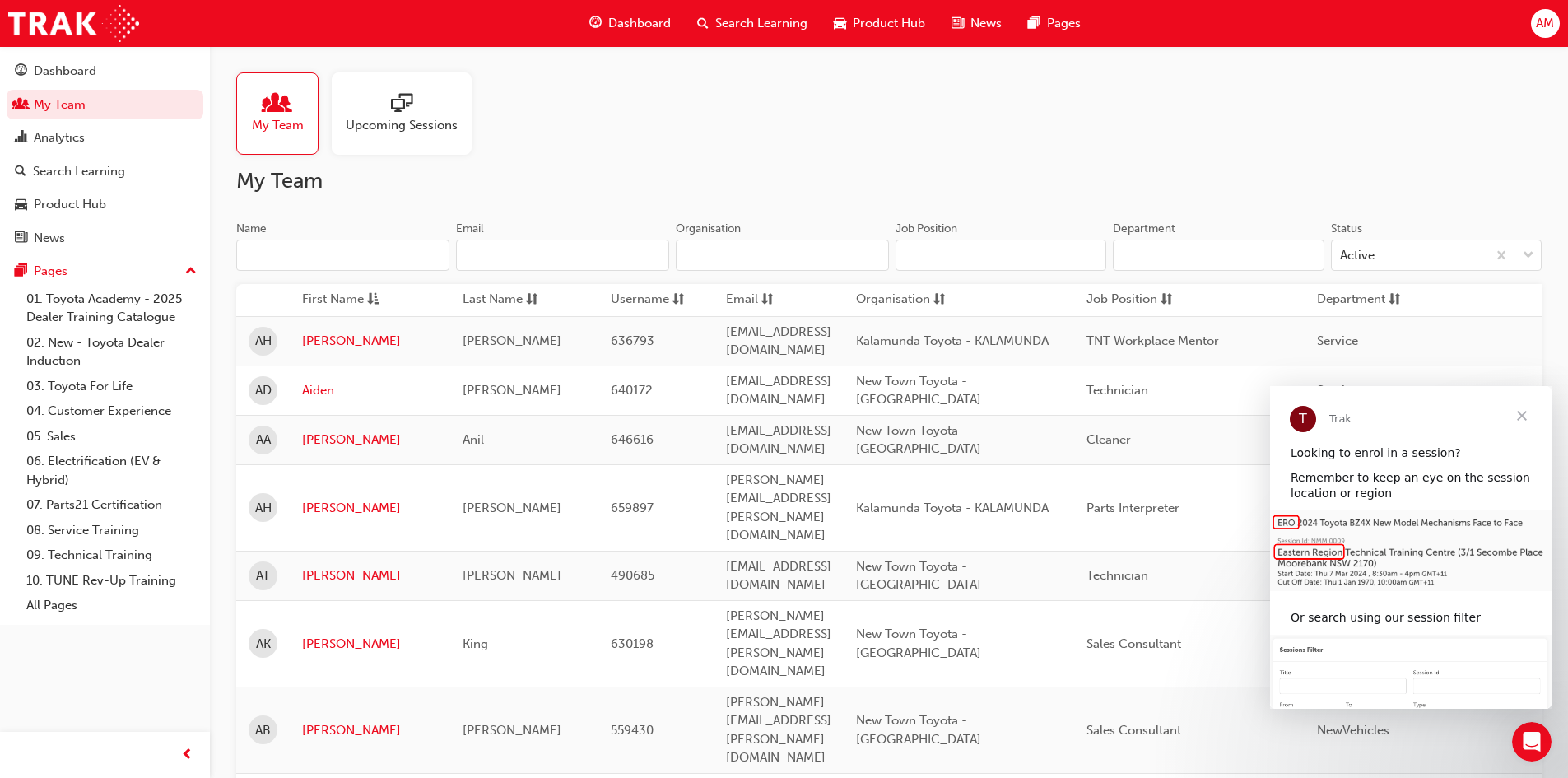
click at [337, 251] on input "Name" at bounding box center [343, 255] width 214 height 31
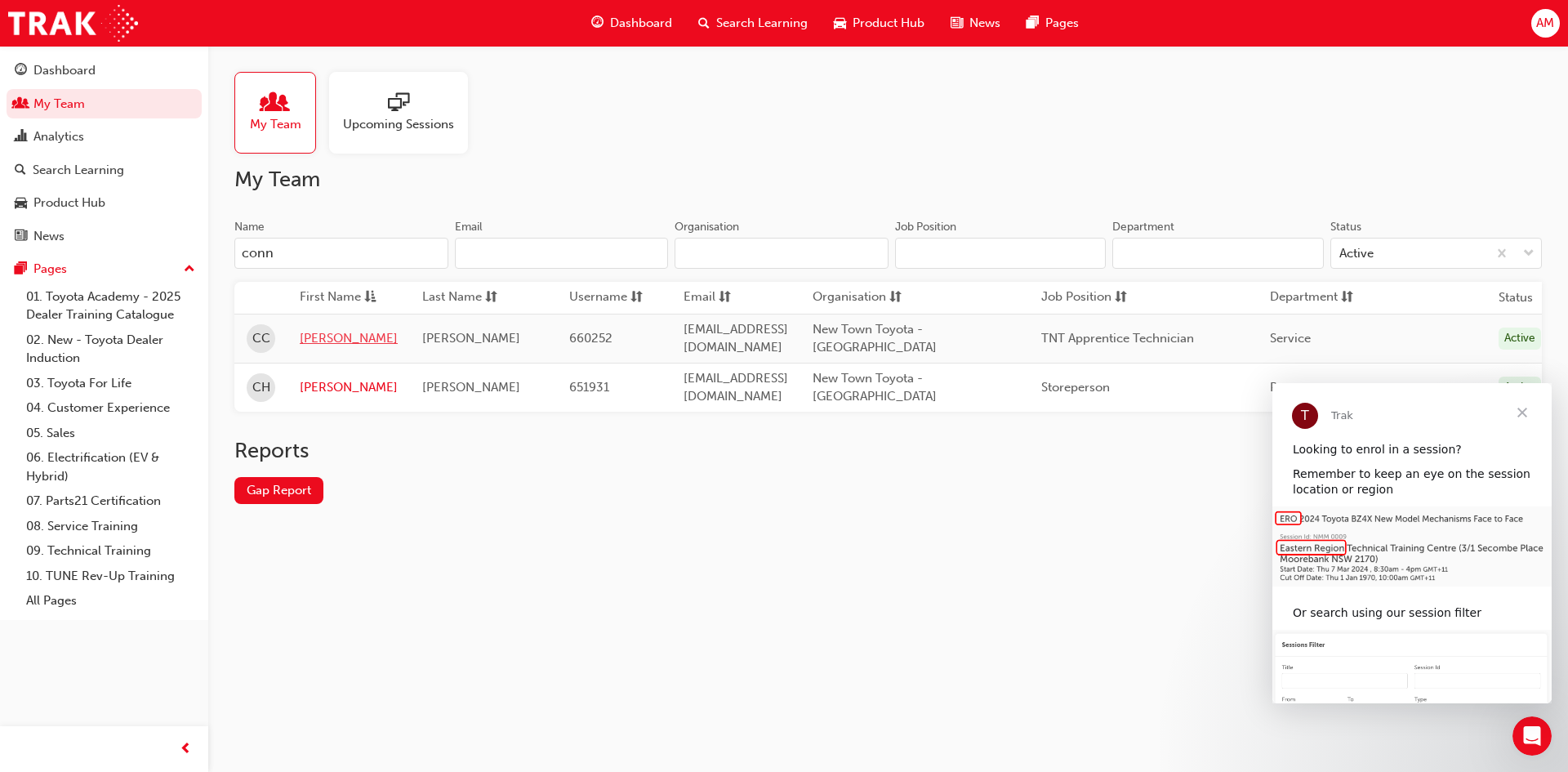
type input "conn"
click at [306, 329] on link "[PERSON_NAME]" at bounding box center [348, 338] width 98 height 18
